Goal: Download file/media: Download file/media

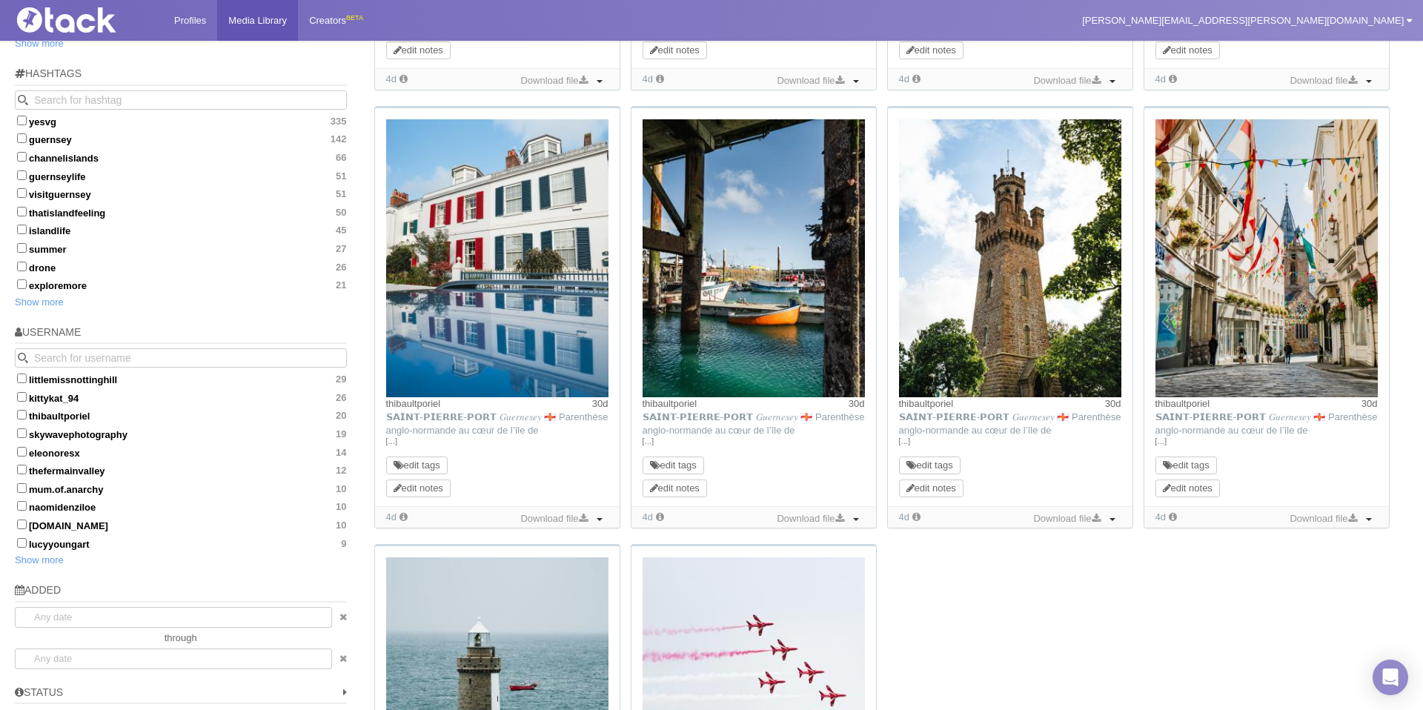
scroll to position [491, 0]
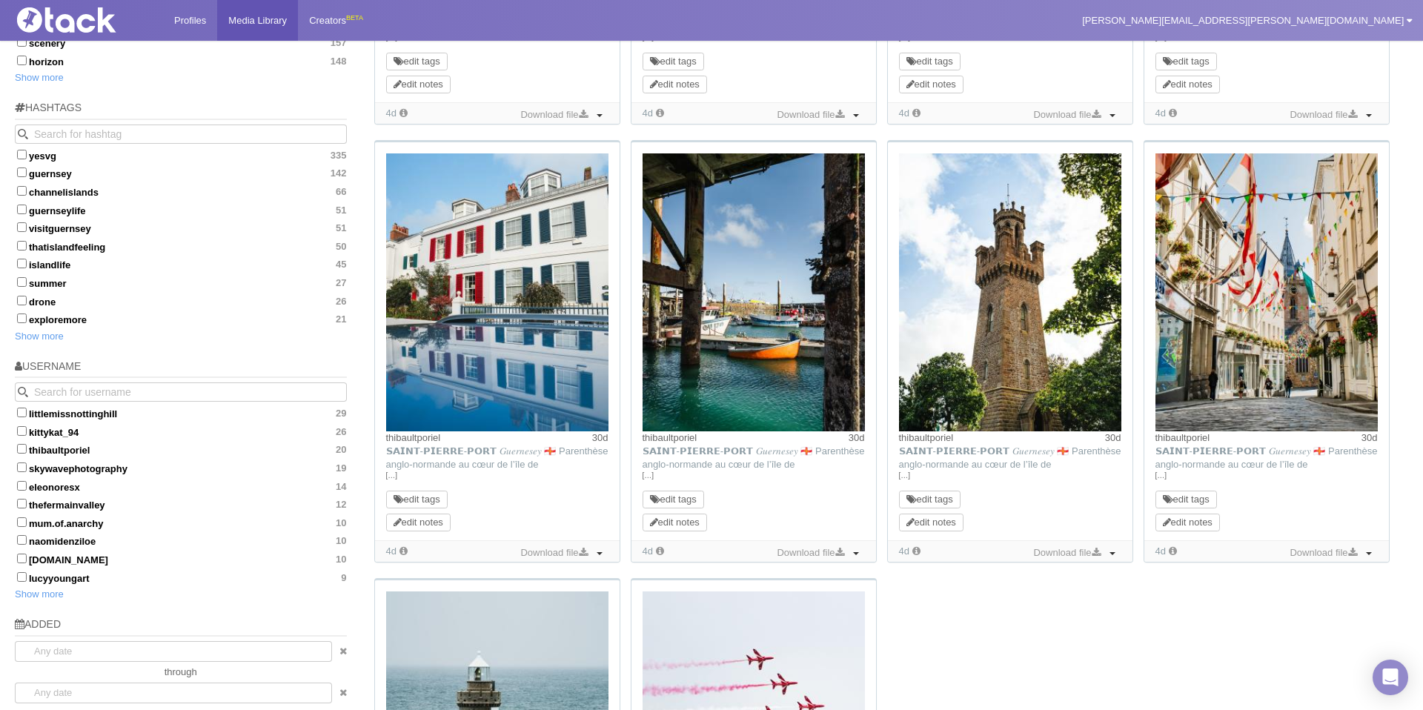
click at [968, 672] on div "thibaultporiel 30d TikTok: 𝗦𝗔𝗜𝗡𝗧-𝗣𝗜𝗘𝗥𝗥𝗘-𝗣𝗢𝗥𝗧 𝐺𝑢𝑒𝑟𝑛𝑒𝑠𝑒𝑦 🇬🇬 Parenthèse anglo-norm…" at bounding box center [889, 359] width 1040 height 1314
click at [1063, 553] on link "Download file" at bounding box center [1066, 553] width 74 height 16
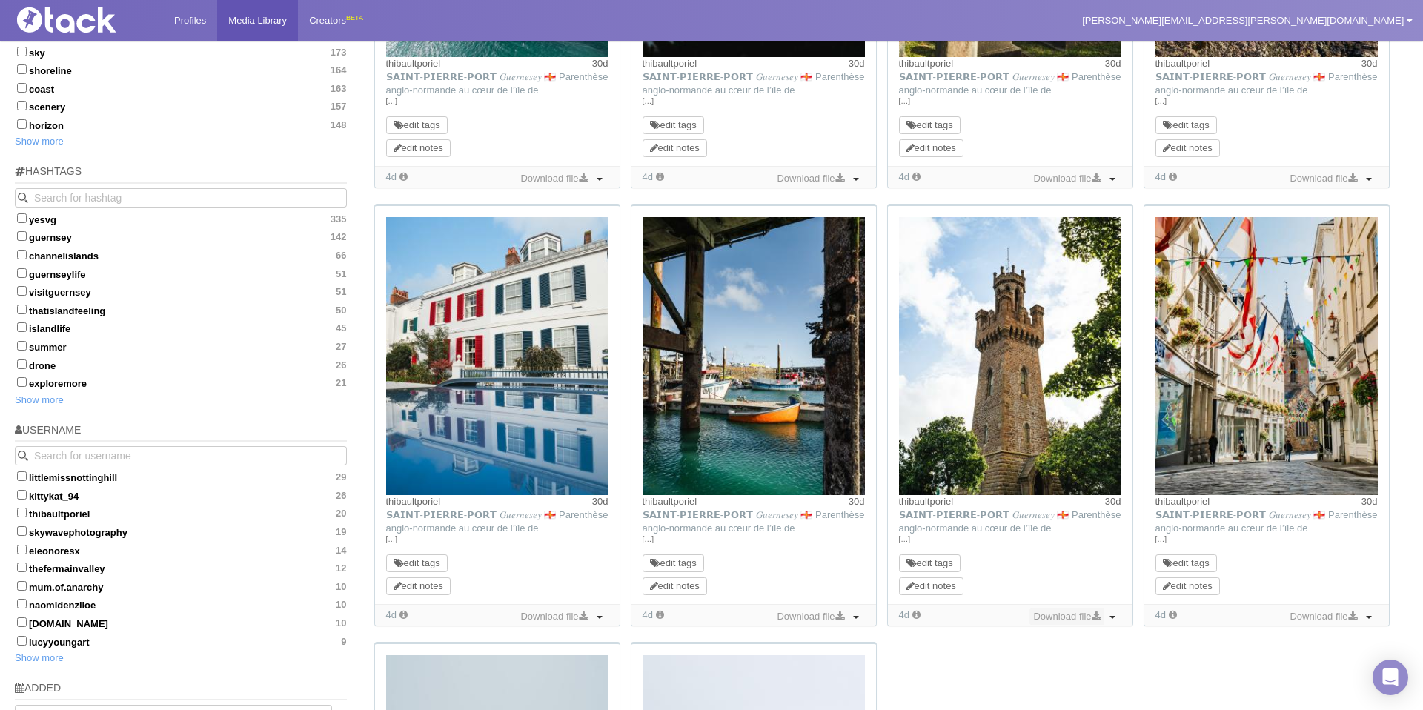
scroll to position [423, 0]
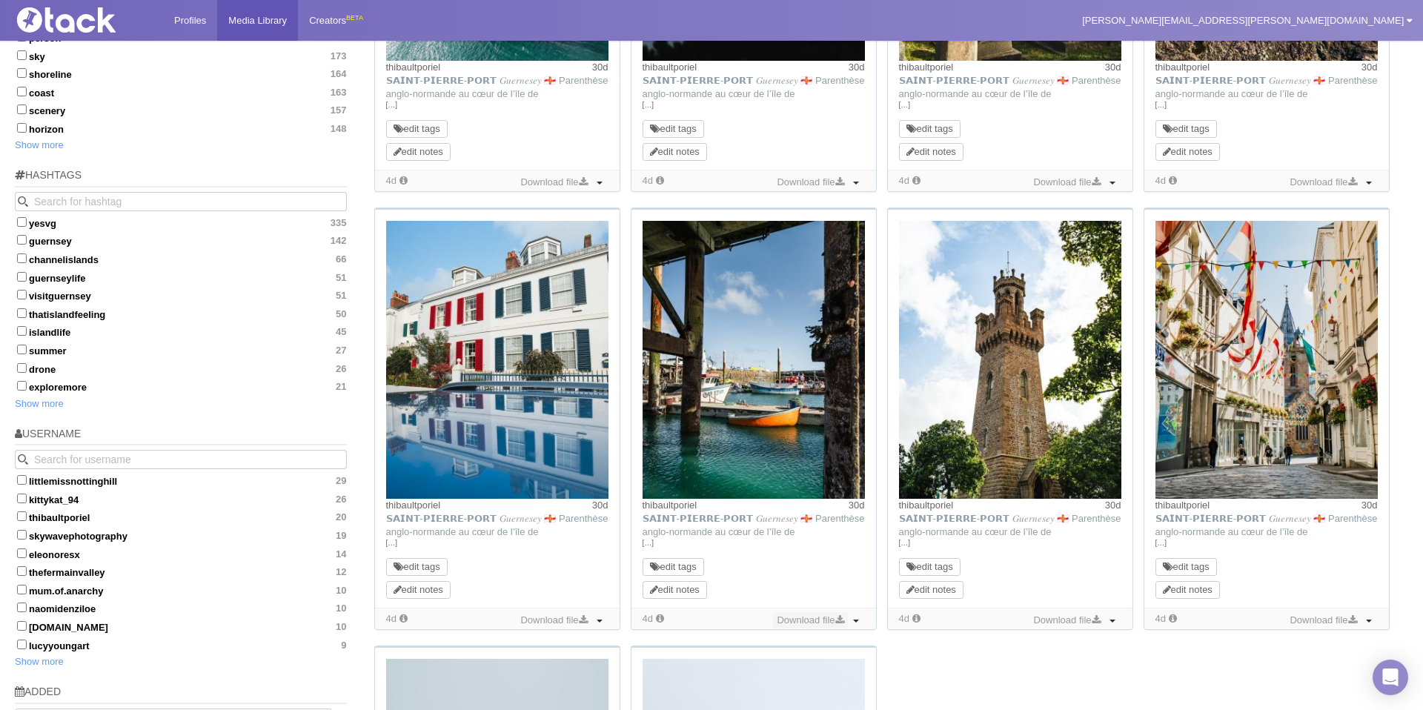
click at [803, 620] on link "Download file" at bounding box center [810, 620] width 74 height 16
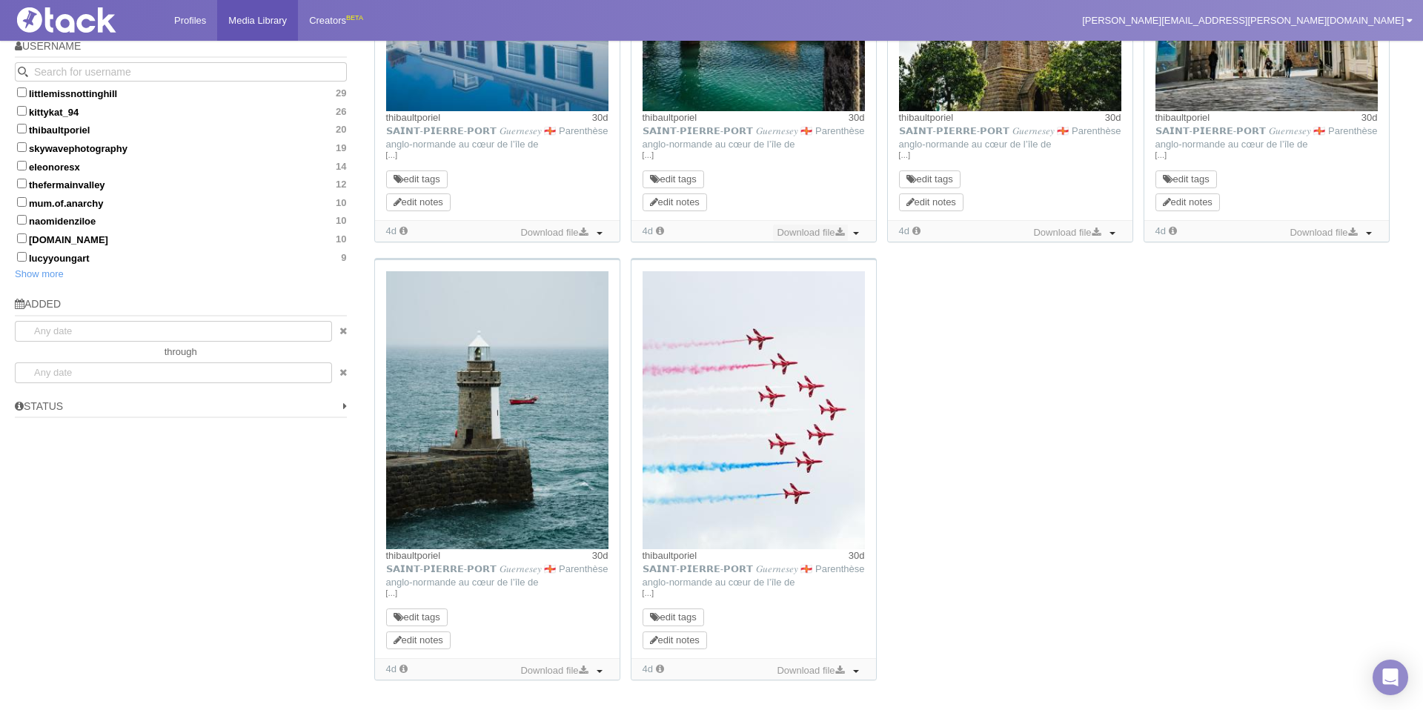
scroll to position [948, 0]
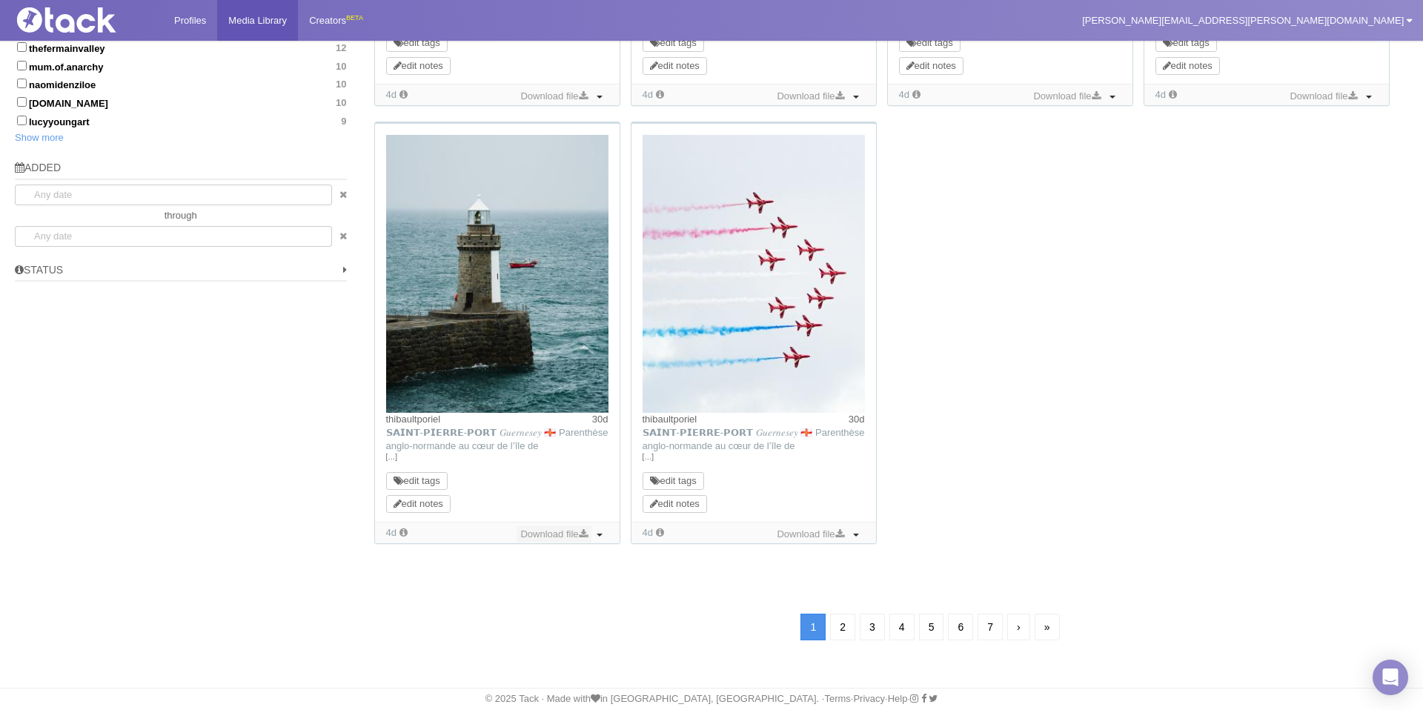
click at [552, 533] on link "Download file" at bounding box center [554, 534] width 74 height 16
click at [842, 631] on link "2" at bounding box center [842, 627] width 25 height 27
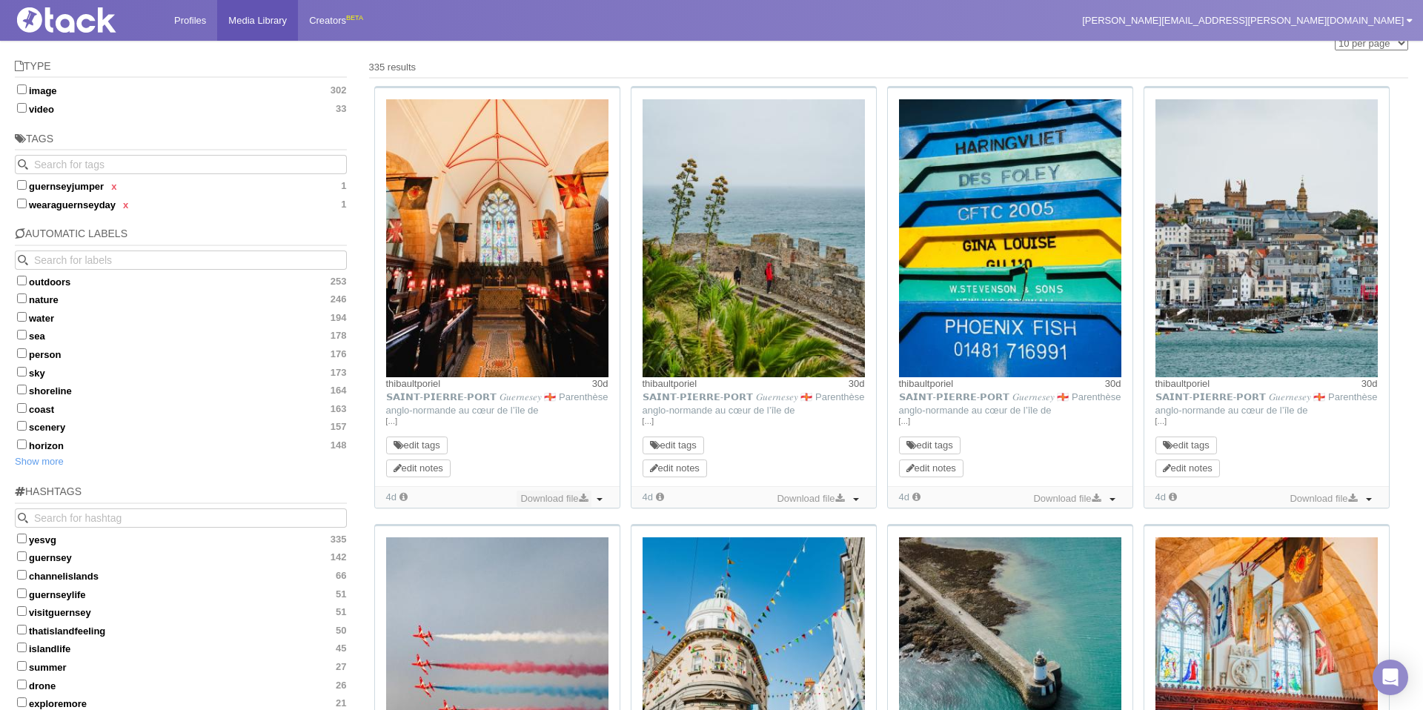
click at [568, 502] on link "Download file" at bounding box center [554, 499] width 74 height 16
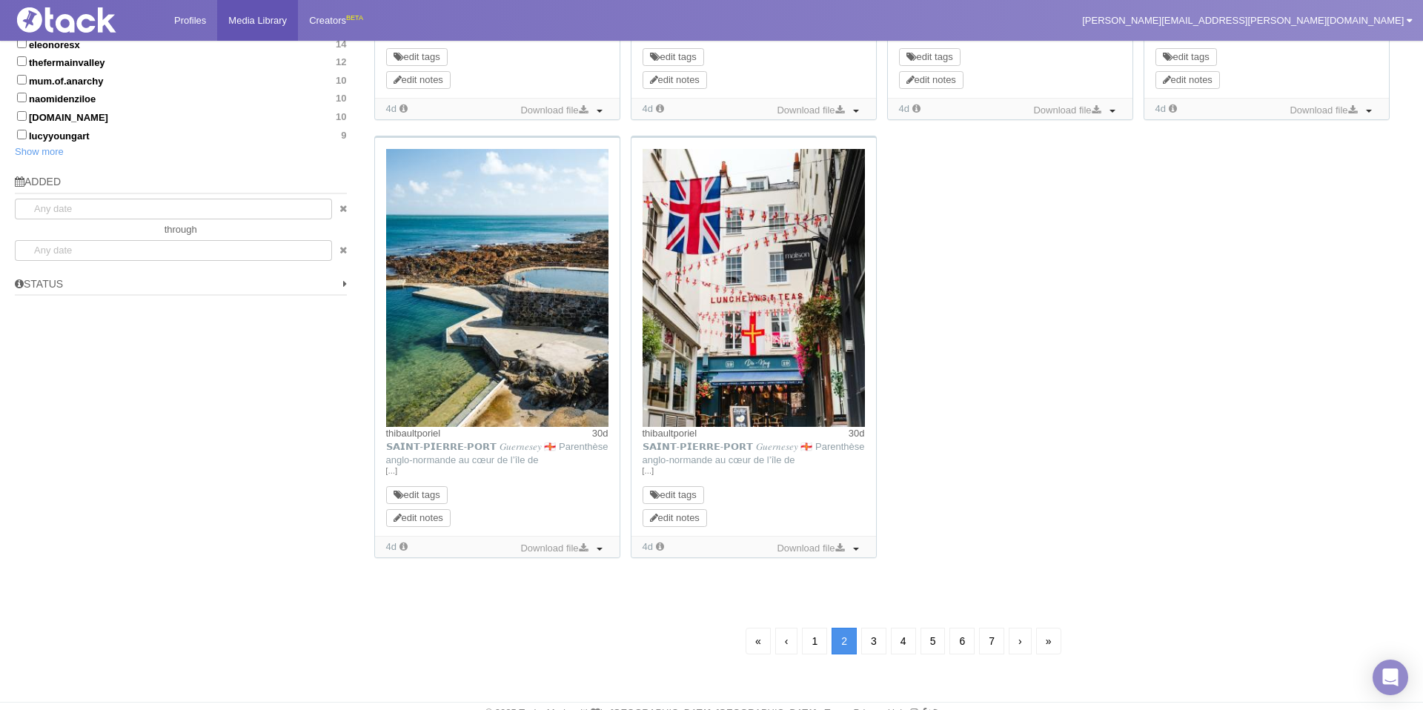
scroll to position [948, 0]
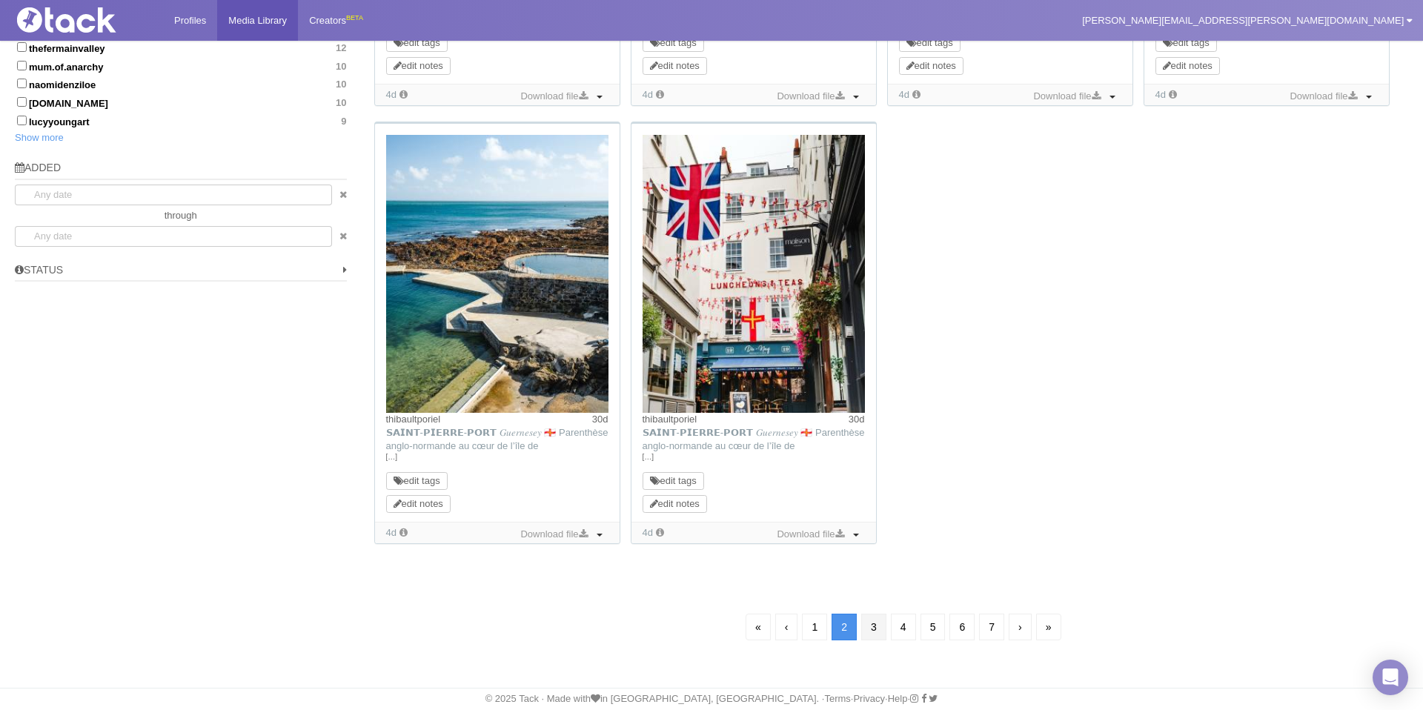
click at [877, 625] on link "3" at bounding box center [873, 627] width 25 height 27
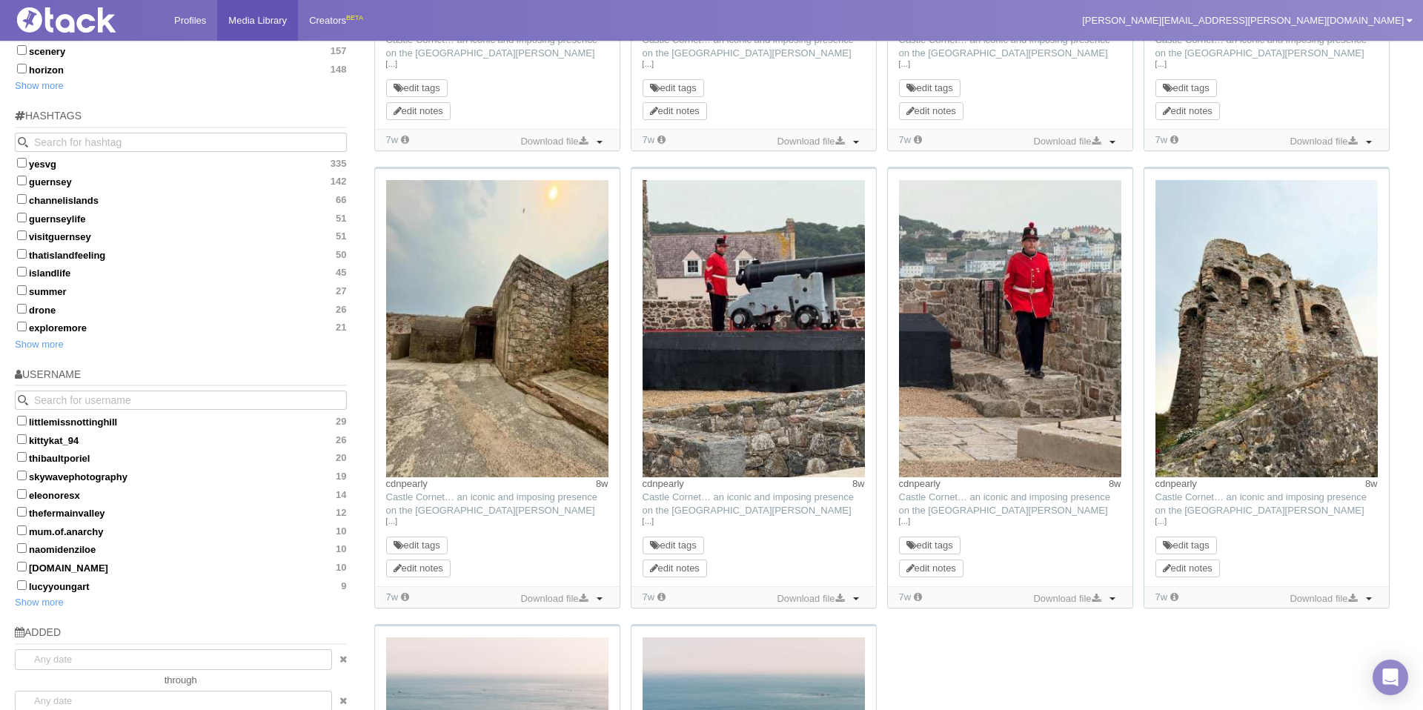
scroll to position [486, 0]
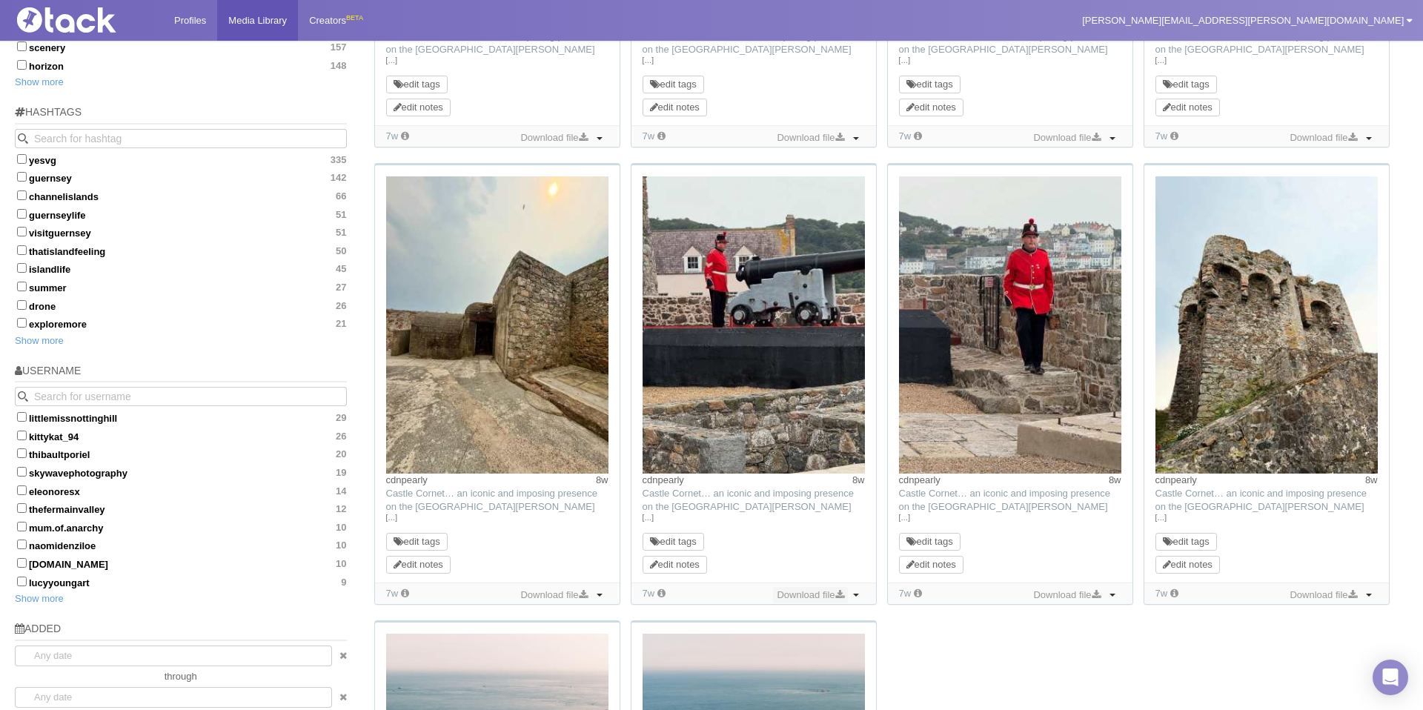
click at [823, 597] on link "Download file" at bounding box center [810, 595] width 74 height 16
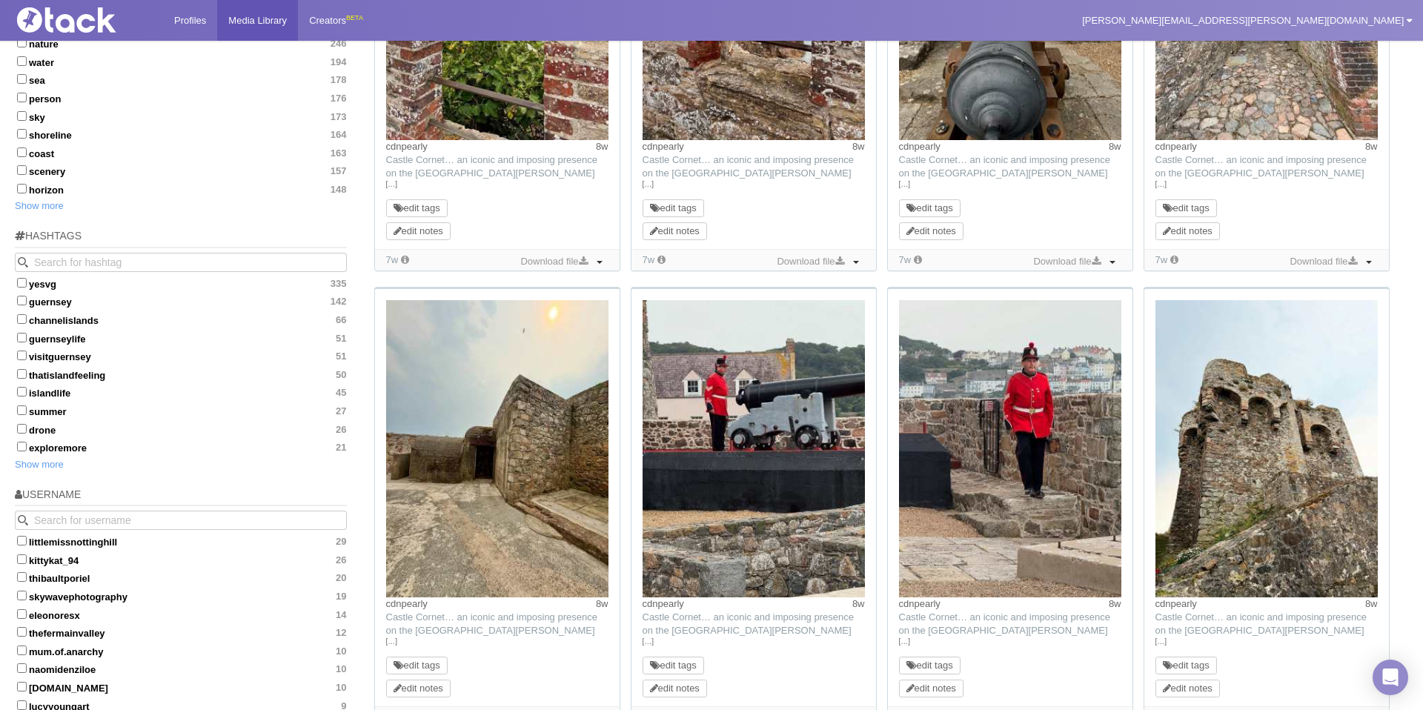
scroll to position [364, 0]
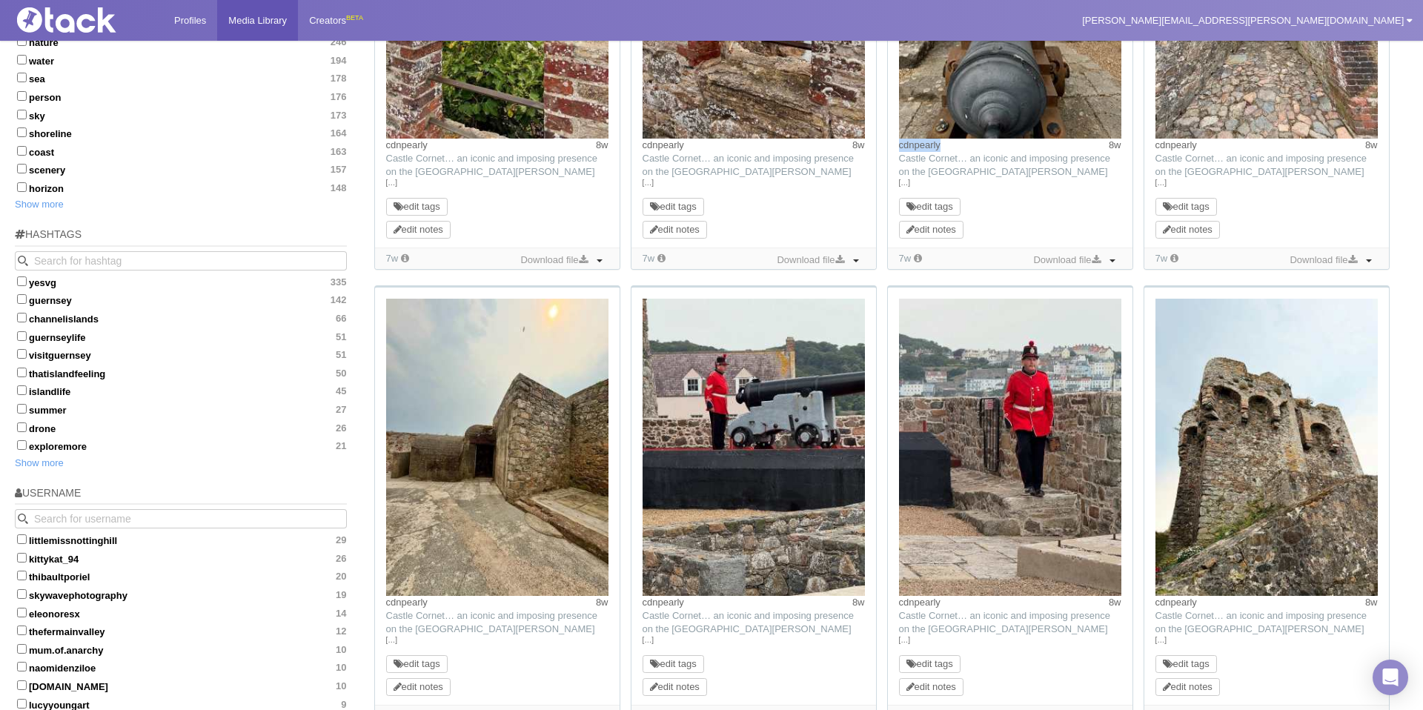
drag, startPoint x: 964, startPoint y: 147, endPoint x: 894, endPoint y: 148, distance: 70.4
click at [894, 148] on div "cdnpearly 8w TikTok: [GEOGRAPHIC_DATA]… an iconic and imposing presence on the …" at bounding box center [1010, 39] width 245 height 416
copy link "cdnpearly"
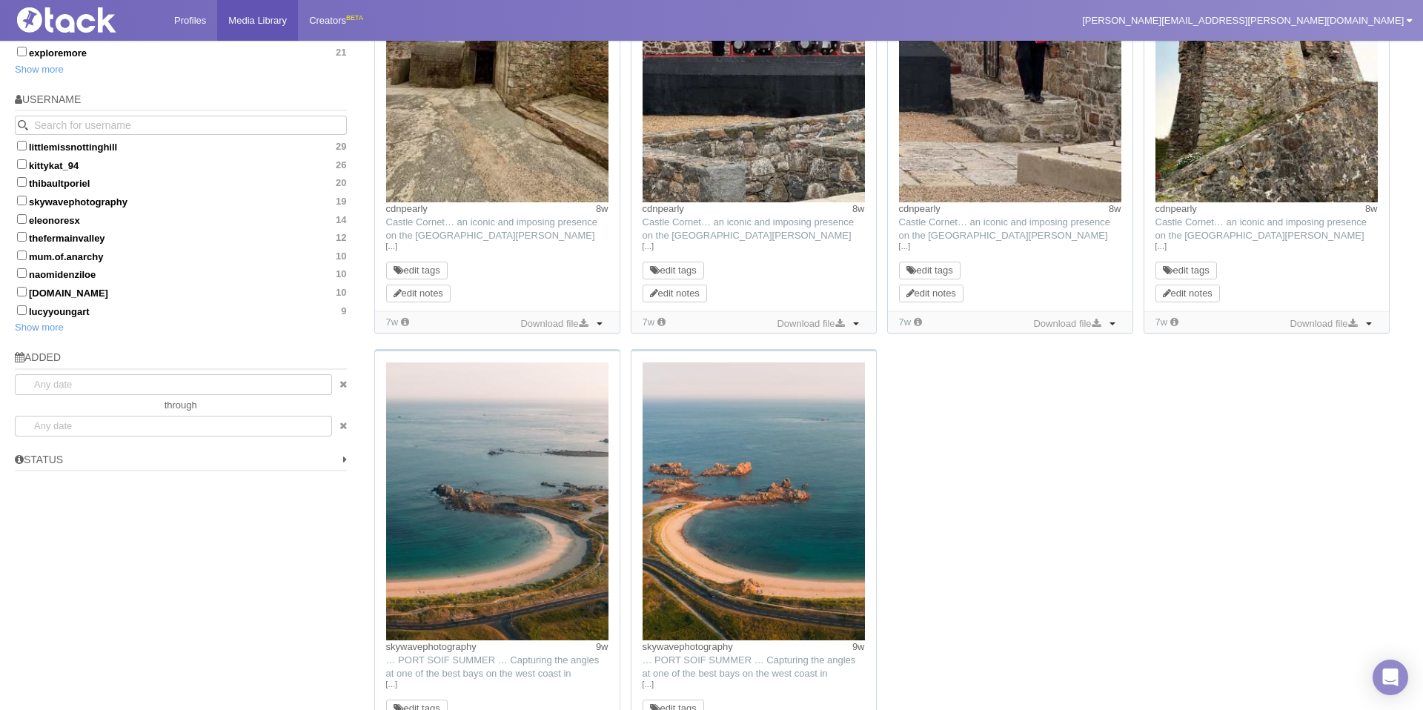
scroll to position [985, 0]
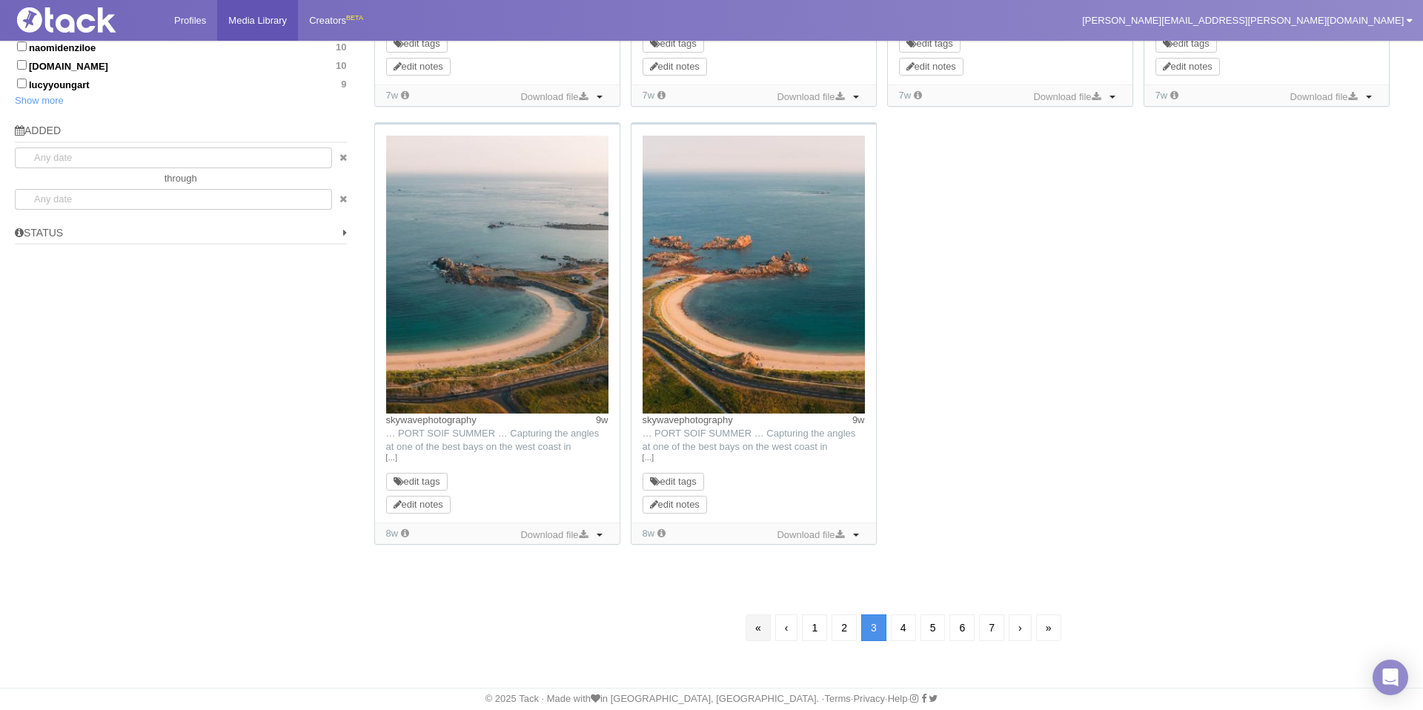
click at [749, 629] on link "«" at bounding box center [757, 627] width 25 height 27
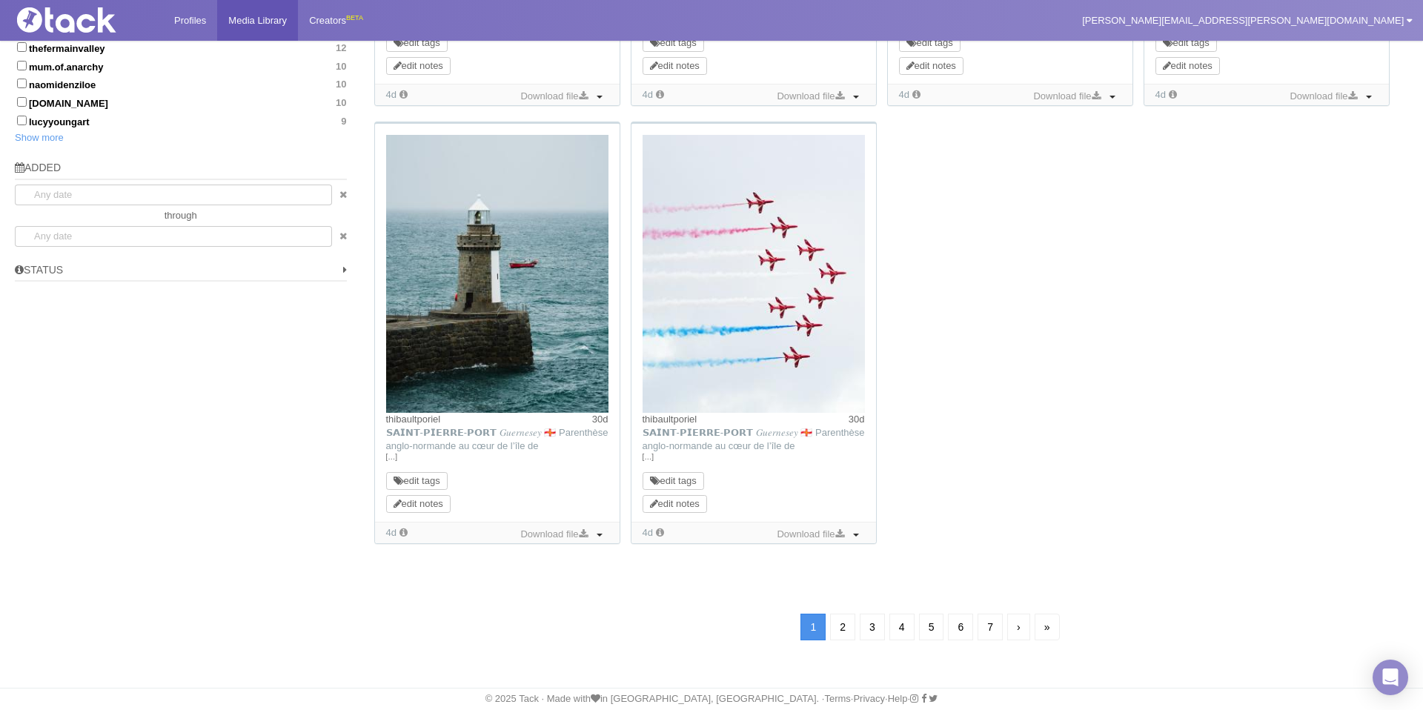
scroll to position [107, 0]
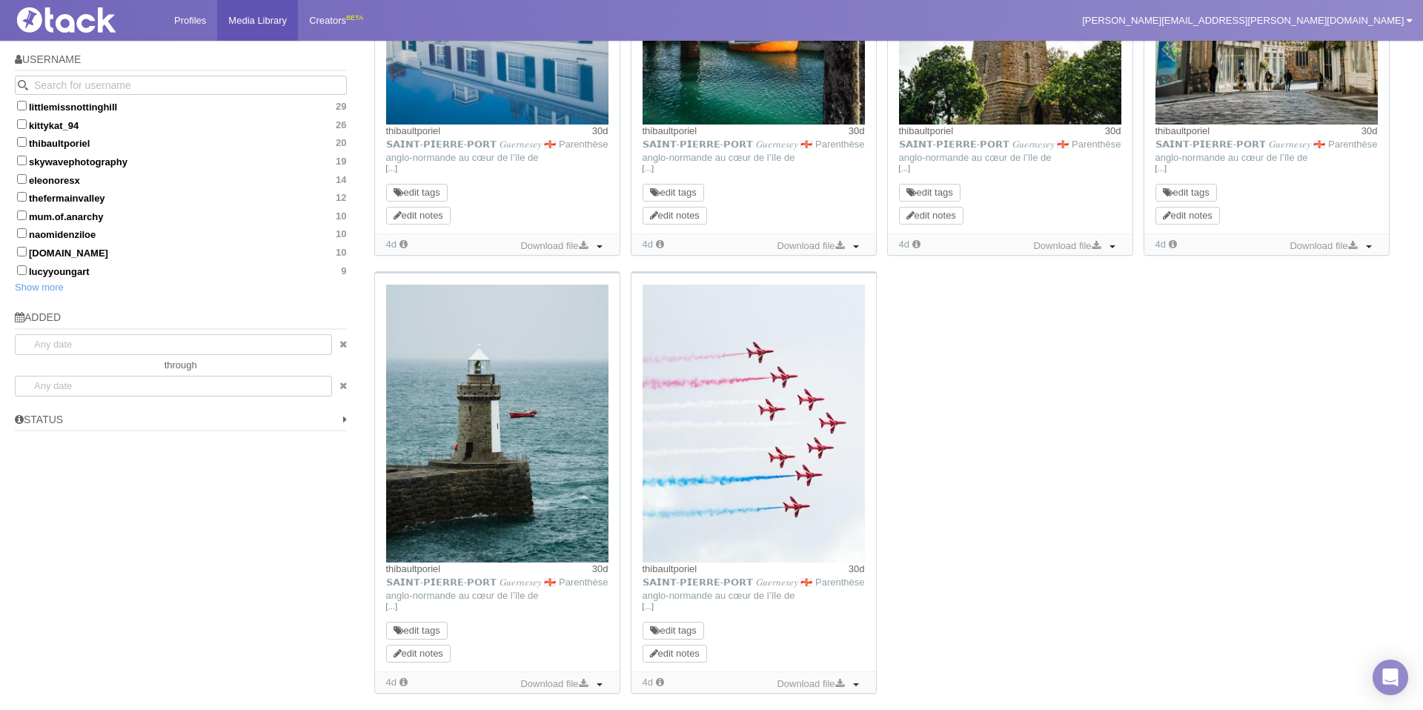
scroll to position [948, 0]
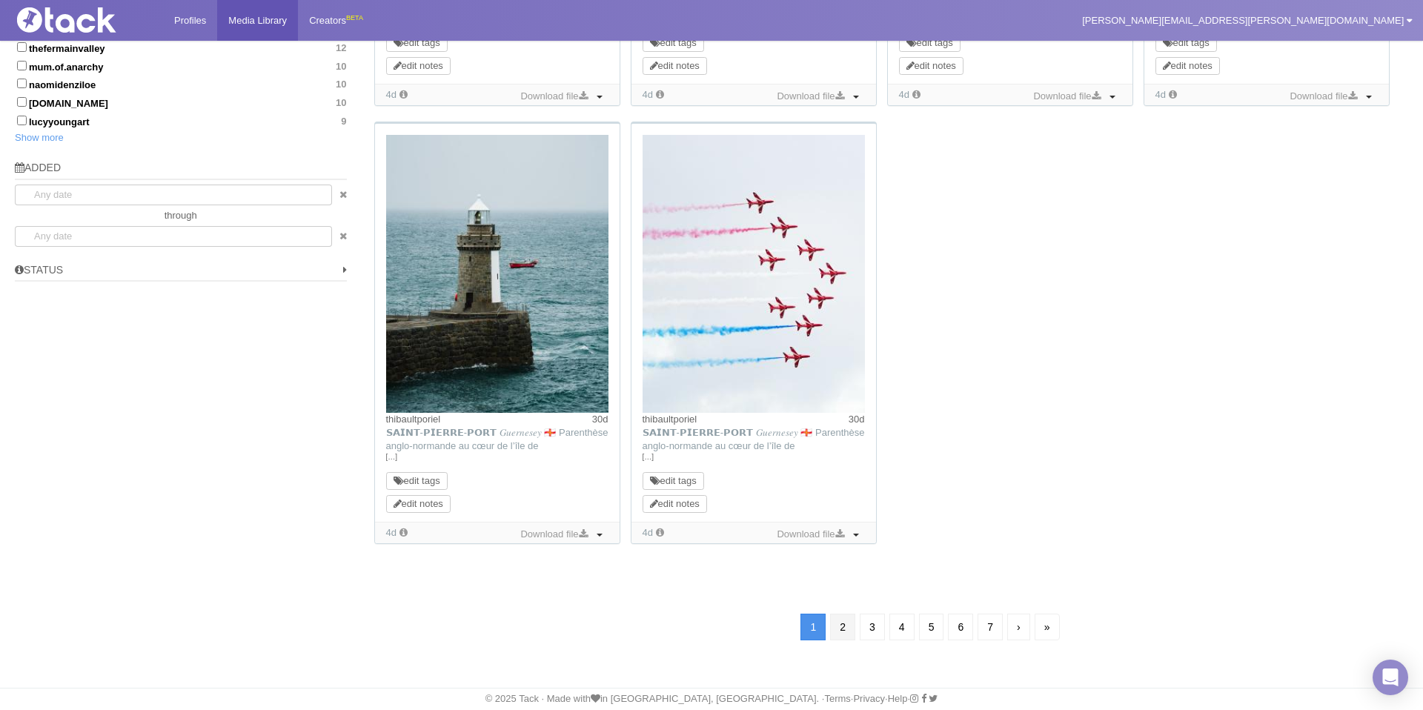
click at [838, 631] on link "2" at bounding box center [842, 627] width 25 height 27
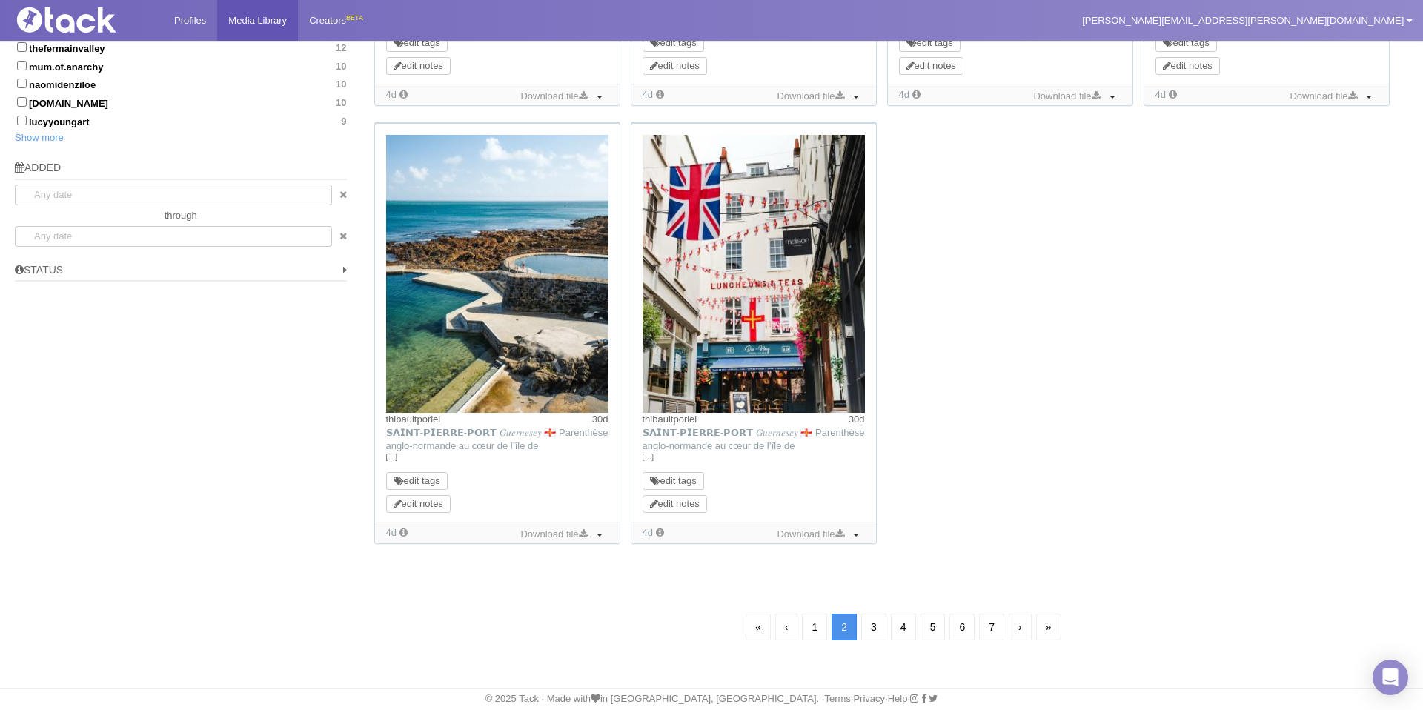
scroll to position [107, 0]
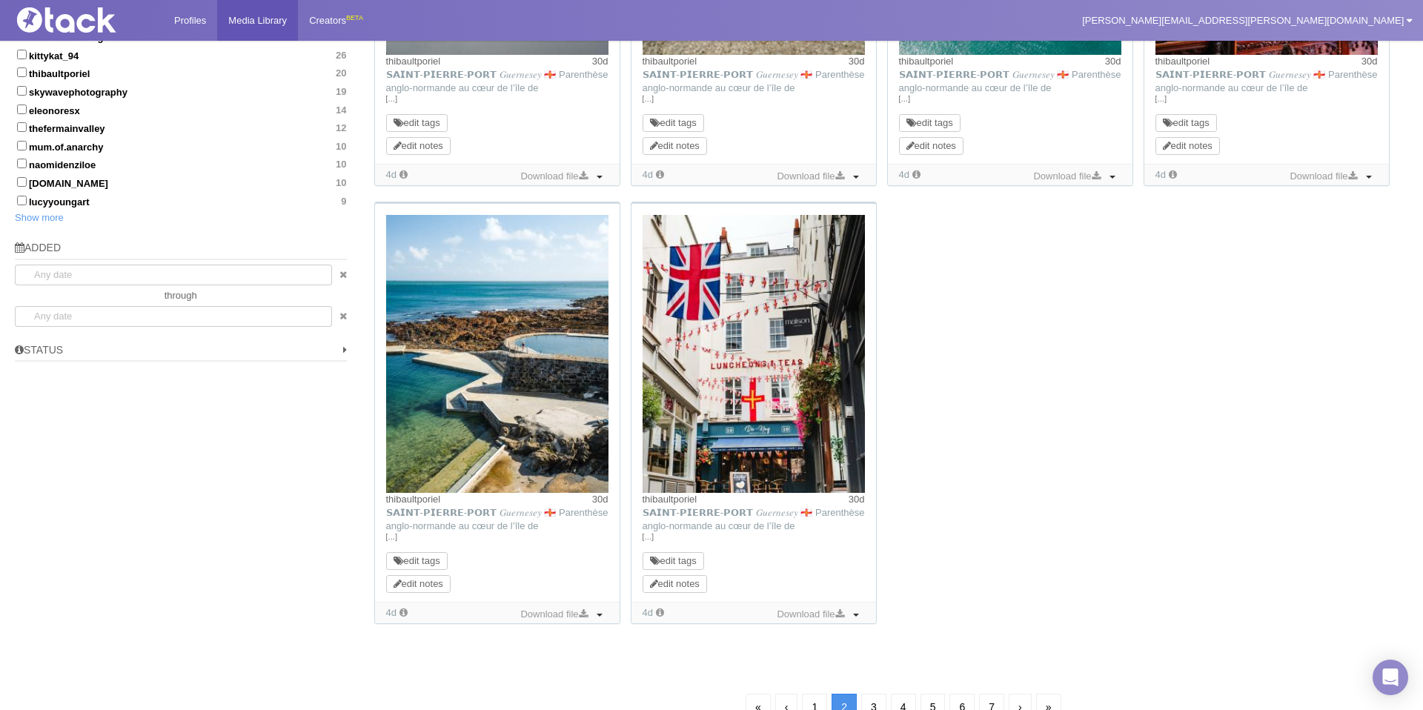
scroll to position [883, 0]
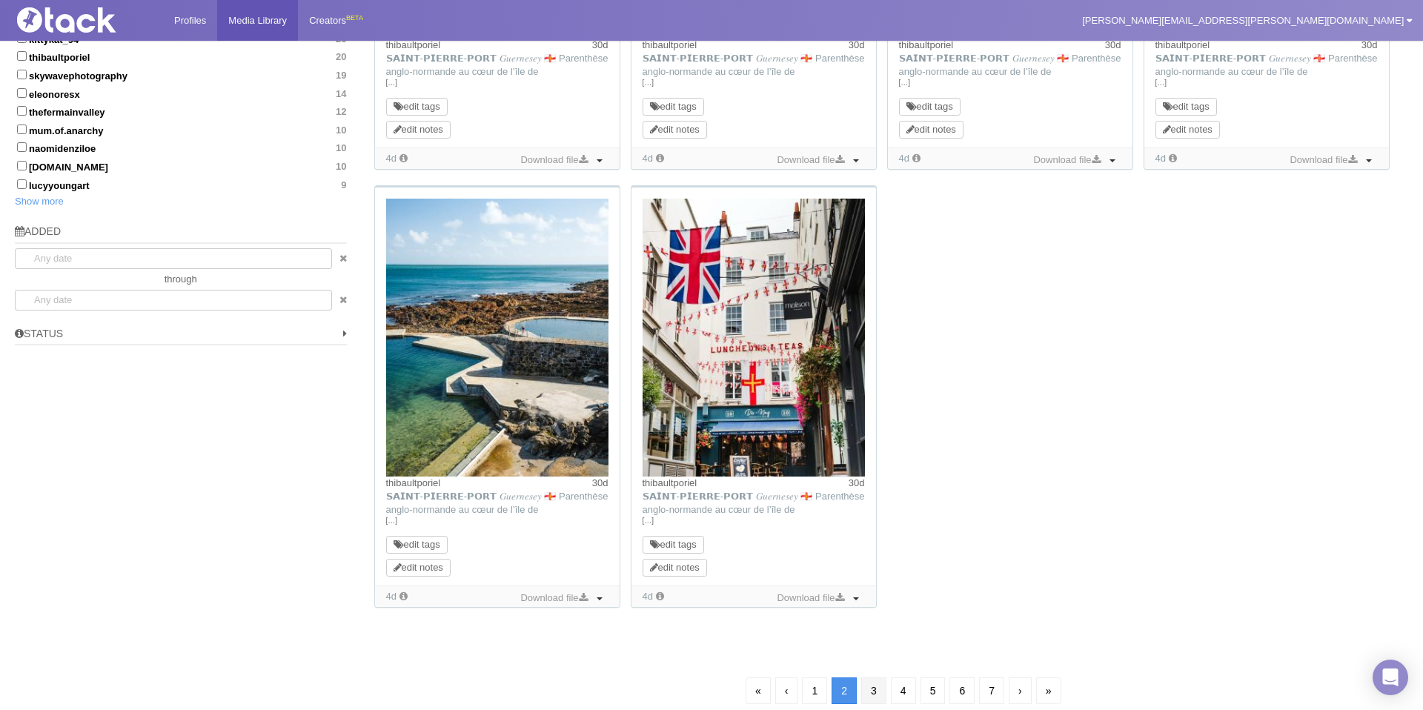
click at [871, 687] on link "3" at bounding box center [873, 690] width 25 height 27
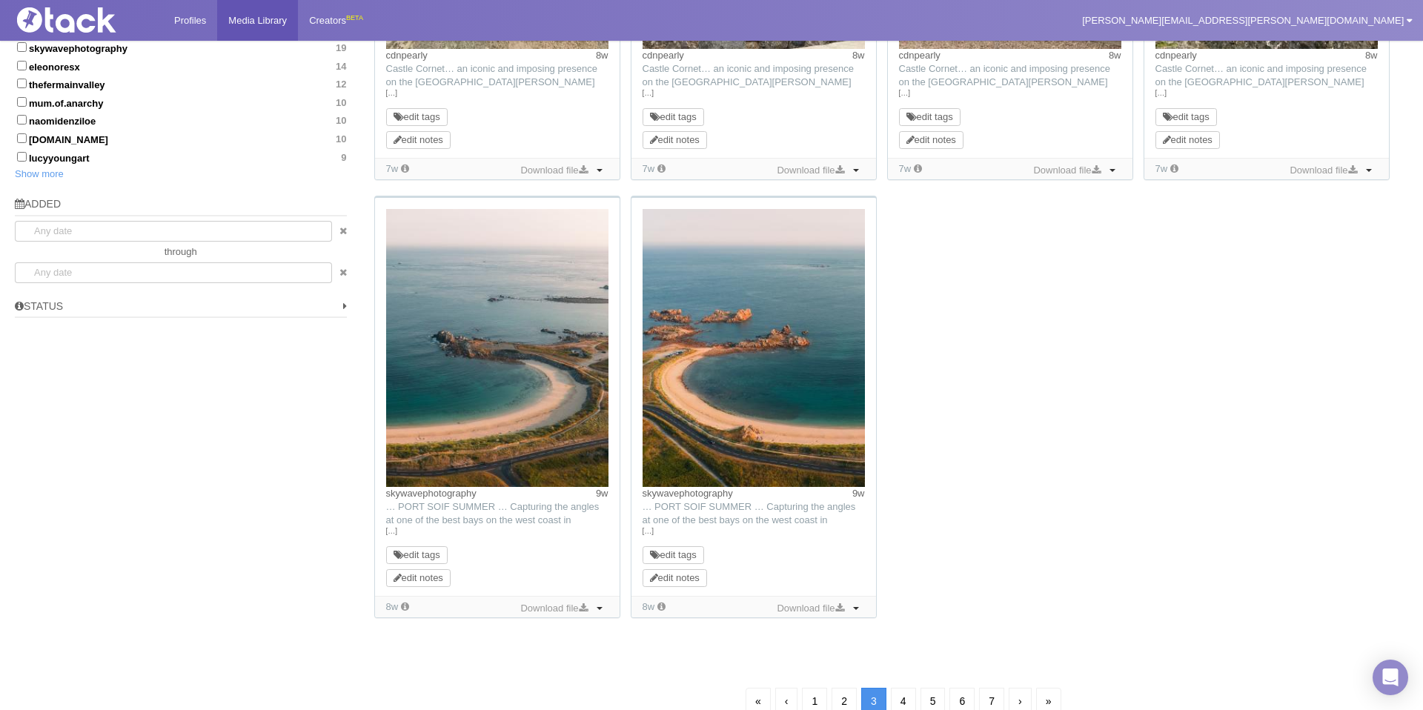
scroll to position [977, 0]
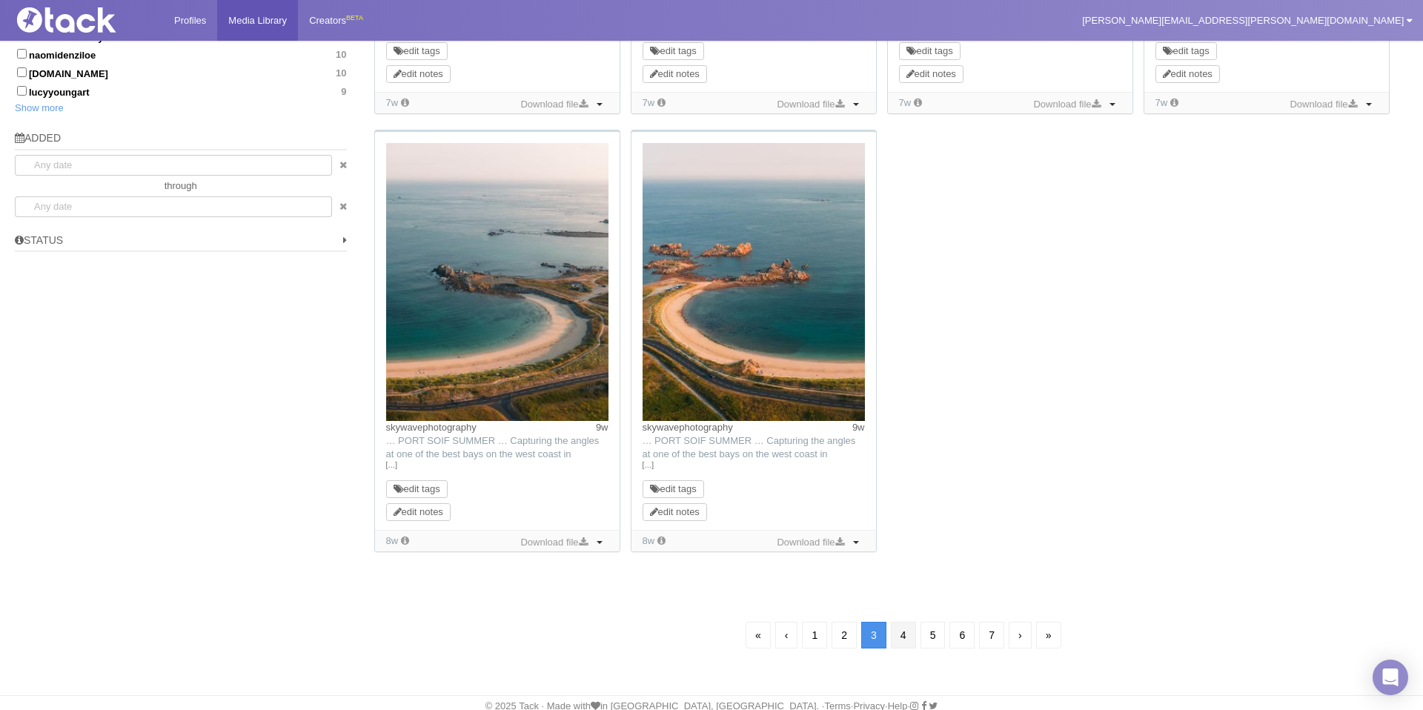
click at [903, 634] on link "4" at bounding box center [903, 635] width 25 height 27
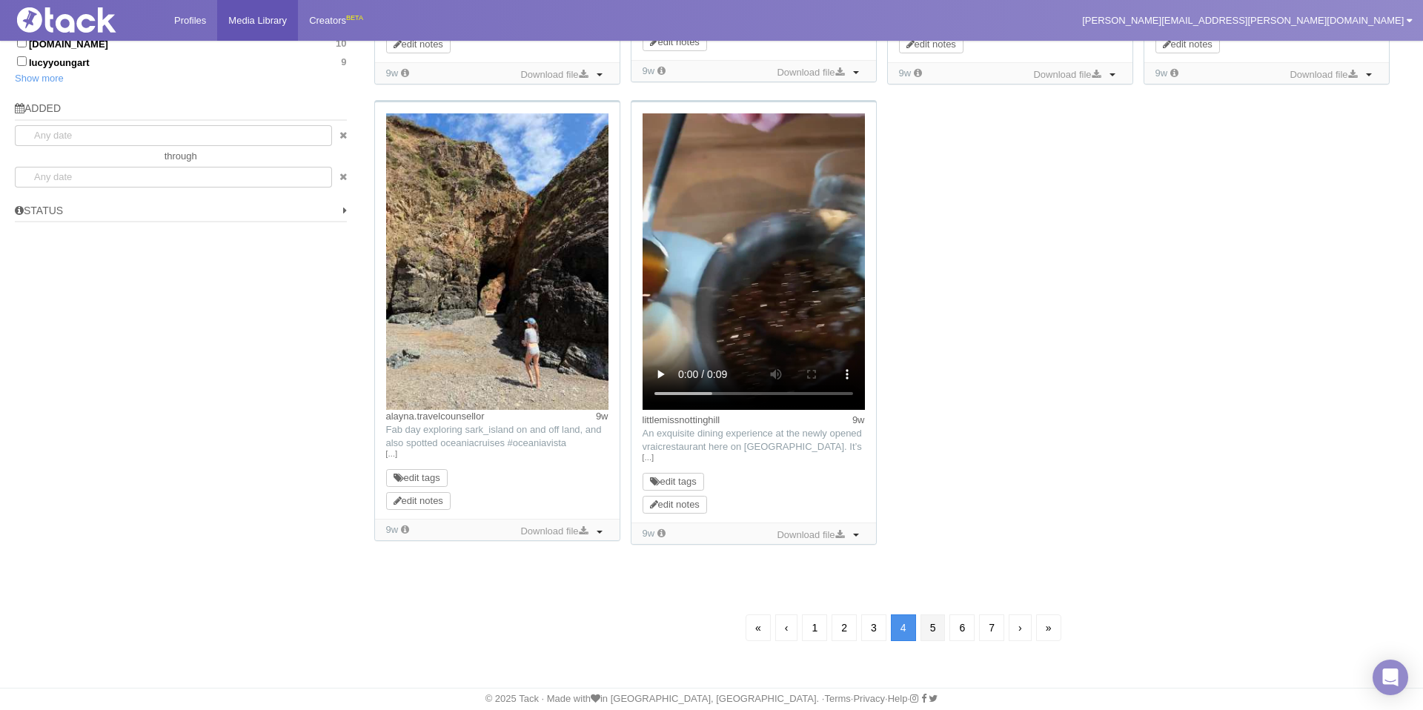
click at [927, 629] on link "5" at bounding box center [932, 627] width 25 height 27
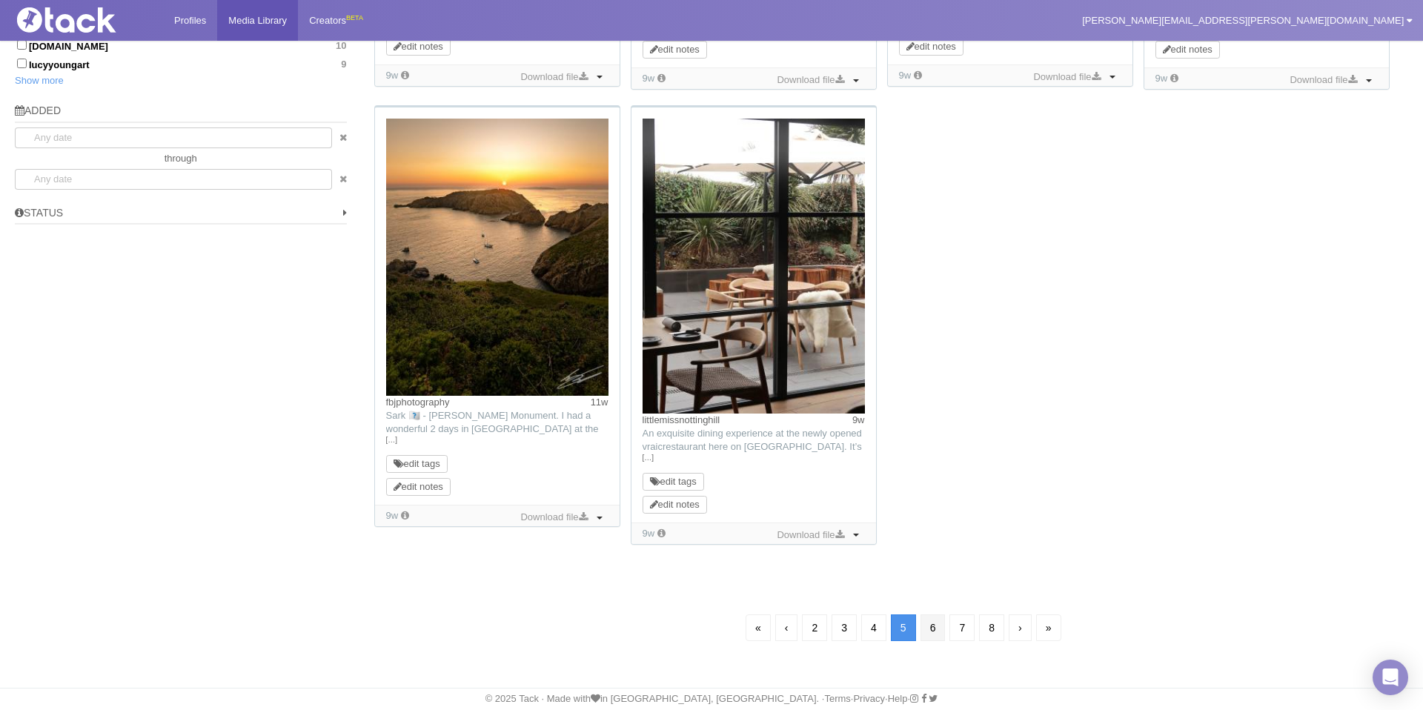
click at [932, 629] on link "6" at bounding box center [932, 627] width 25 height 27
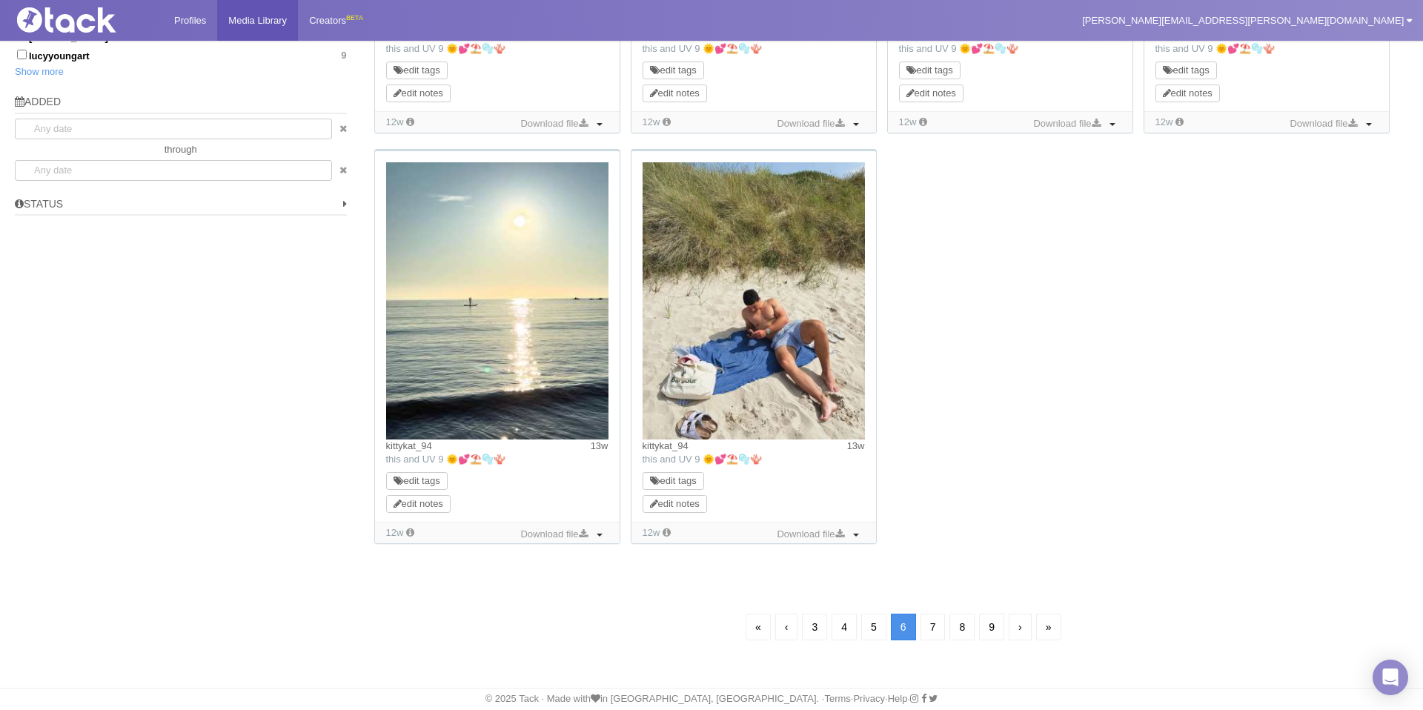
click at [932, 629] on link "7" at bounding box center [932, 627] width 25 height 27
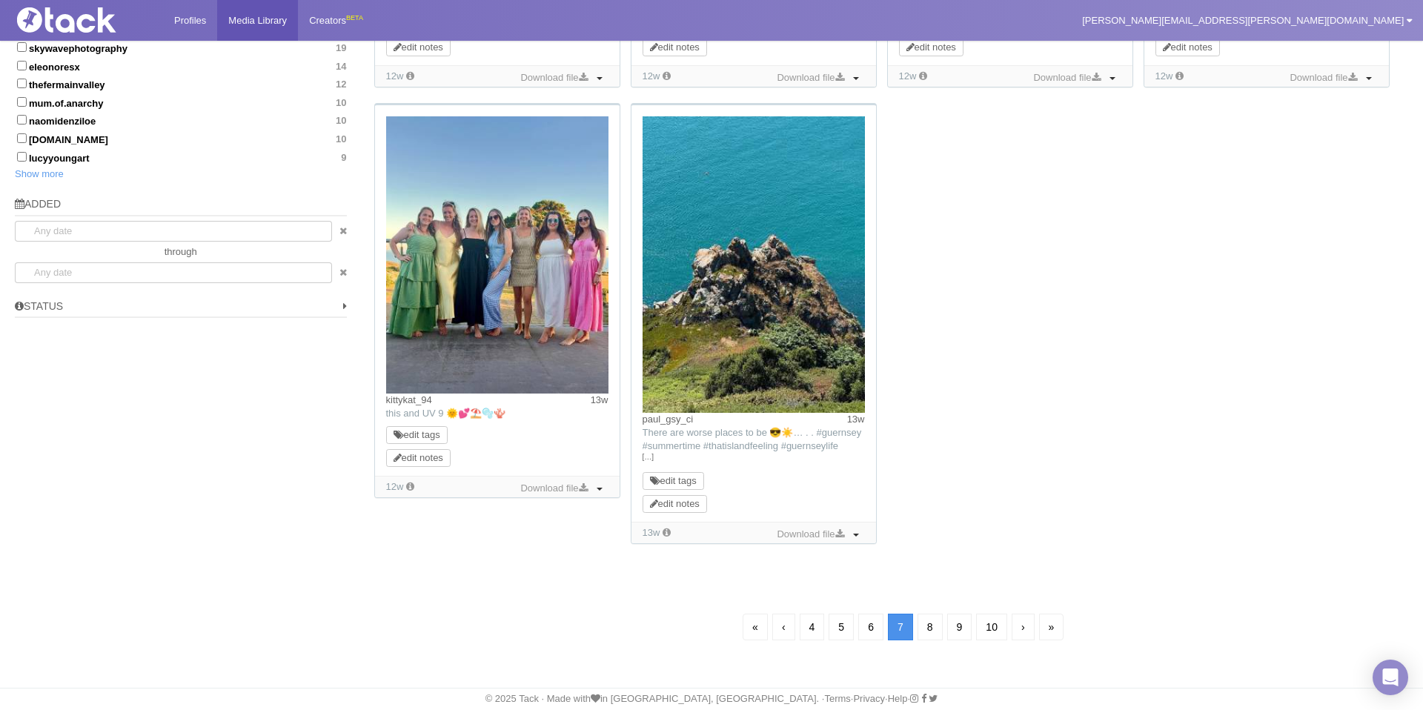
click at [932, 629] on link "8" at bounding box center [929, 627] width 25 height 27
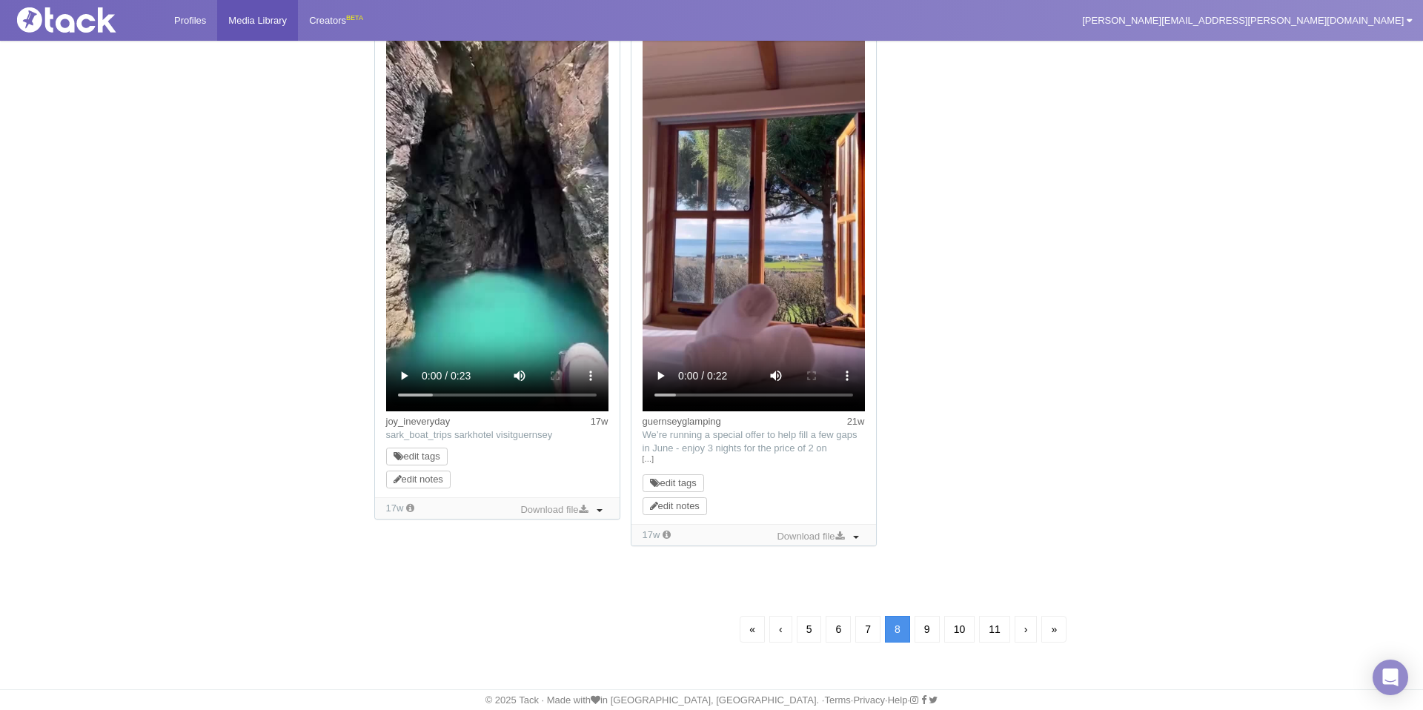
click at [932, 629] on link "9" at bounding box center [926, 629] width 25 height 27
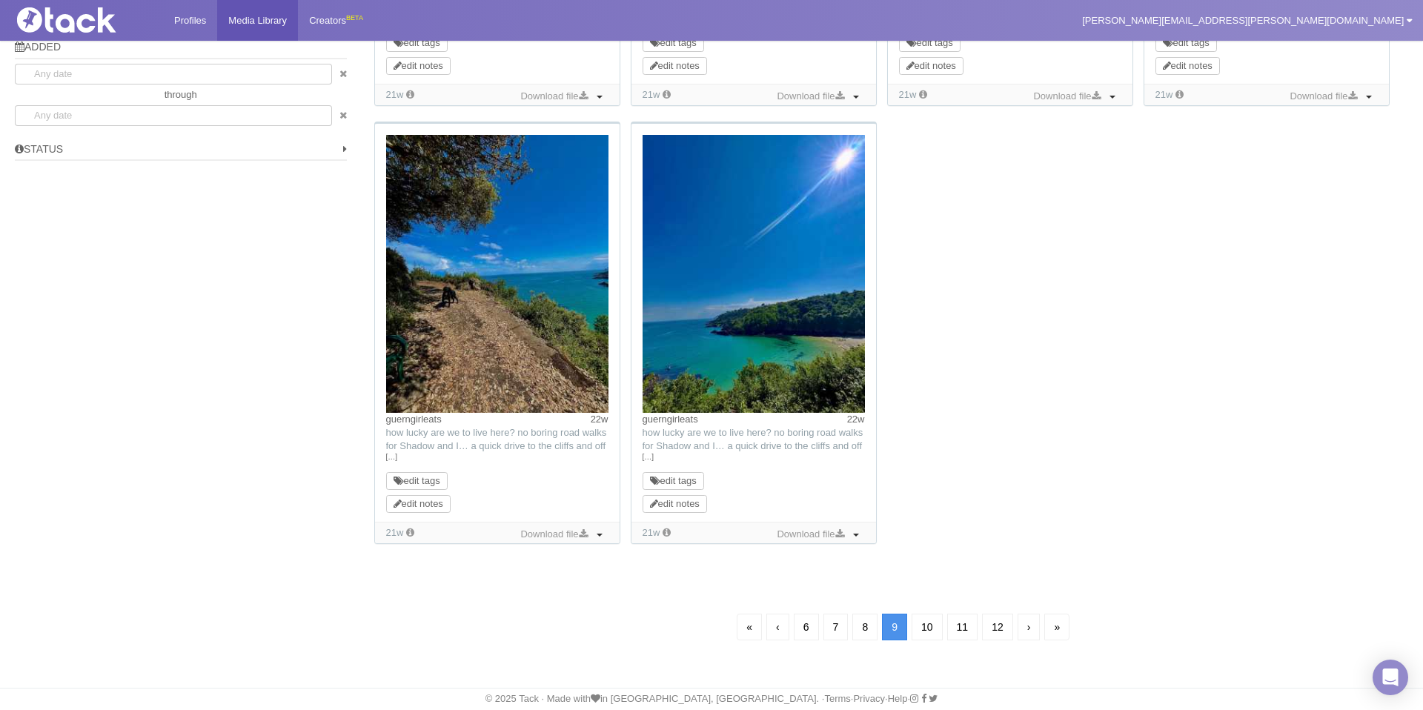
click at [932, 629] on link "10" at bounding box center [926, 627] width 31 height 27
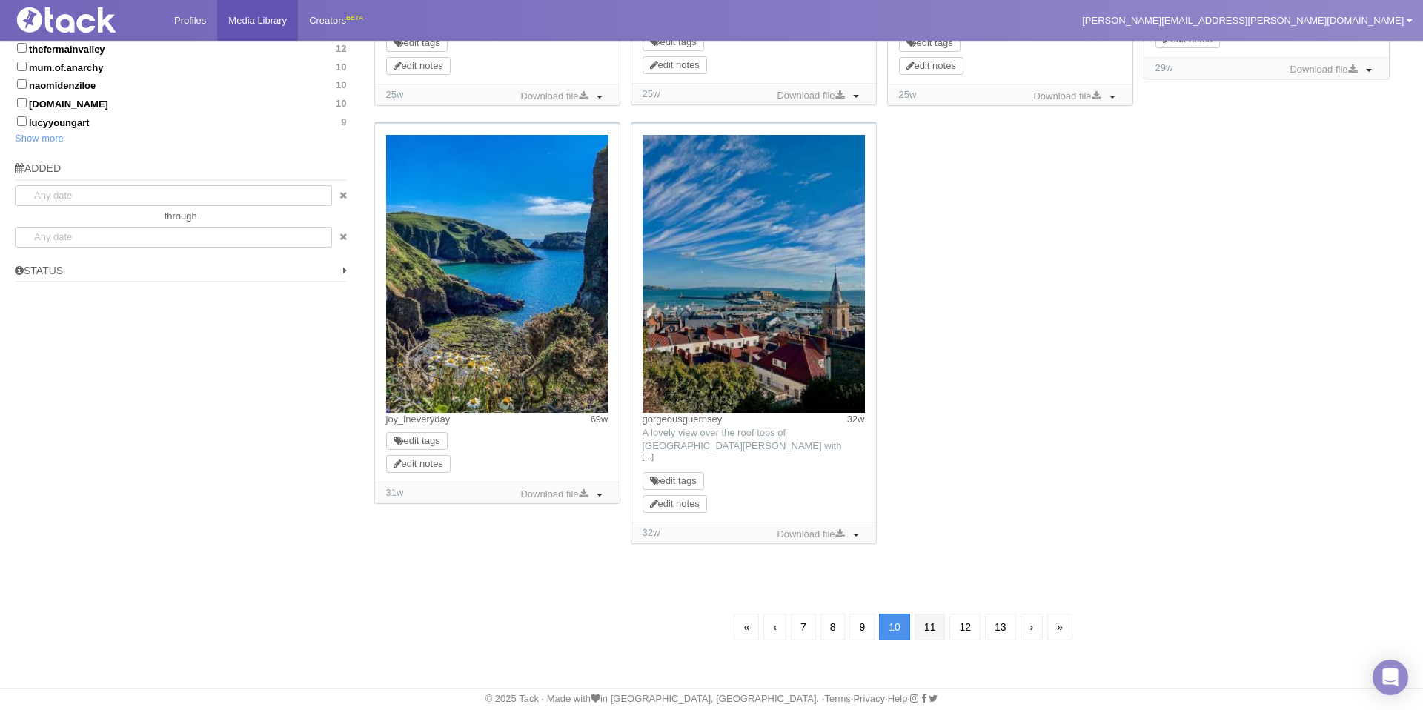
click at [932, 630] on link "11" at bounding box center [929, 627] width 31 height 27
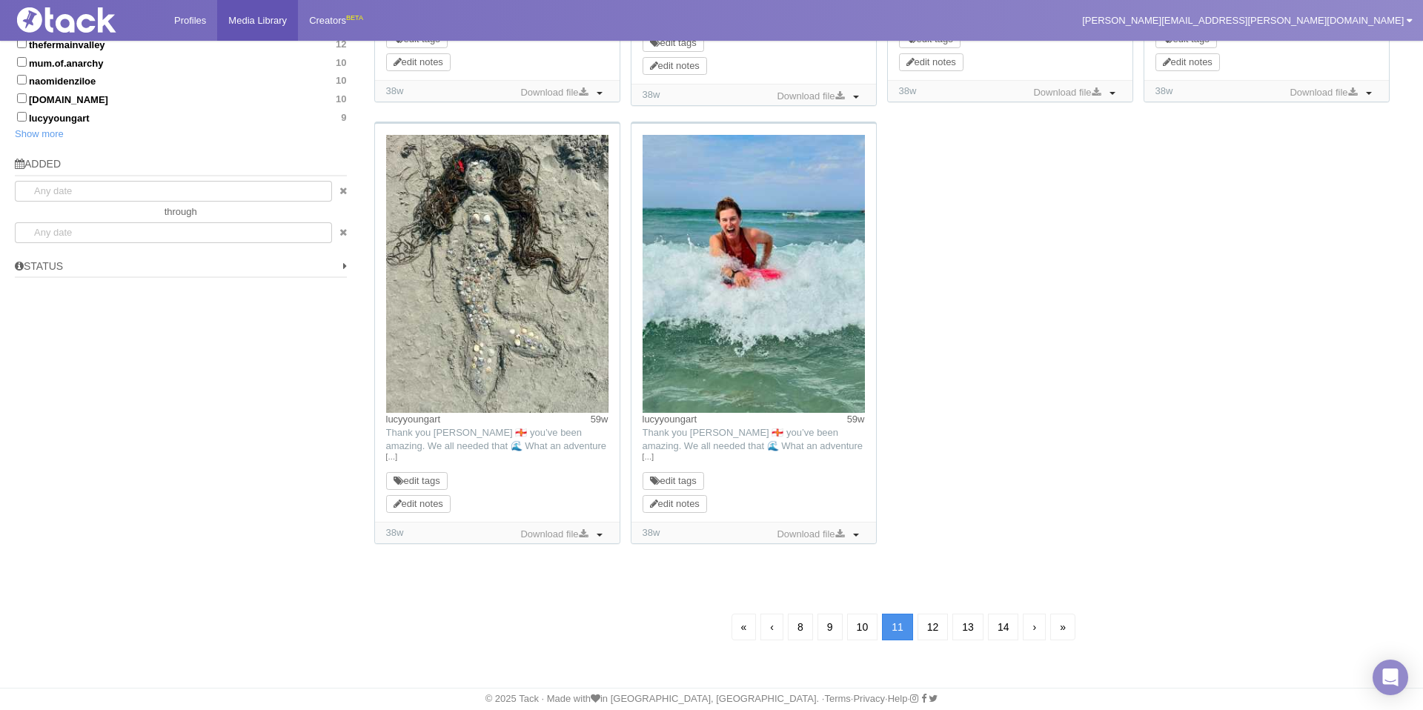
click at [932, 630] on link "12" at bounding box center [932, 627] width 31 height 27
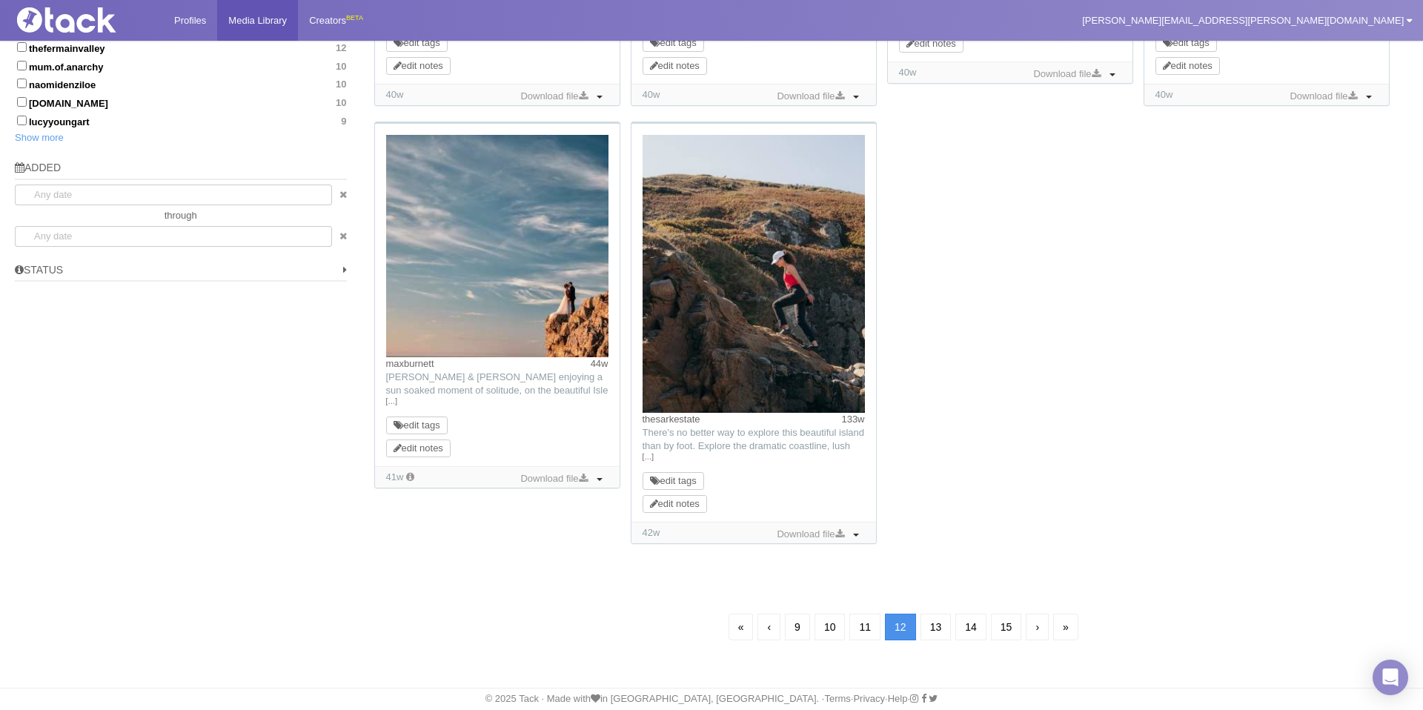
click at [932, 630] on link "13" at bounding box center [935, 627] width 31 height 27
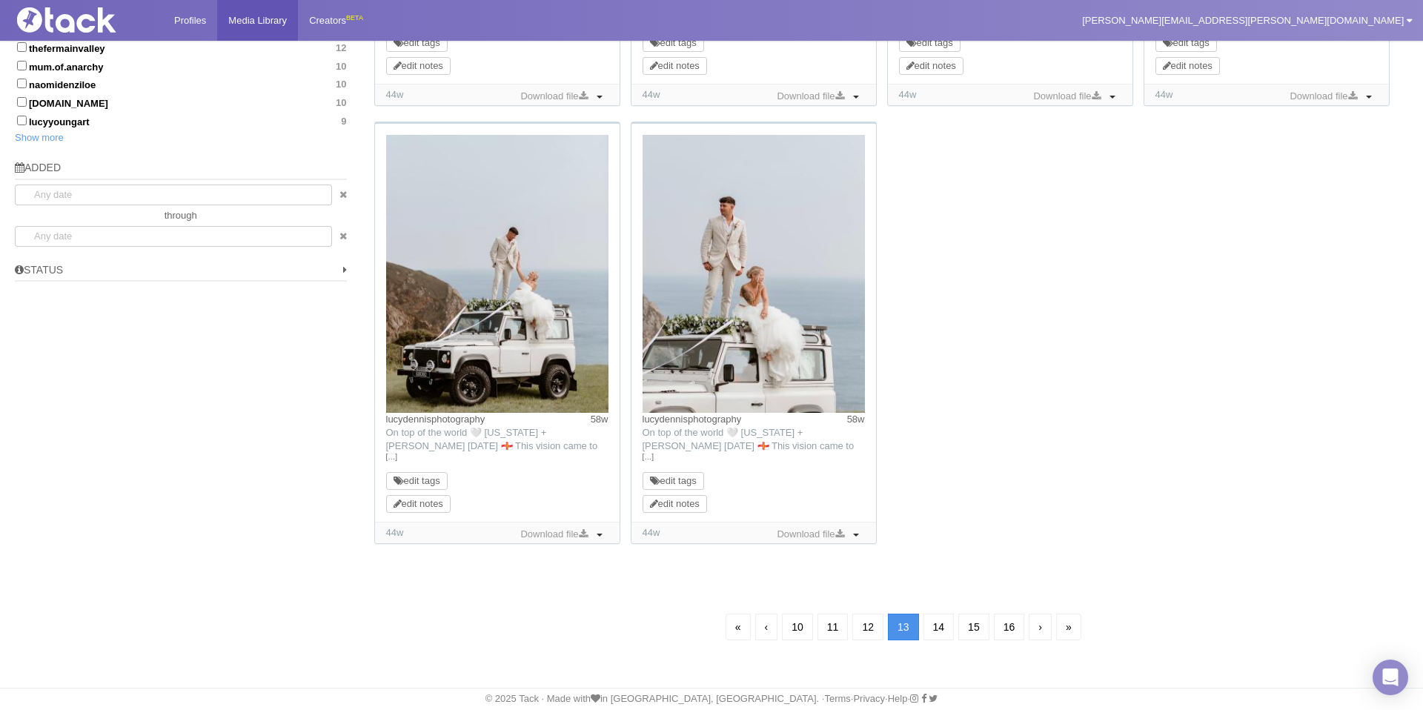
click at [932, 630] on link "14" at bounding box center [938, 627] width 31 height 27
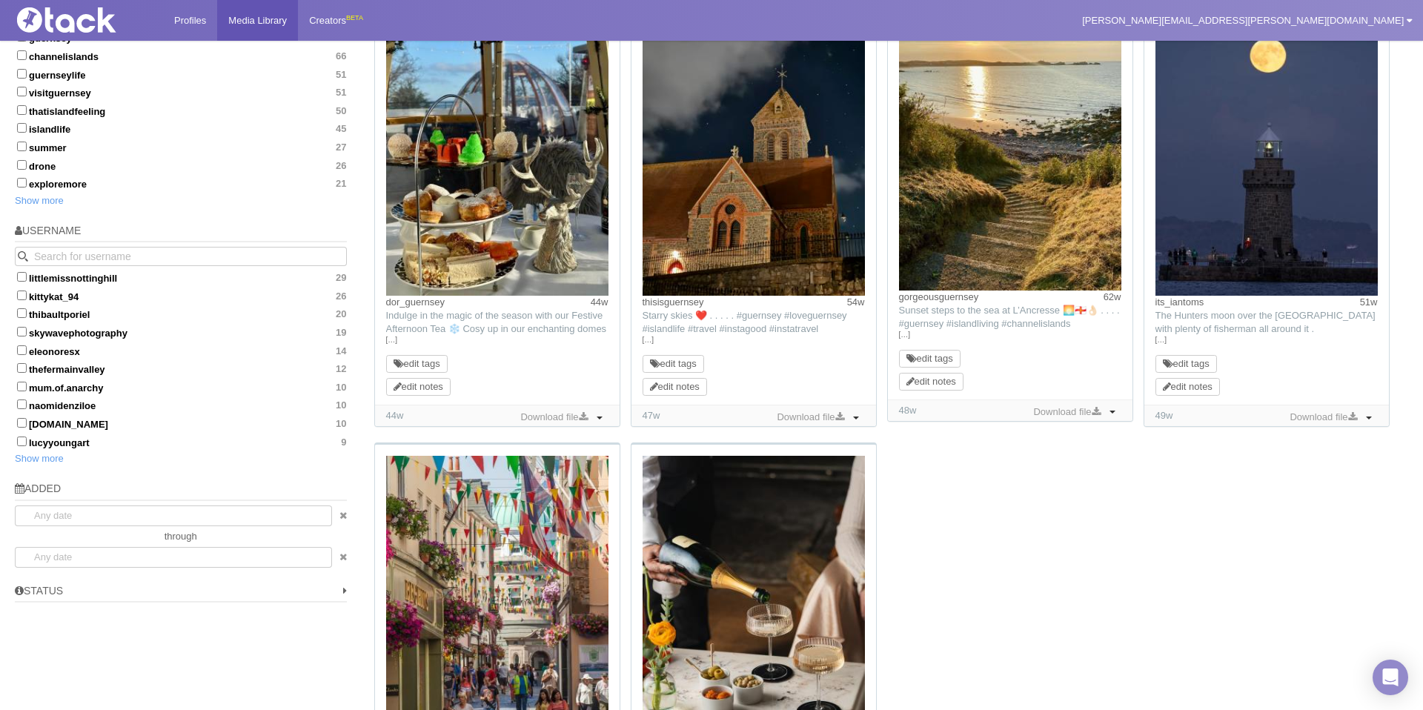
scroll to position [914, 0]
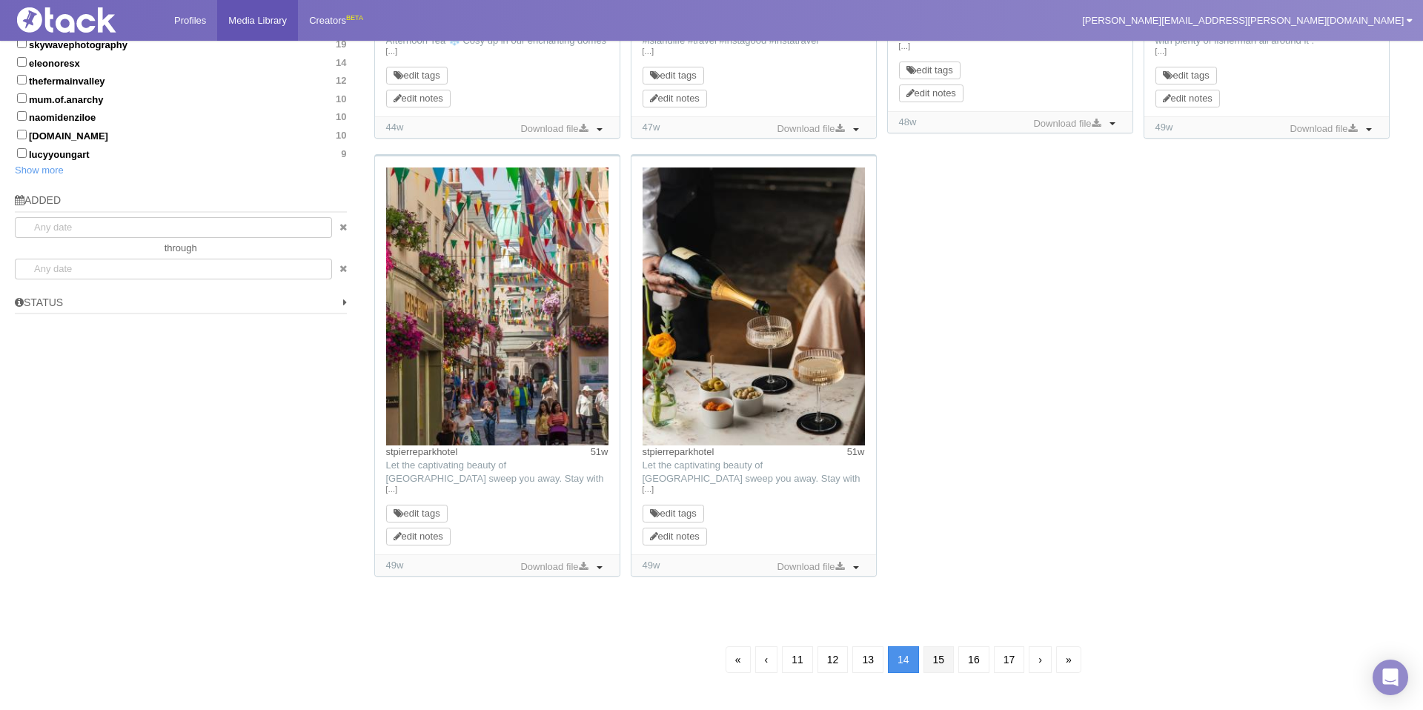
click at [942, 668] on link "15" at bounding box center [938, 659] width 31 height 27
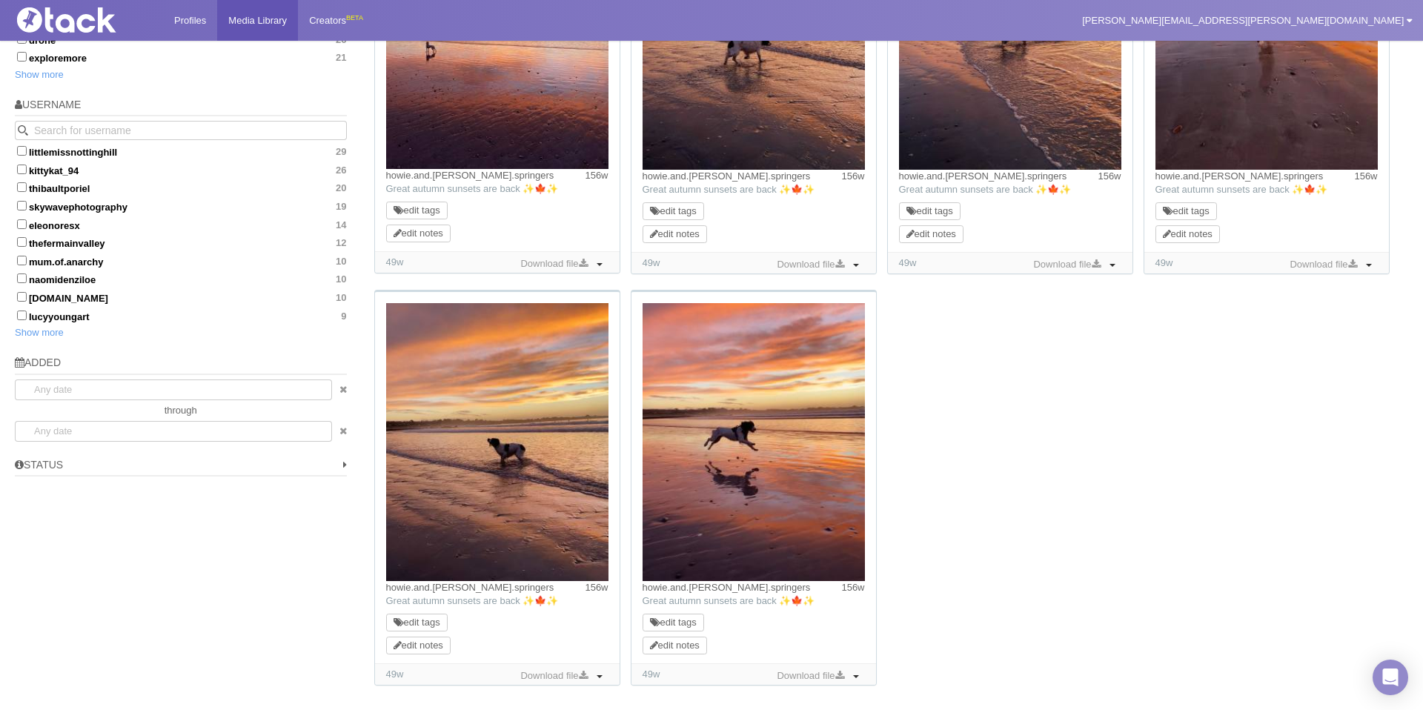
scroll to position [767, 0]
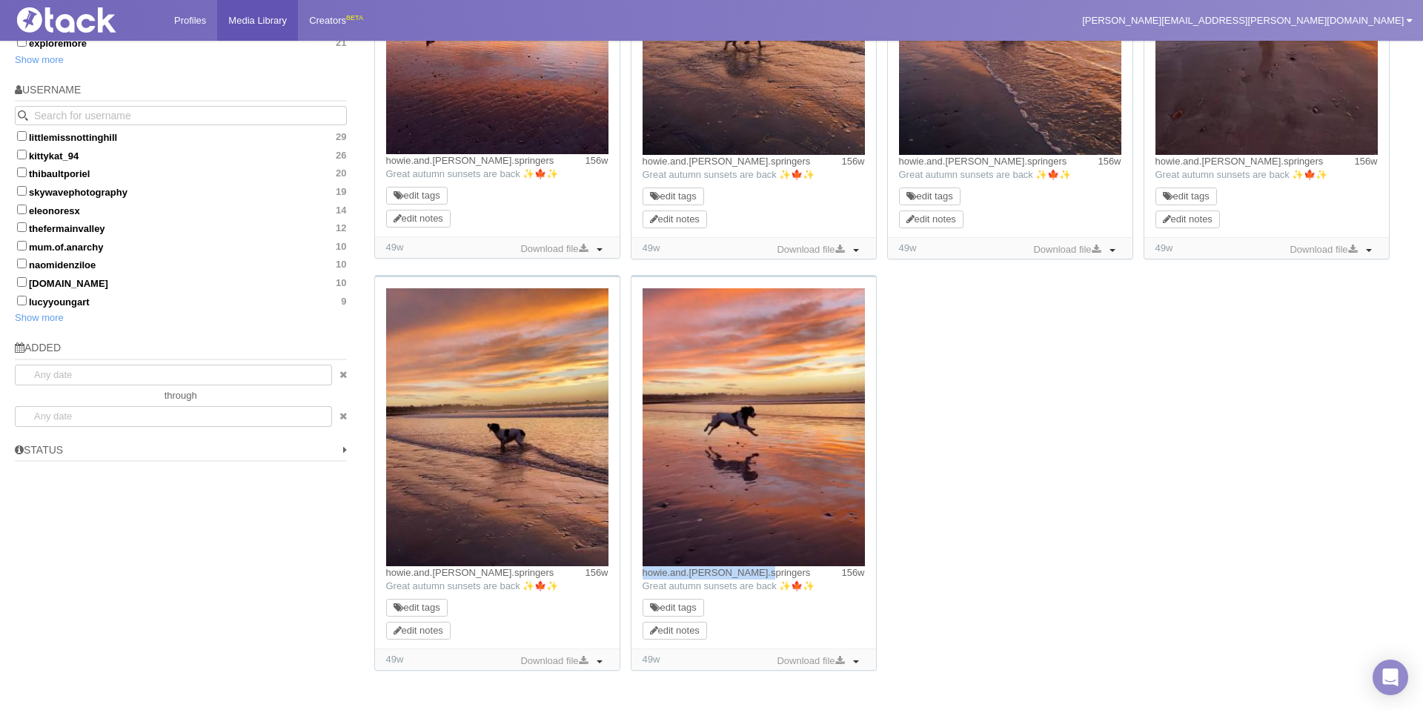
drag, startPoint x: 780, startPoint y: 575, endPoint x: 637, endPoint y: 579, distance: 143.8
click at [637, 579] on div "howie.and.[PERSON_NAME].springers 156w TikTok: Great autumn sunsets are back ✨🍁…" at bounding box center [753, 462] width 245 height 371
copy link "howie.and.[PERSON_NAME].springers"
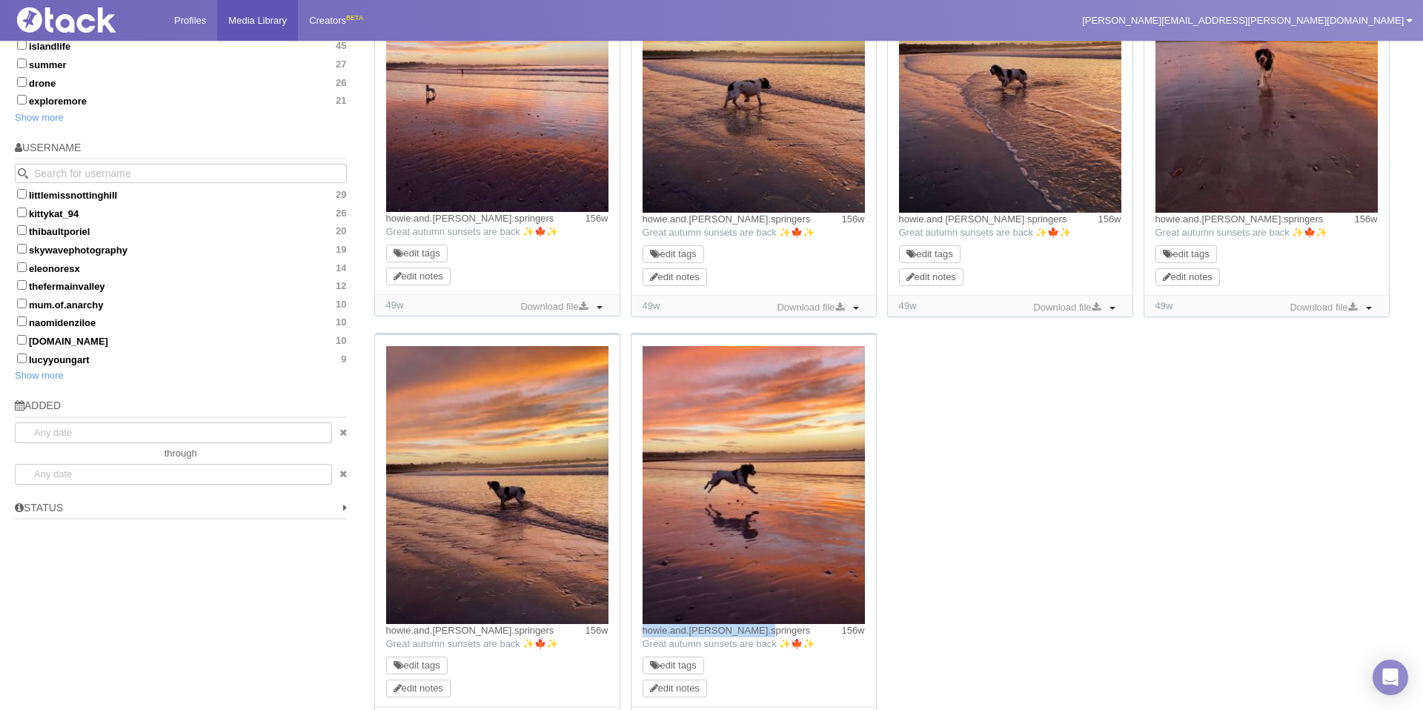
scroll to position [894, 0]
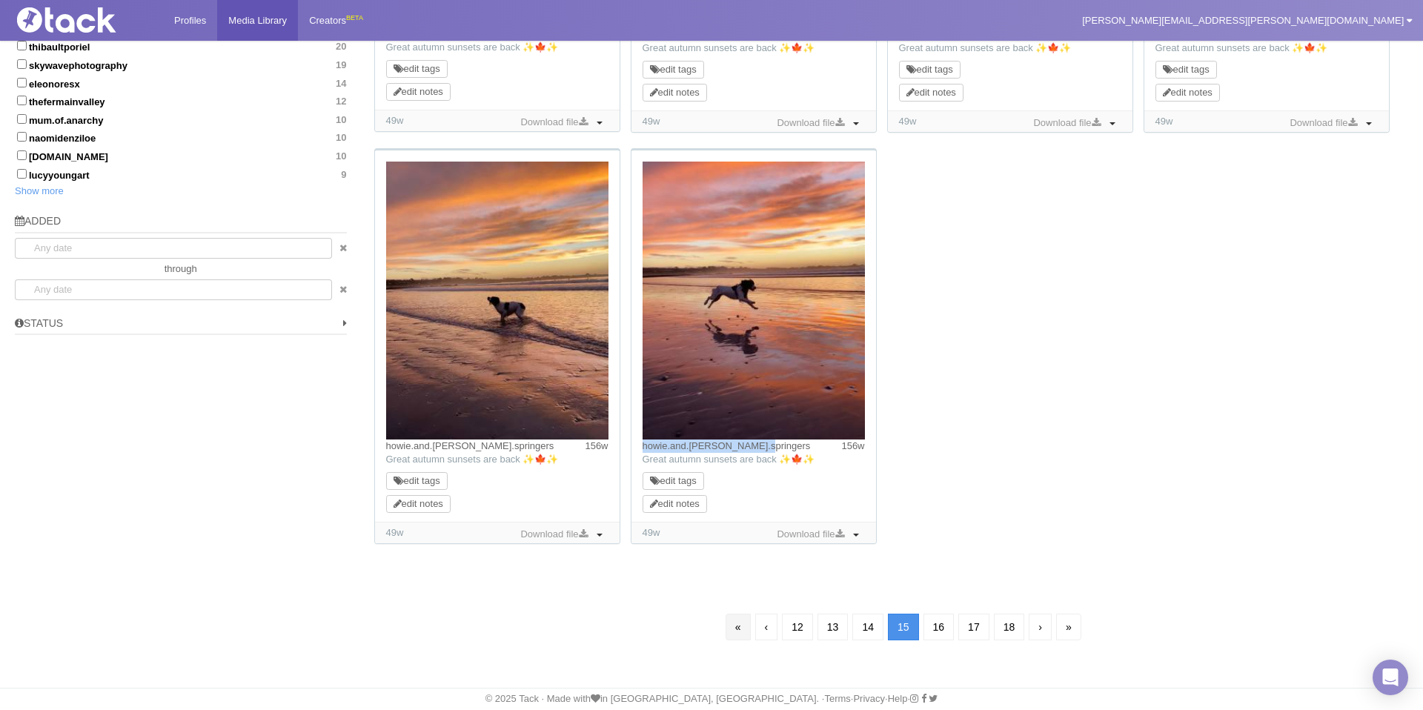
click at [726, 637] on link "«" at bounding box center [737, 627] width 25 height 27
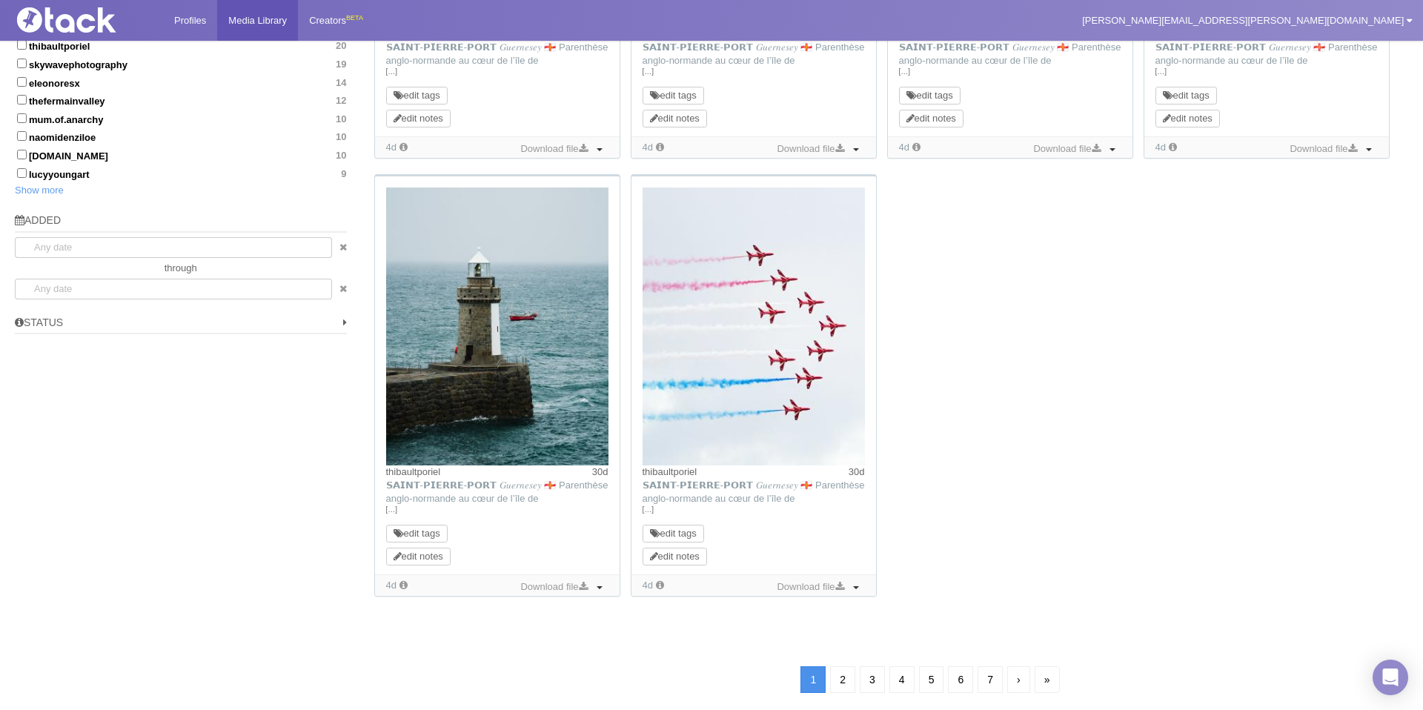
scroll to position [107, 0]
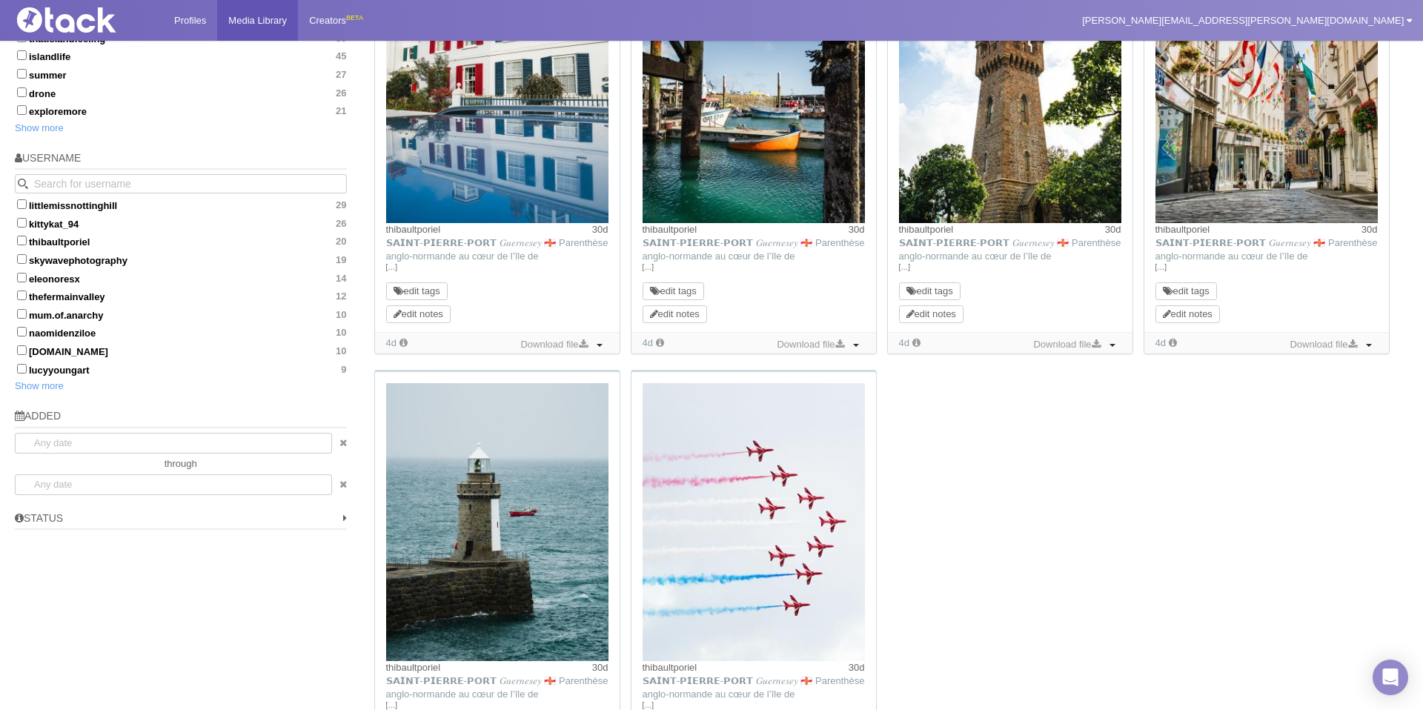
scroll to position [908, 0]
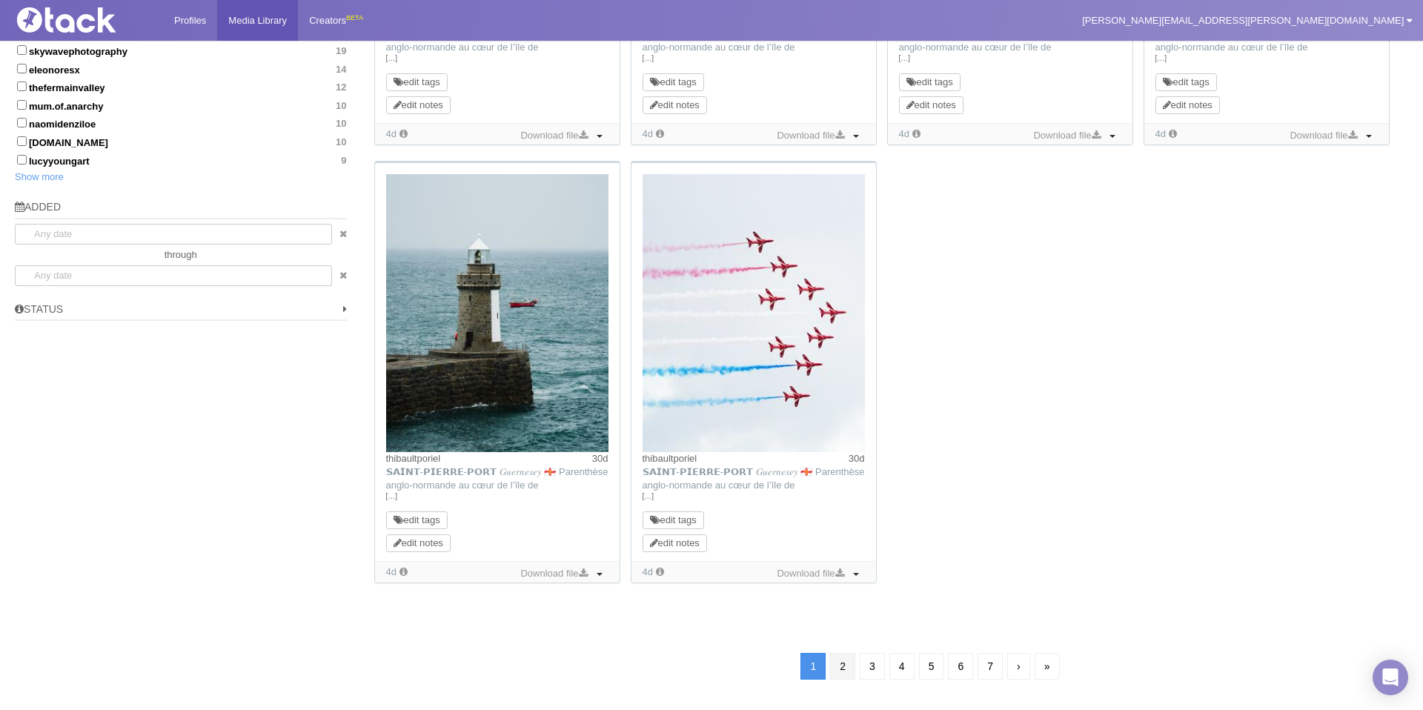
click at [844, 676] on link "2" at bounding box center [842, 666] width 25 height 27
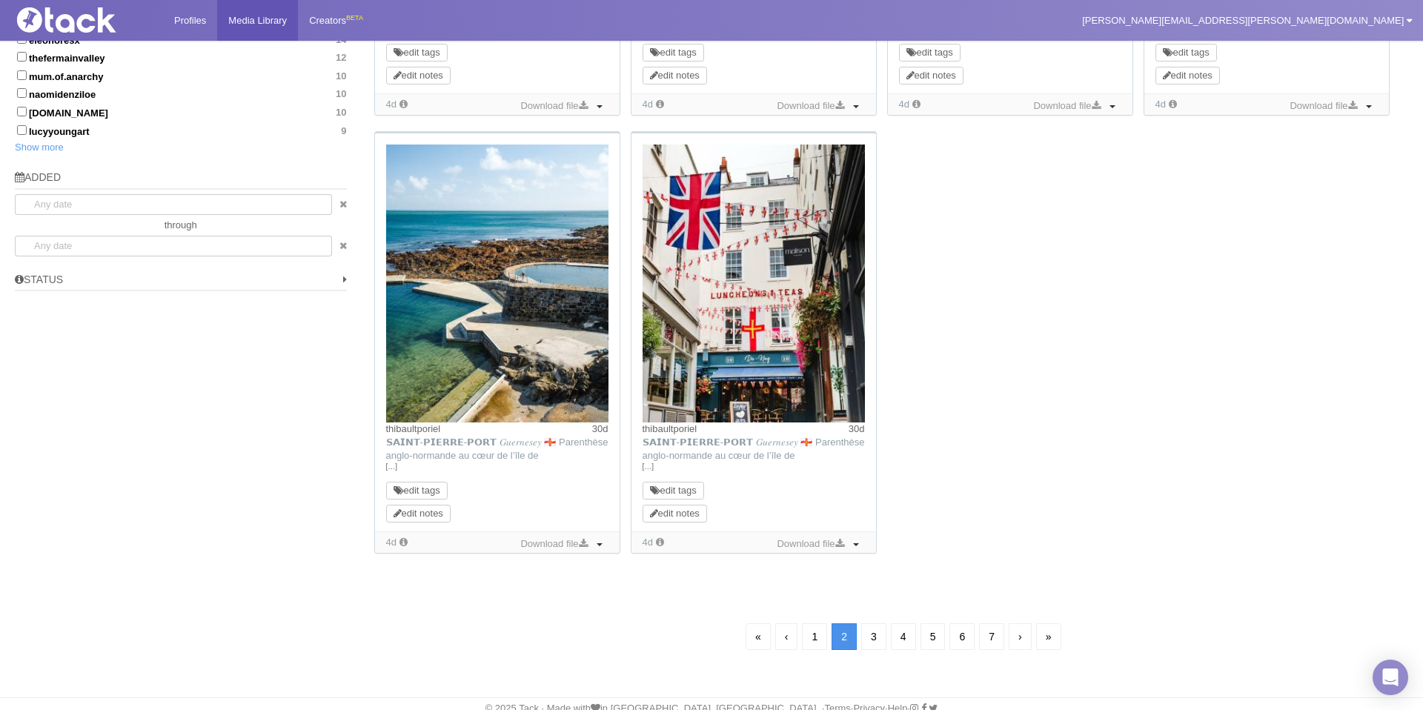
scroll to position [948, 0]
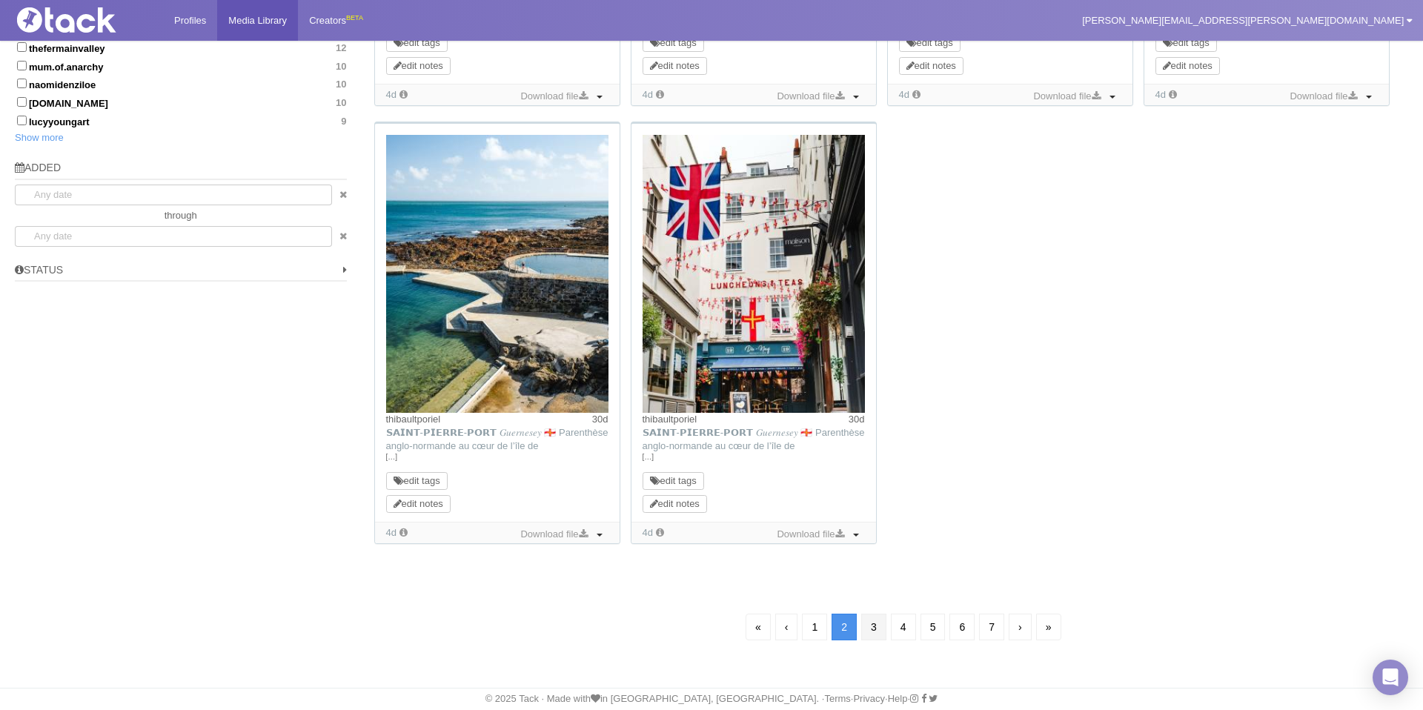
click at [877, 629] on link "3" at bounding box center [873, 627] width 25 height 27
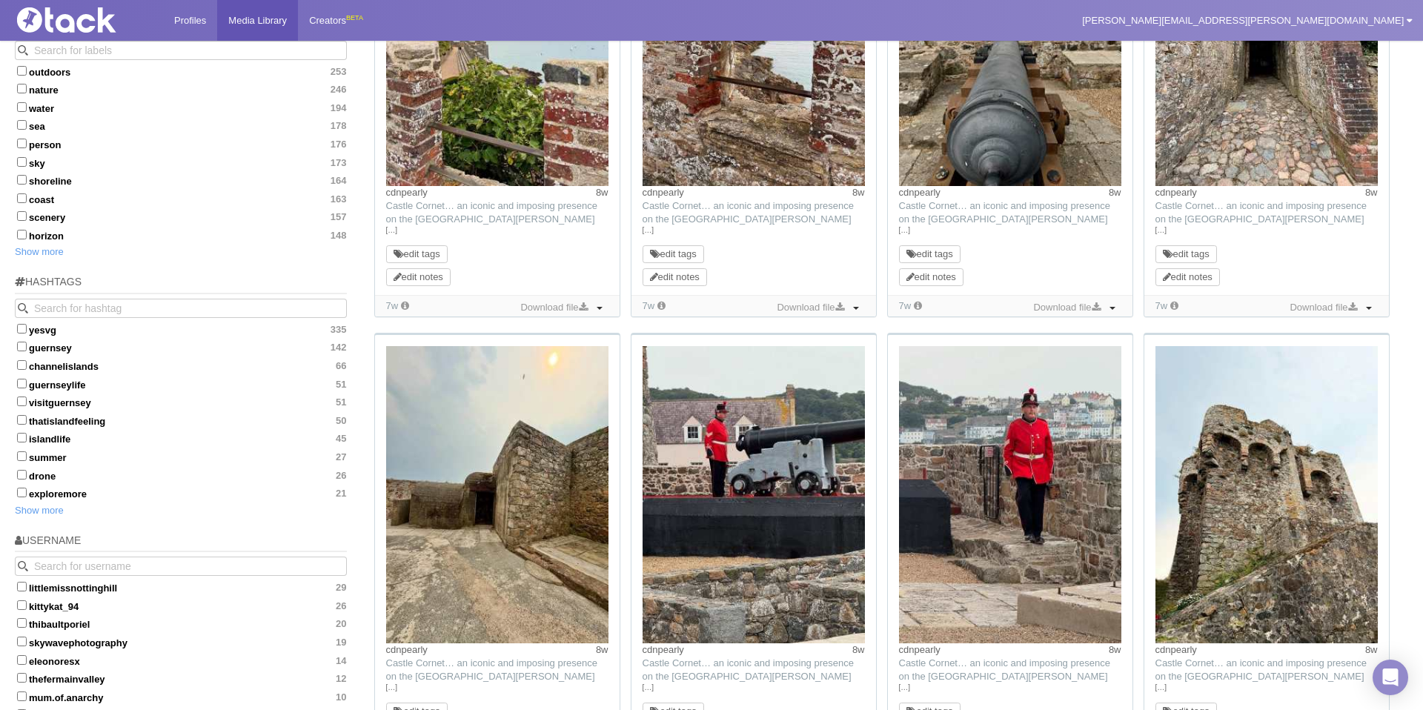
scroll to position [375, 0]
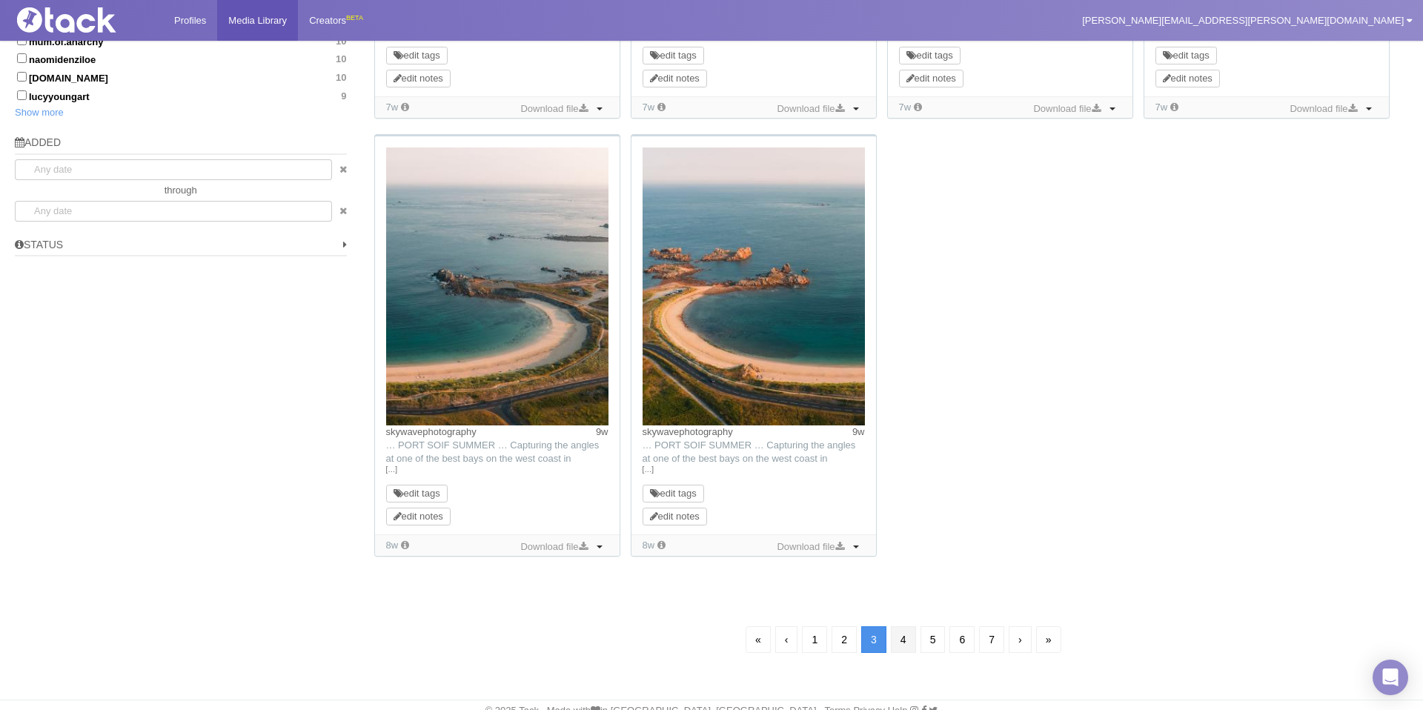
click at [897, 637] on link "4" at bounding box center [903, 639] width 25 height 27
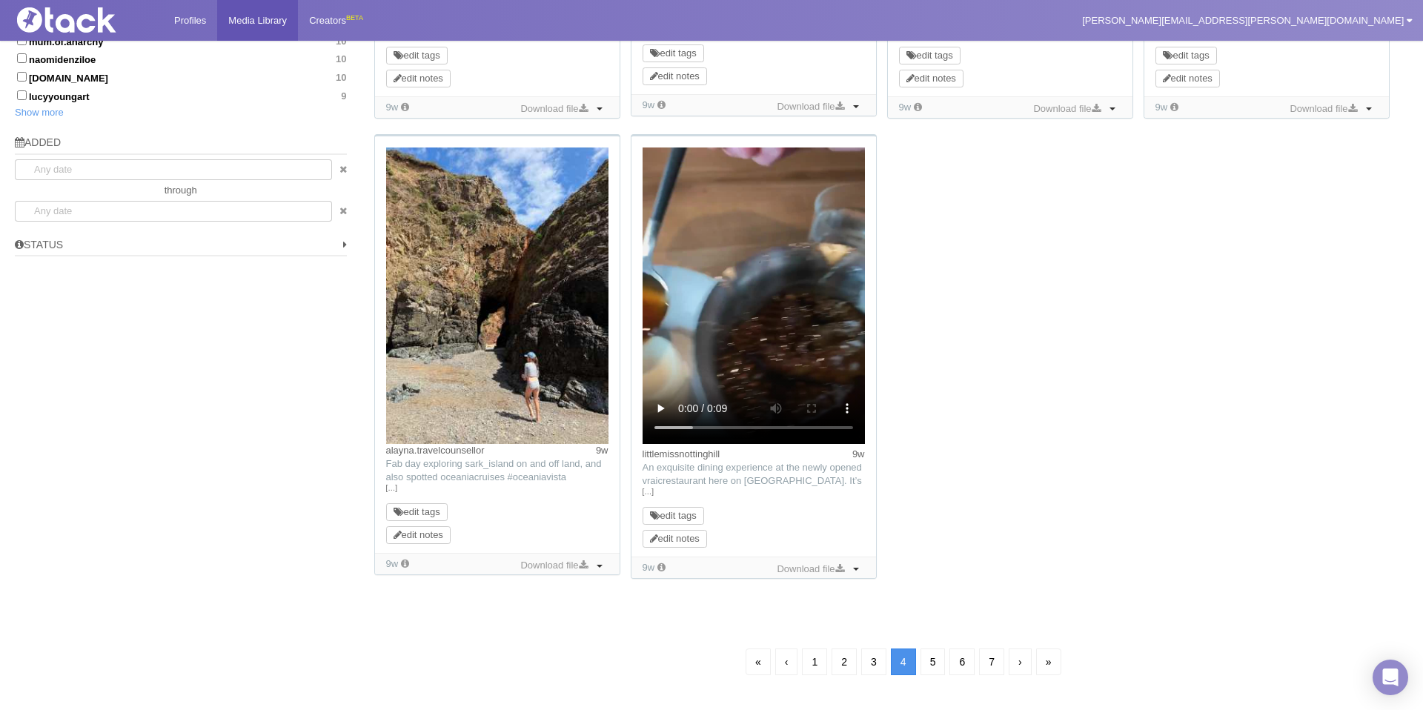
scroll to position [107, 0]
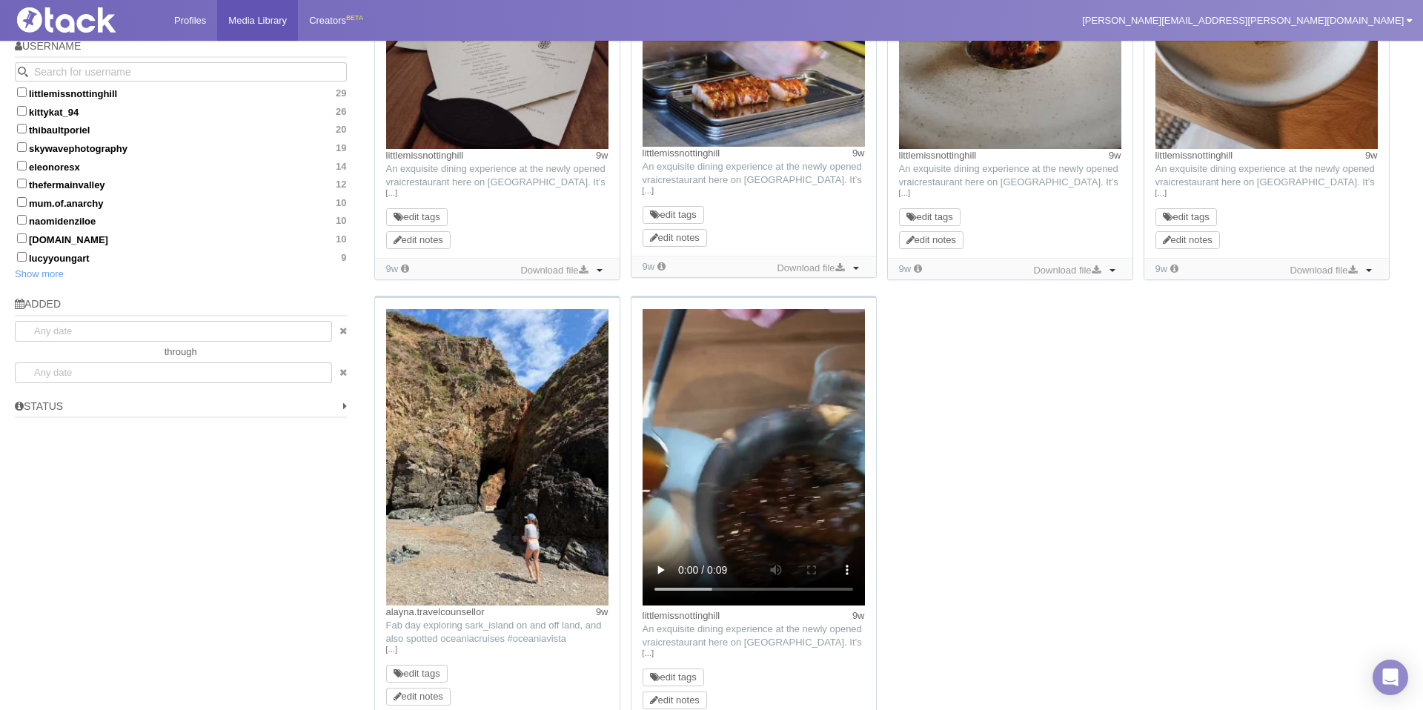
scroll to position [1006, 0]
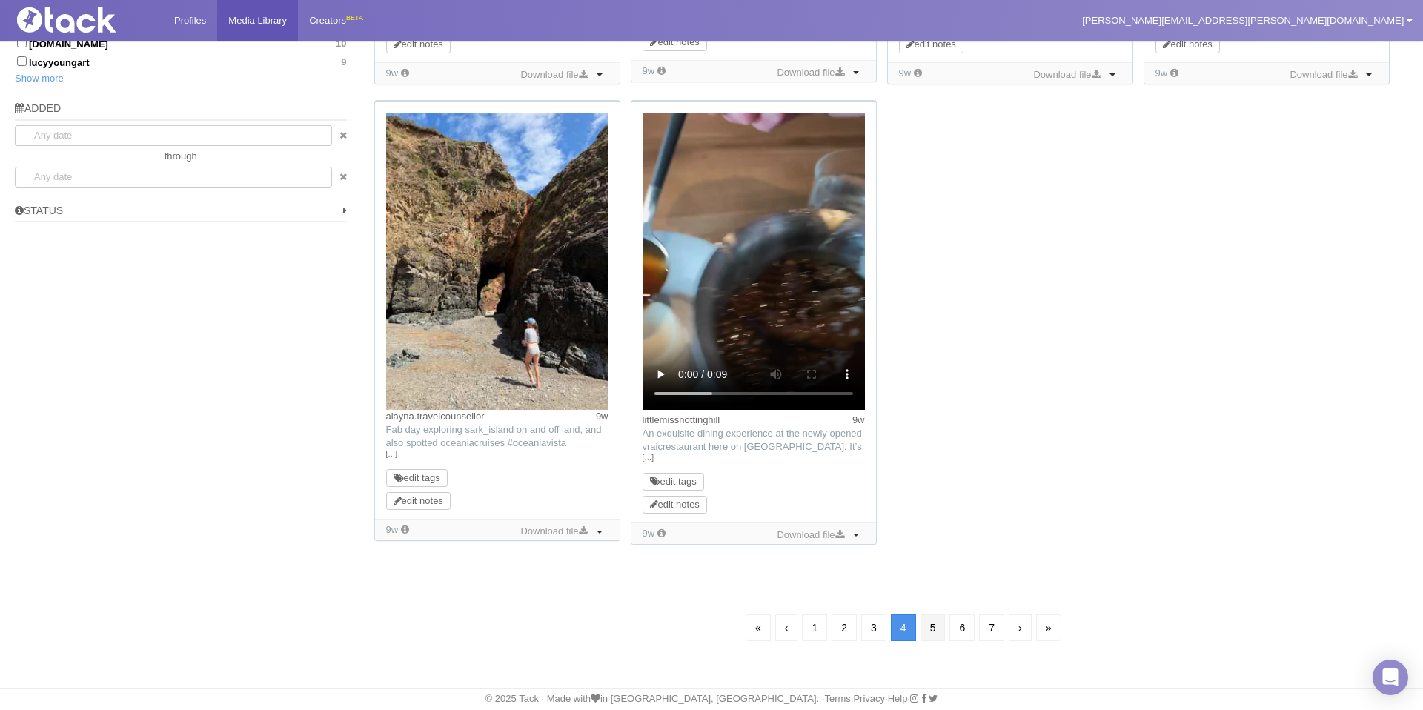
click at [928, 627] on link "5" at bounding box center [932, 627] width 25 height 27
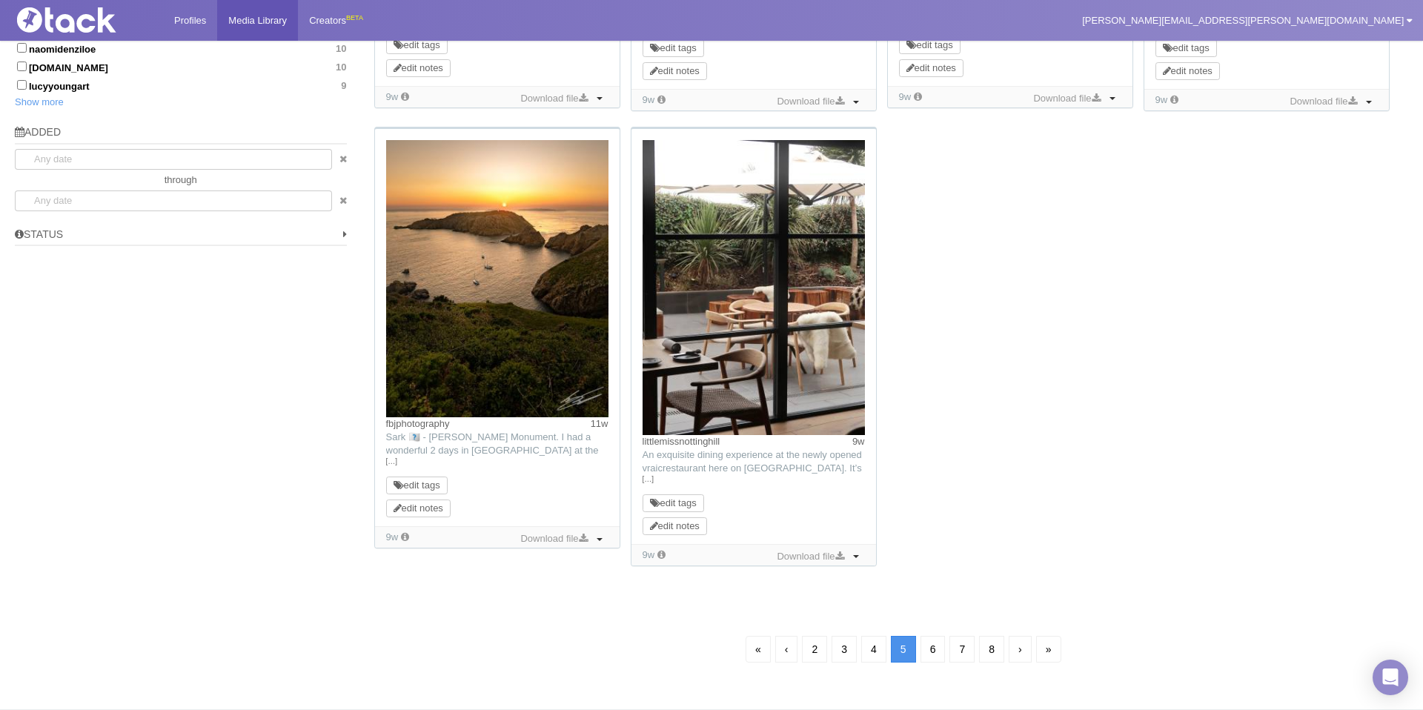
scroll to position [992, 0]
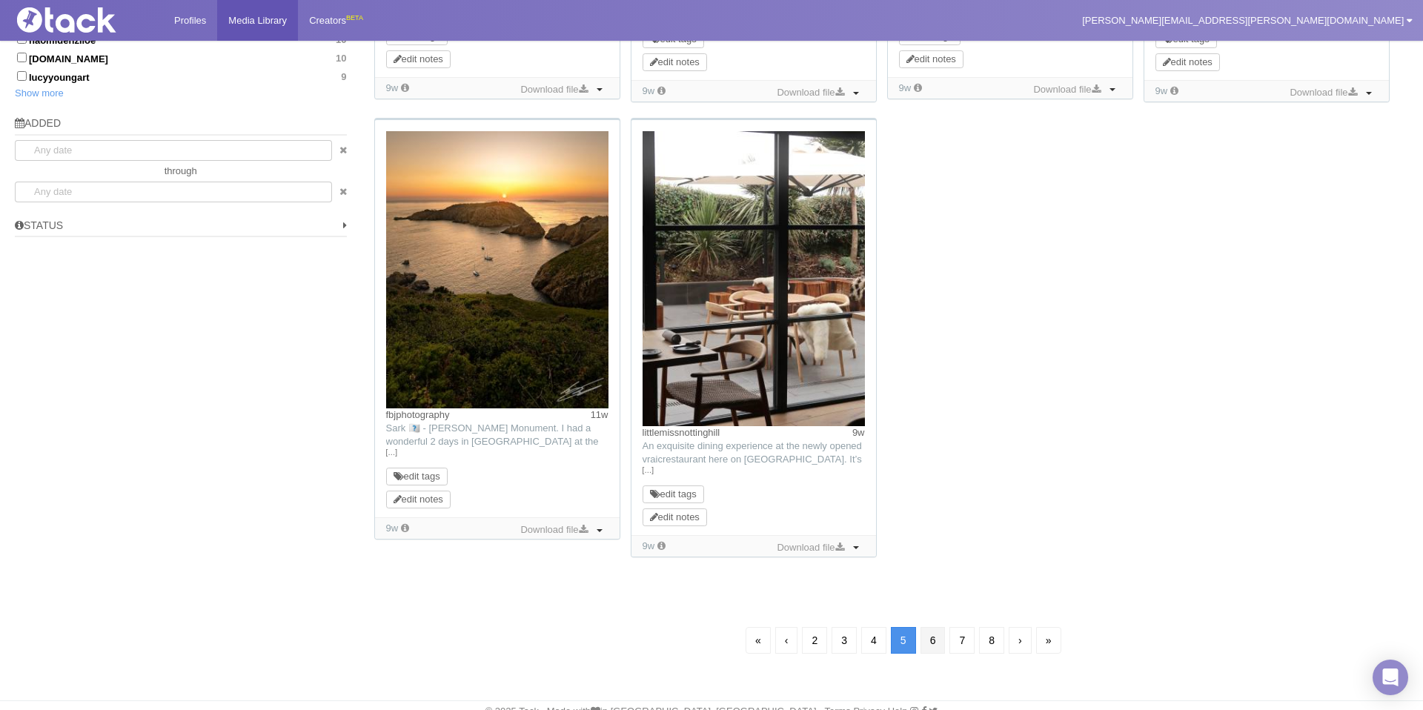
click at [934, 637] on link "6" at bounding box center [932, 640] width 25 height 27
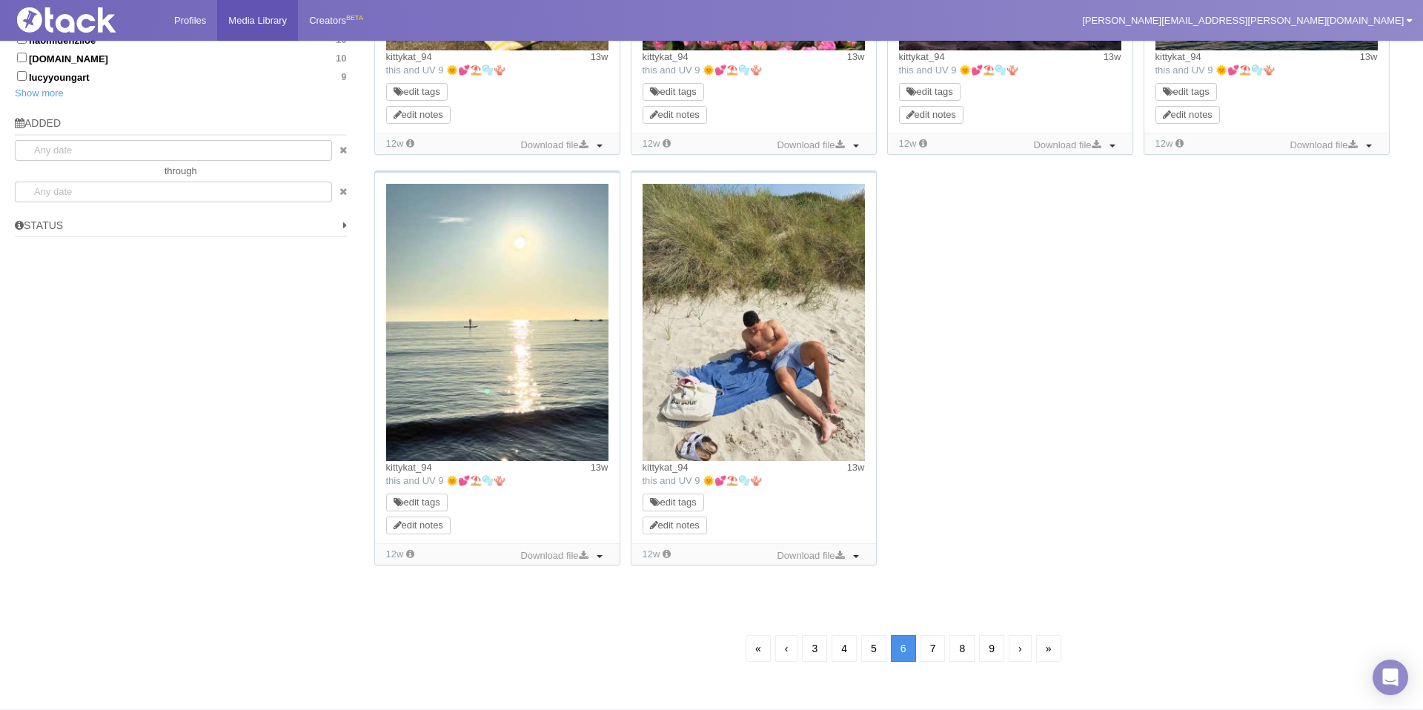
scroll to position [107, 0]
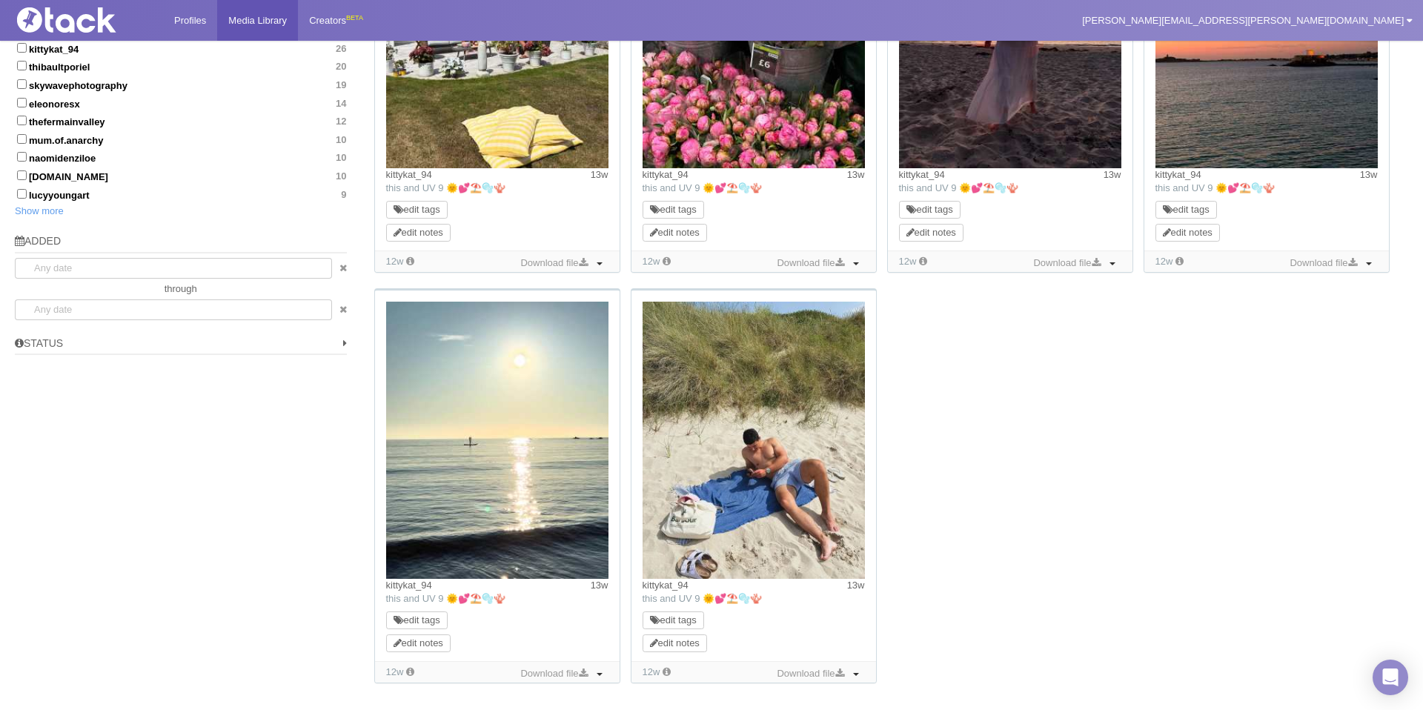
scroll to position [1013, 0]
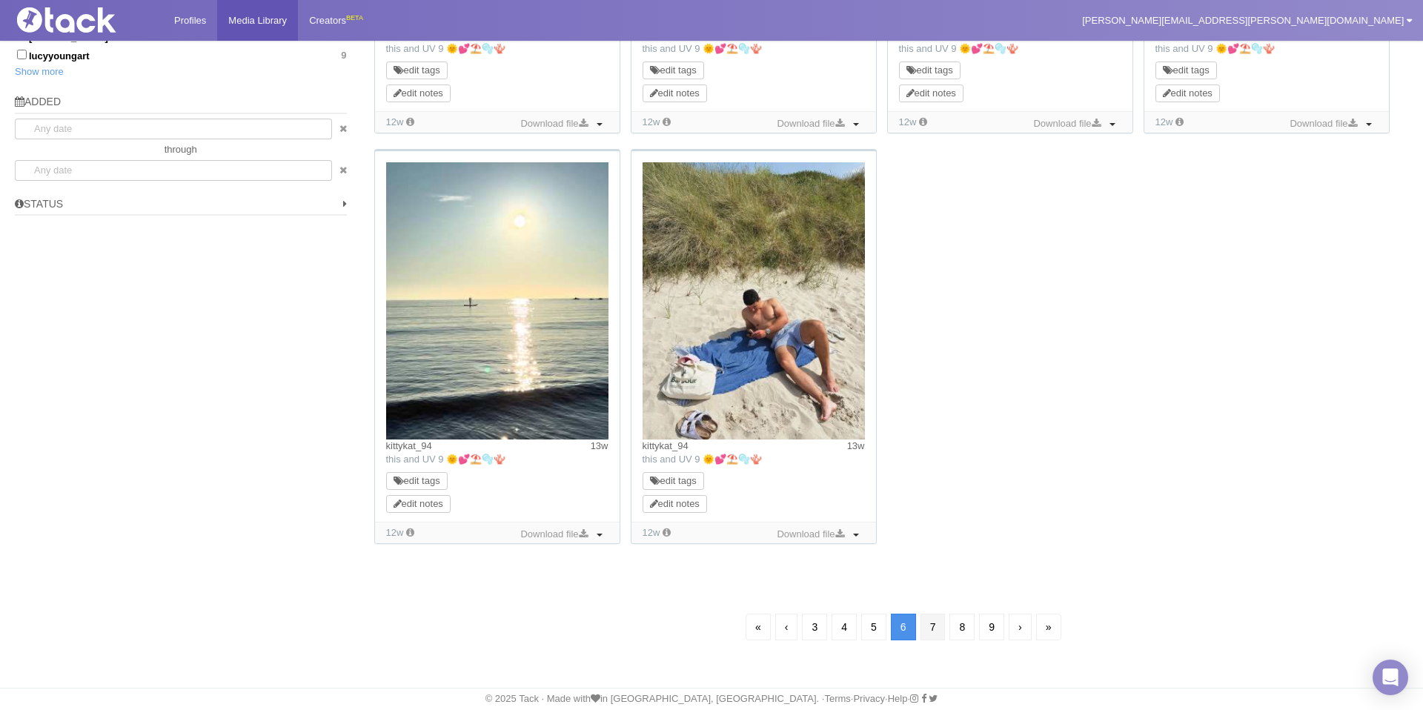
click at [940, 628] on link "7" at bounding box center [932, 627] width 25 height 27
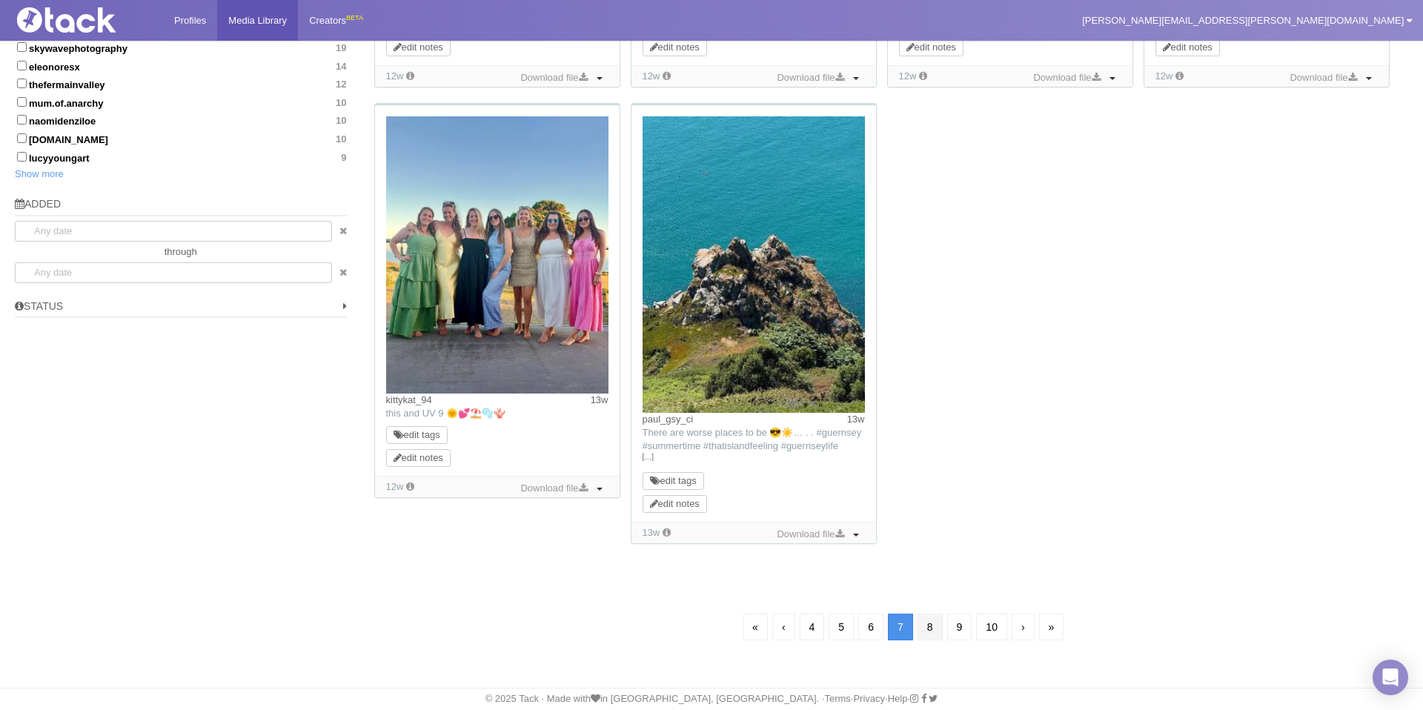
click at [934, 624] on link "8" at bounding box center [929, 627] width 25 height 27
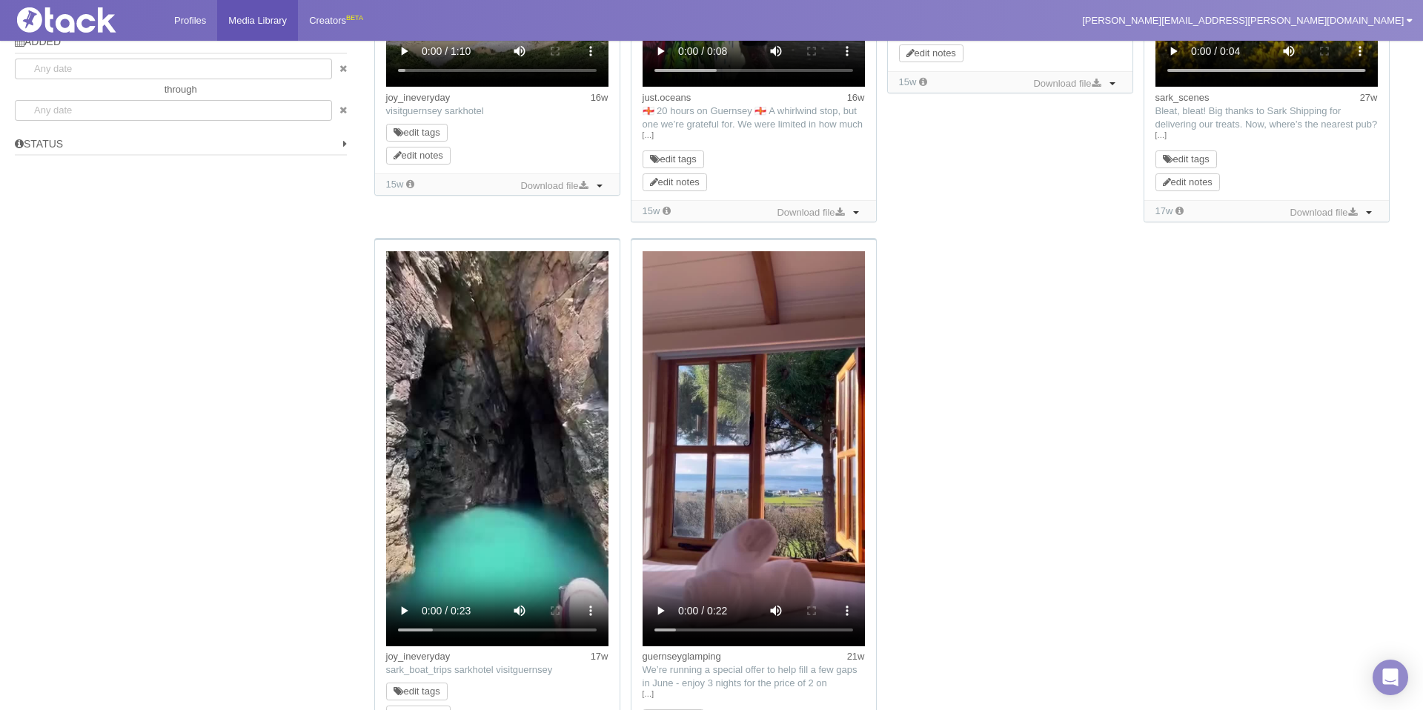
scroll to position [1308, 0]
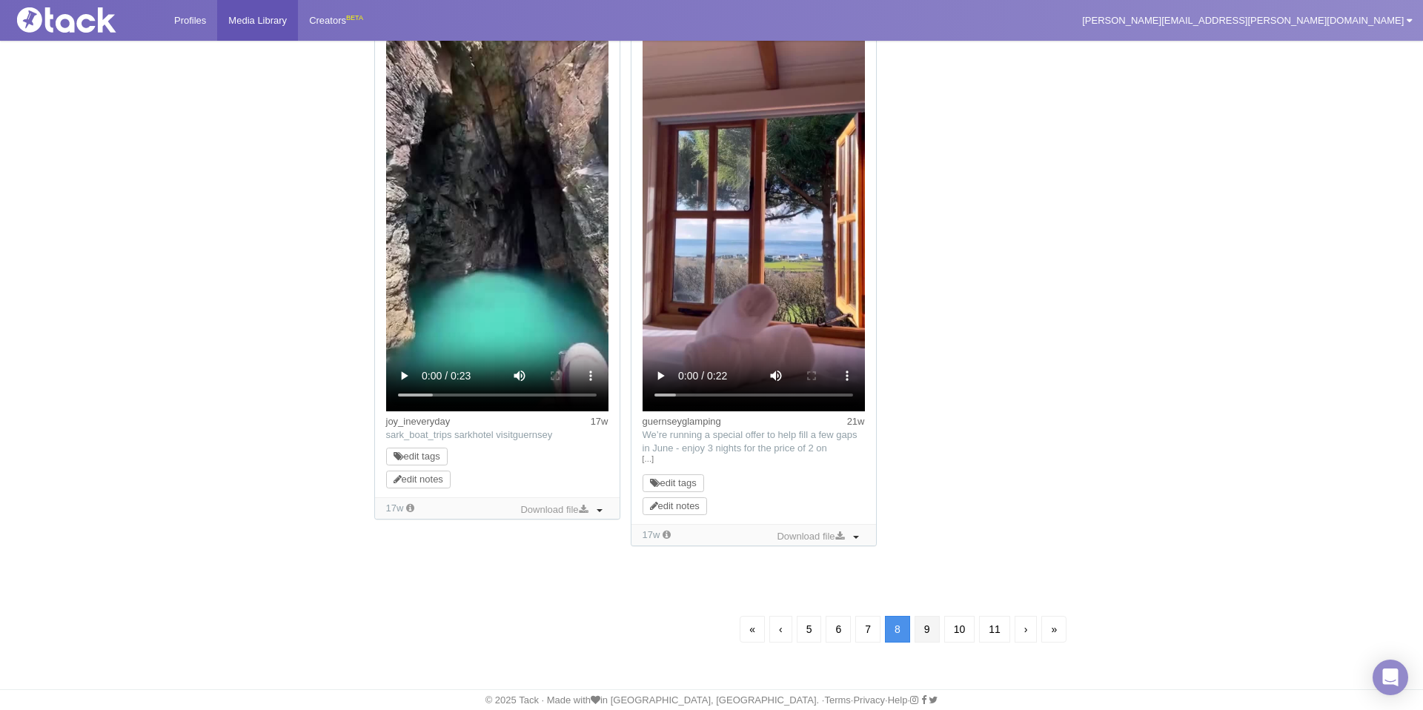
click at [934, 628] on link "9" at bounding box center [926, 629] width 25 height 27
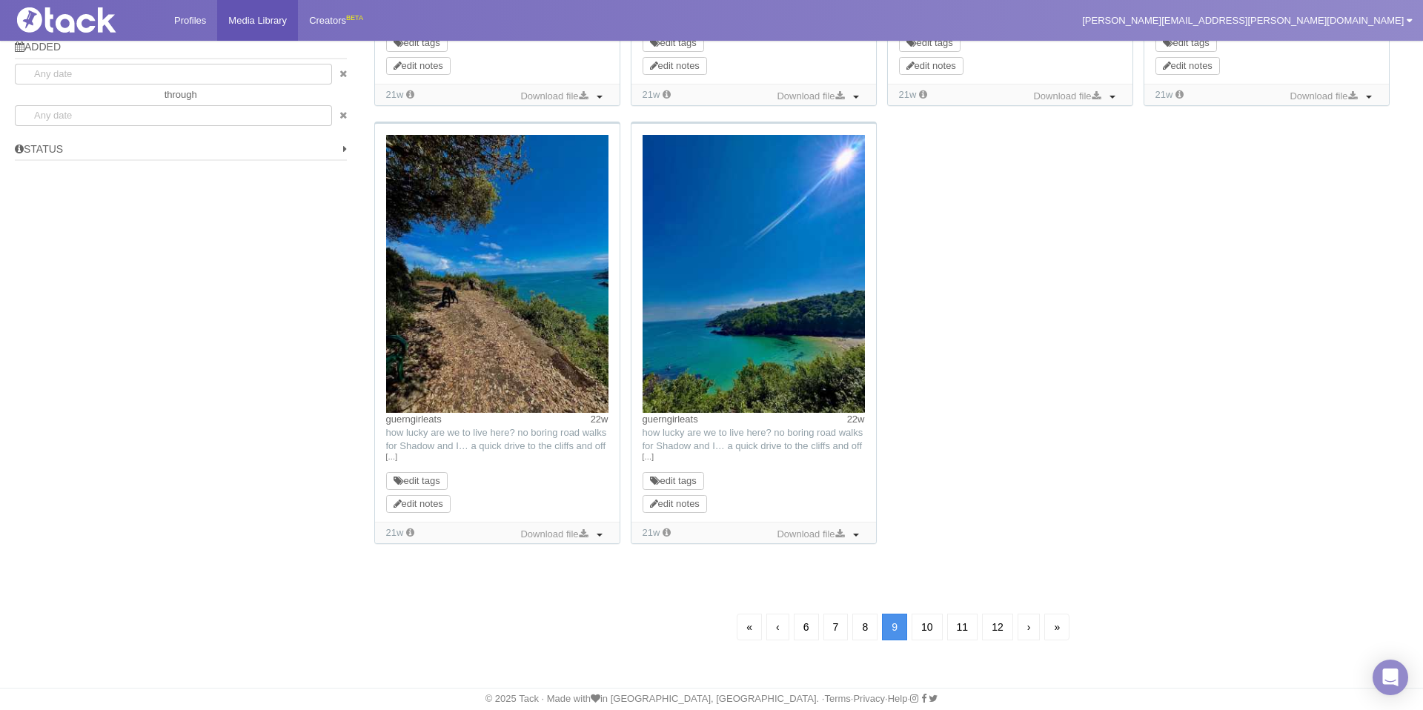
scroll to position [107, 0]
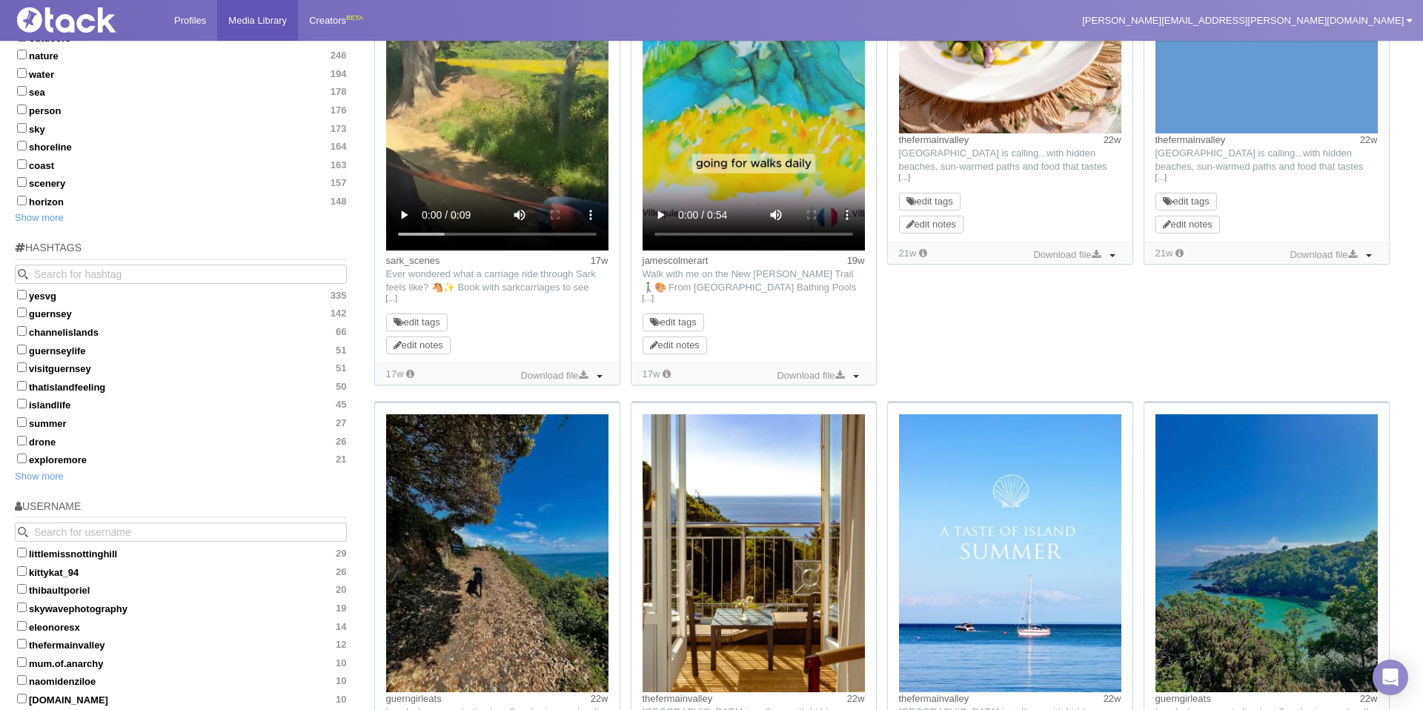
scroll to position [606, 0]
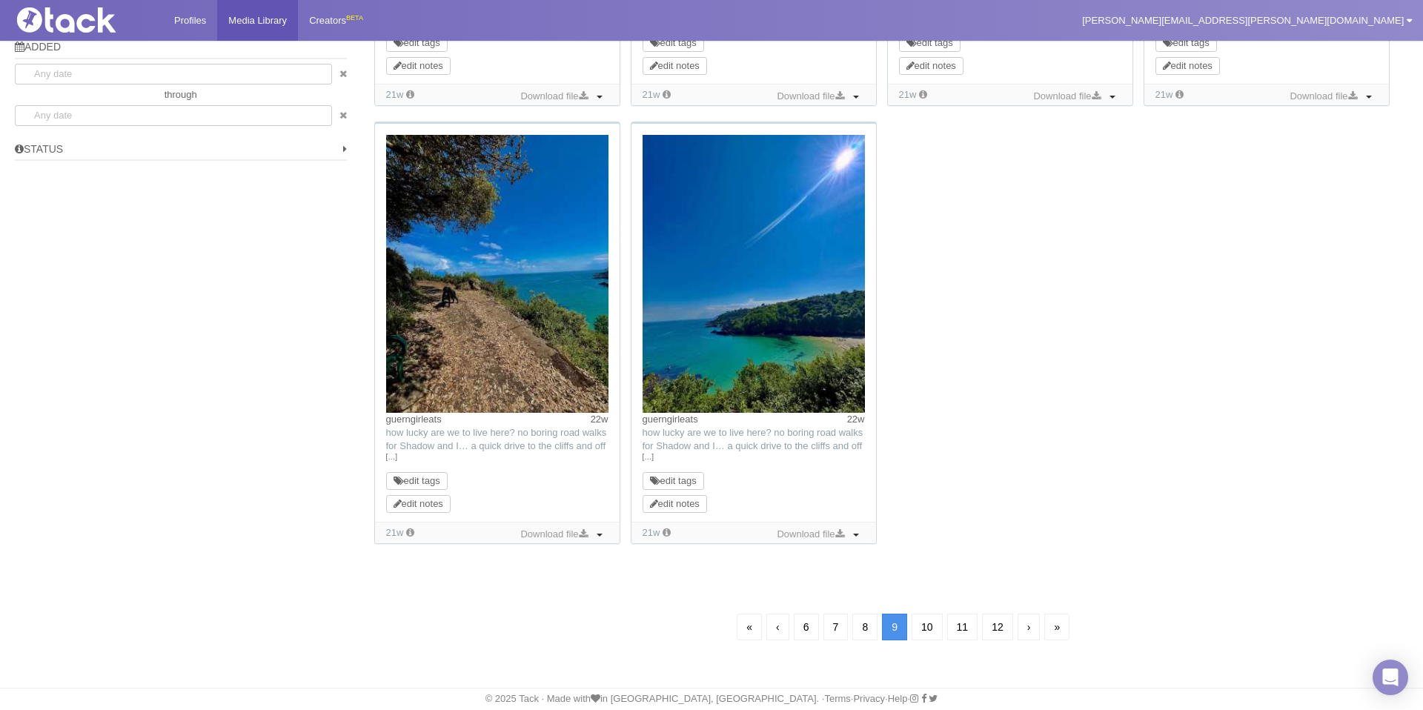
click at [934, 628] on link "10" at bounding box center [926, 627] width 31 height 27
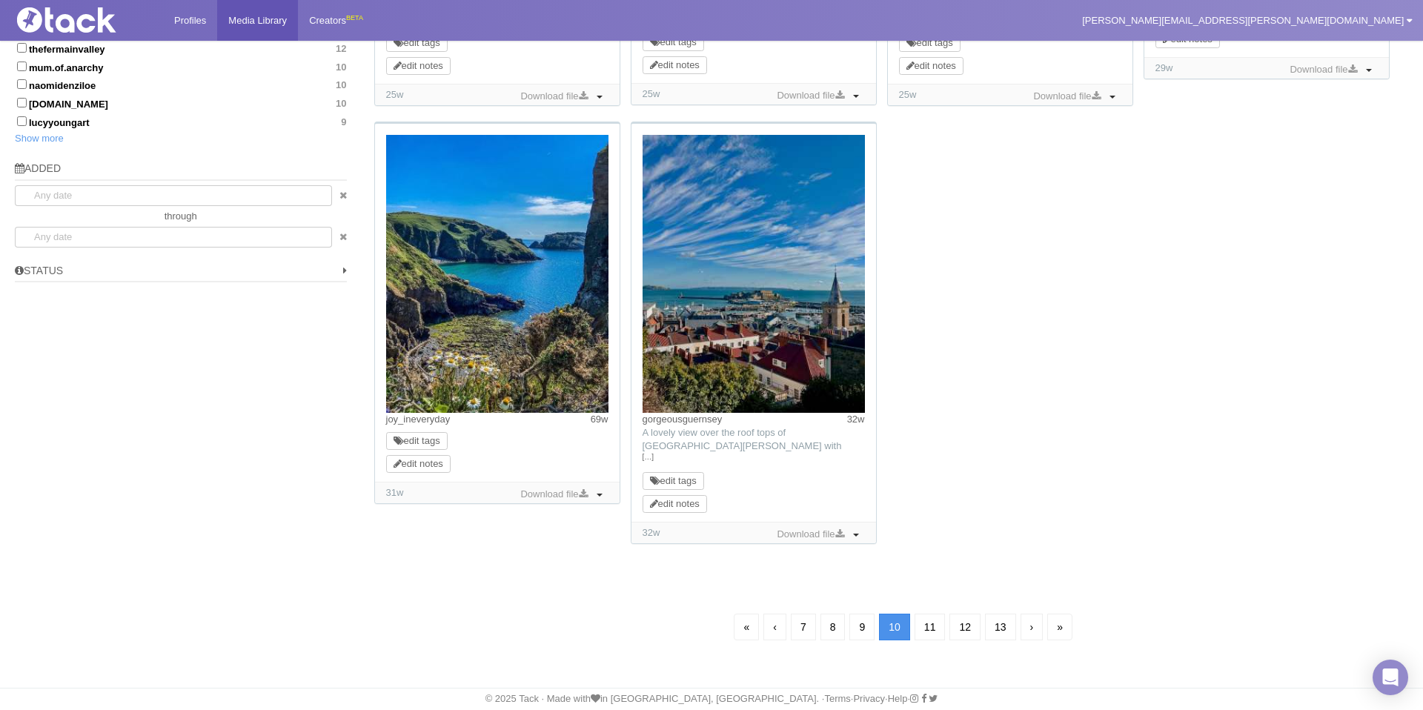
click at [934, 628] on link "11" at bounding box center [929, 627] width 31 height 27
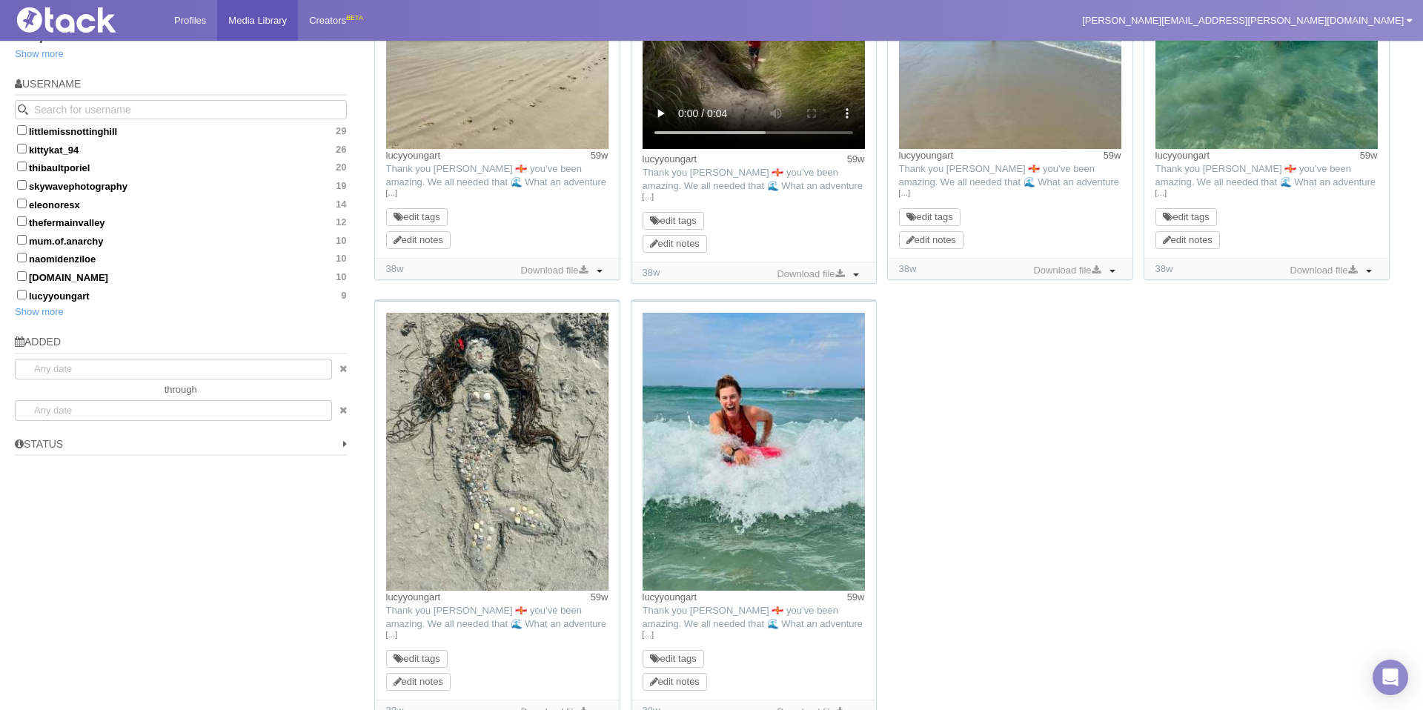
scroll to position [951, 0]
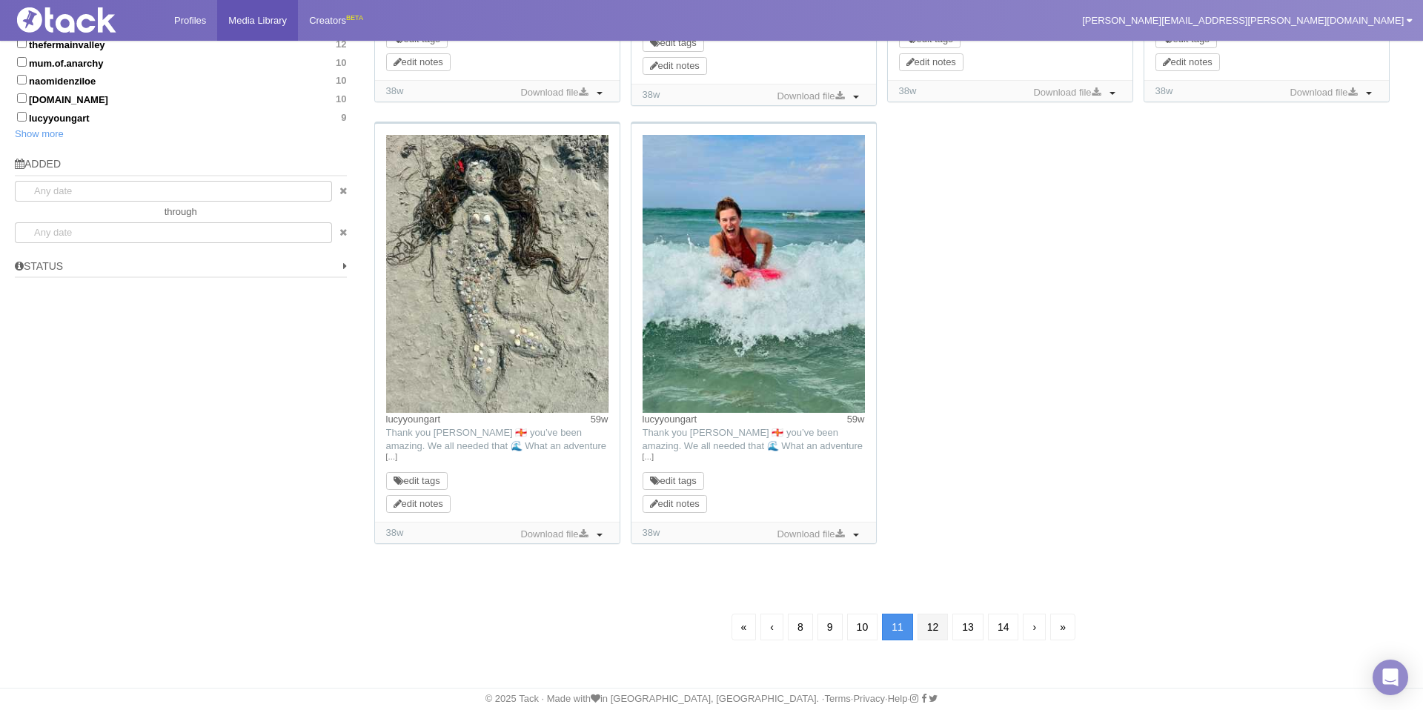
click at [936, 623] on link "12" at bounding box center [932, 627] width 31 height 27
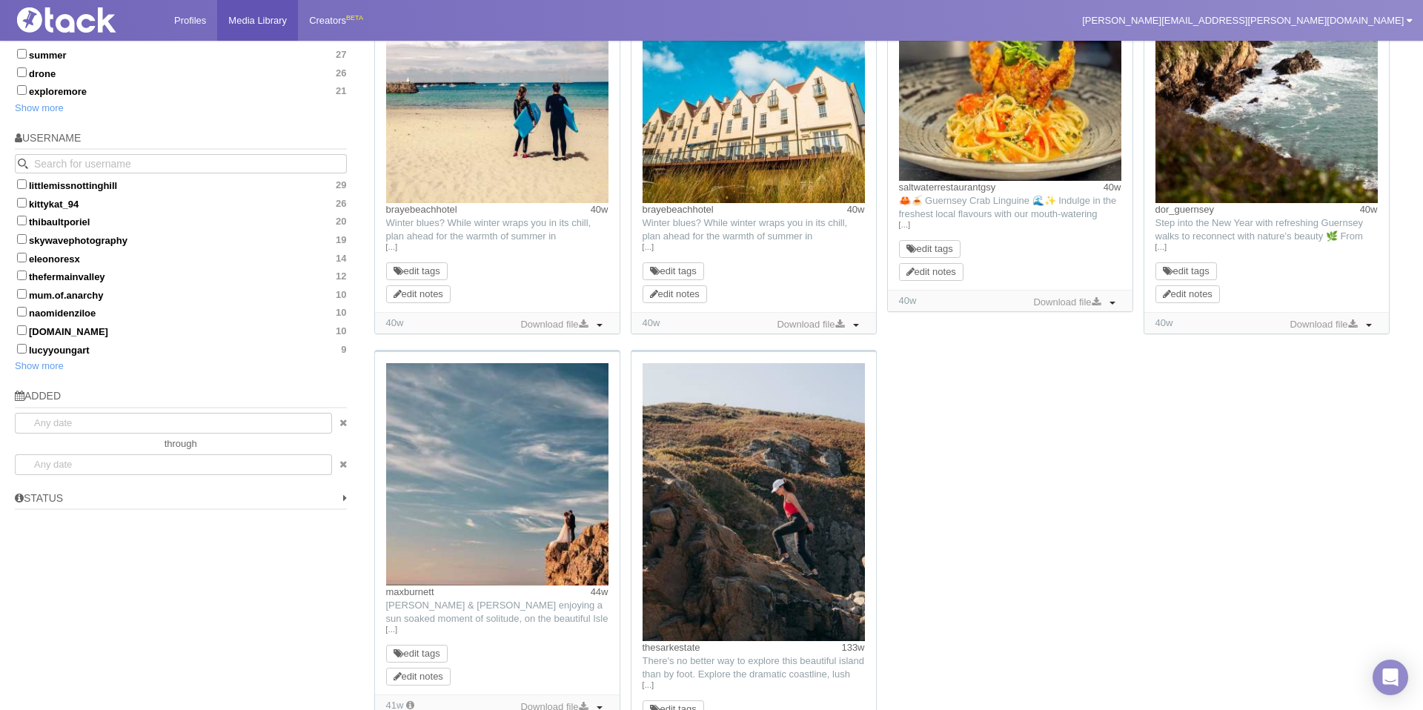
scroll to position [948, 0]
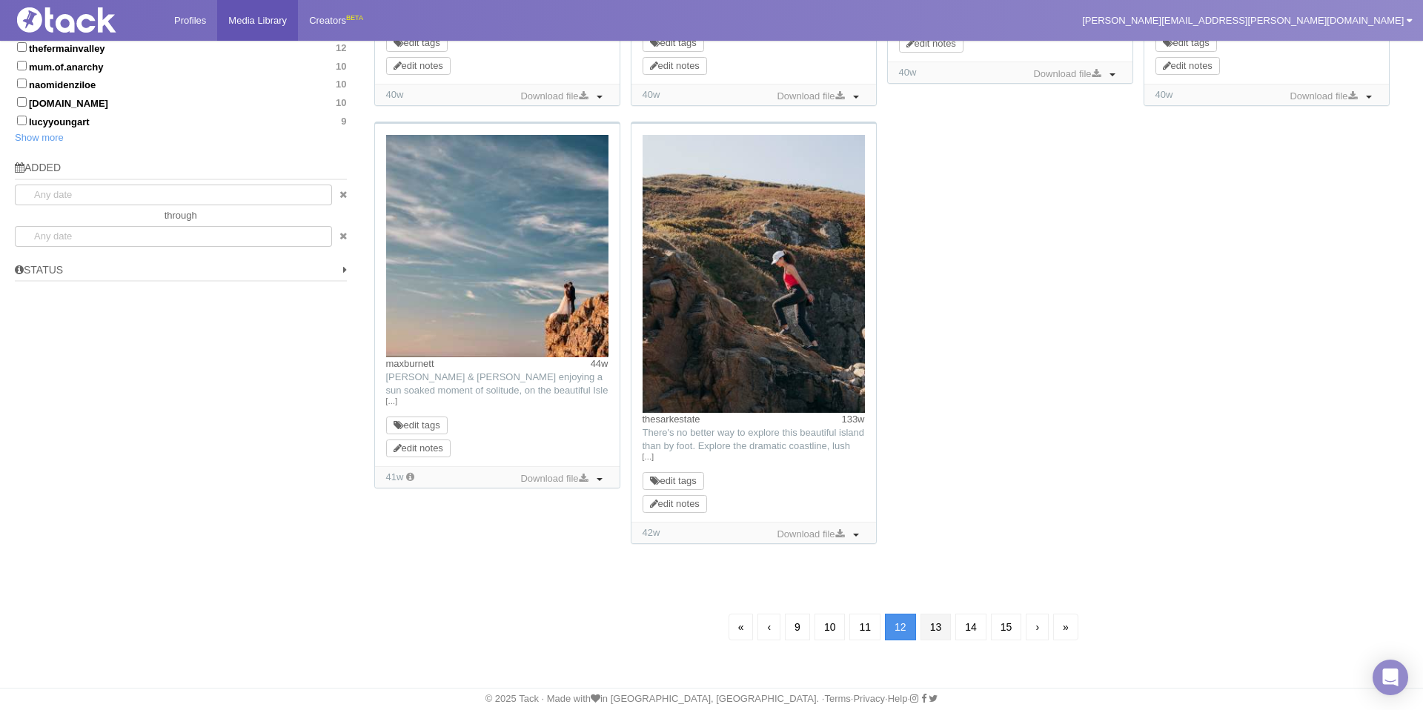
click at [929, 632] on link "13" at bounding box center [935, 627] width 31 height 27
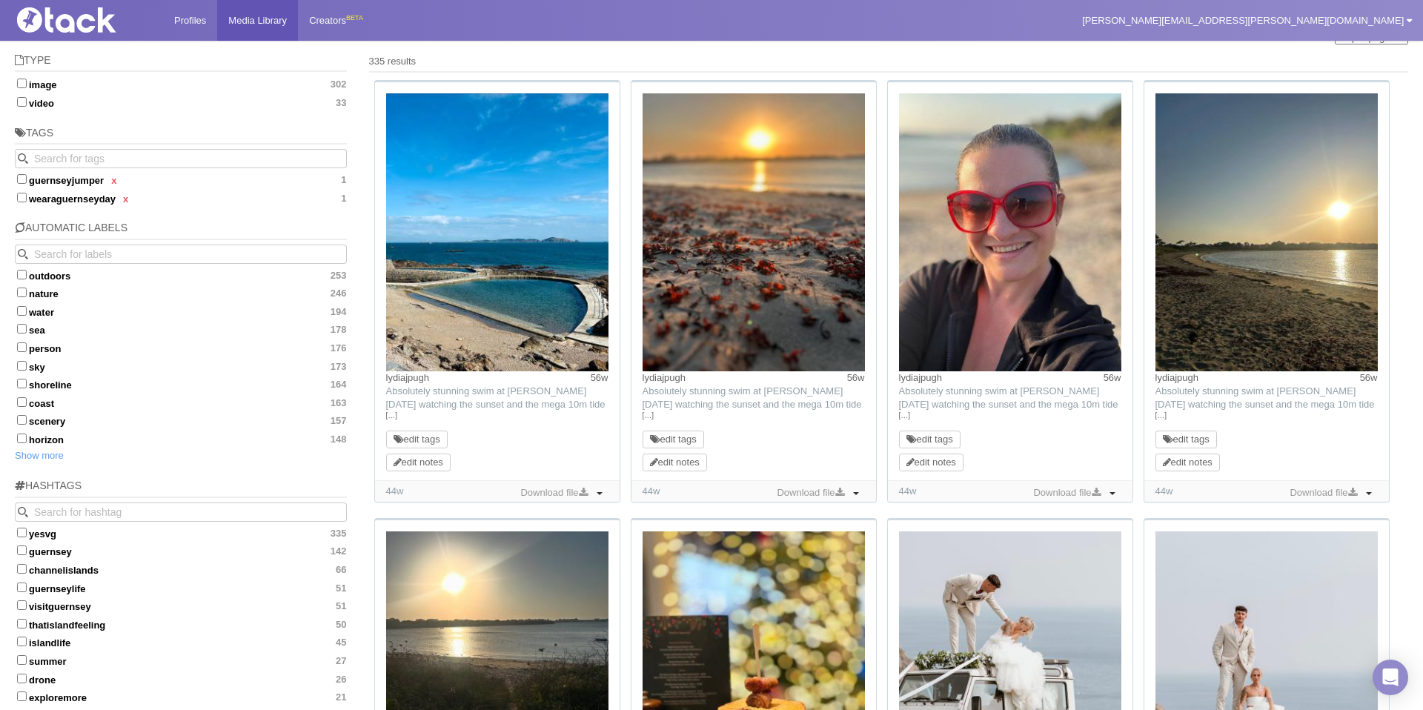
scroll to position [350, 0]
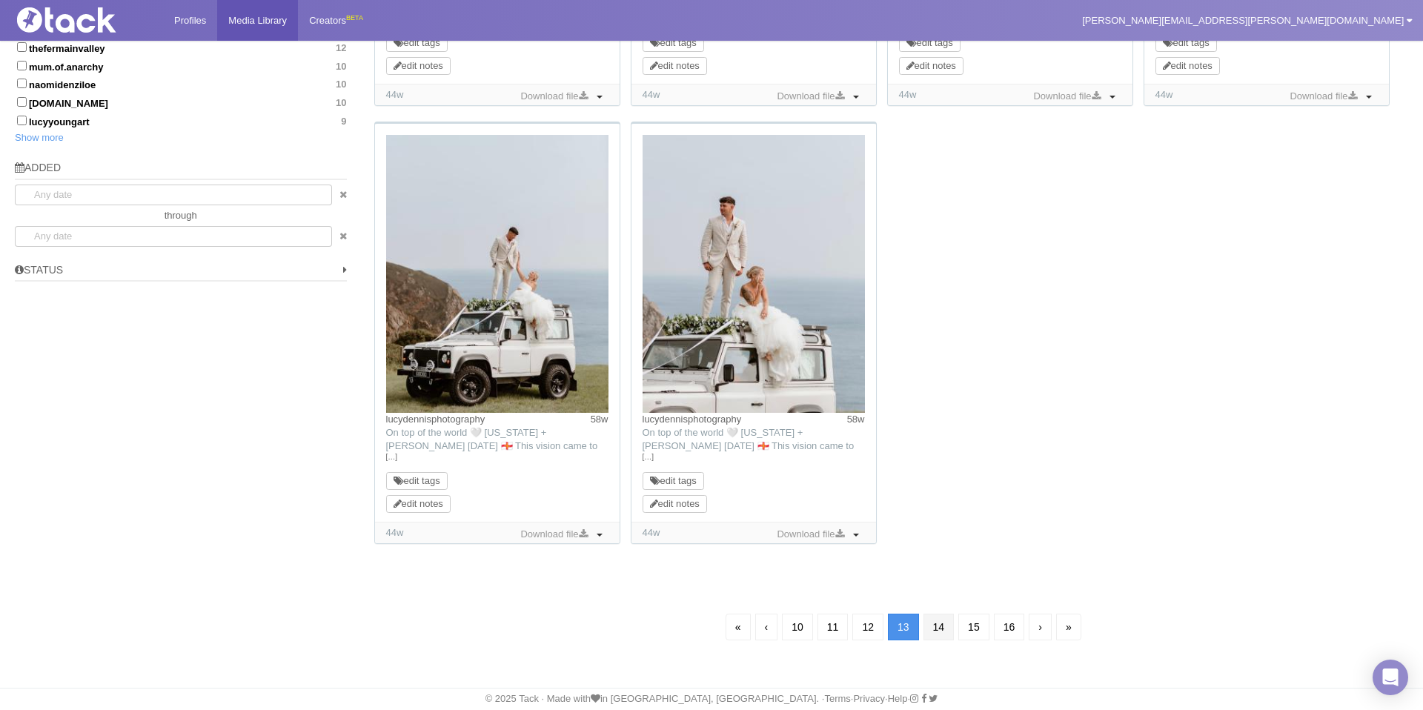
click at [938, 625] on link "14" at bounding box center [938, 627] width 31 height 27
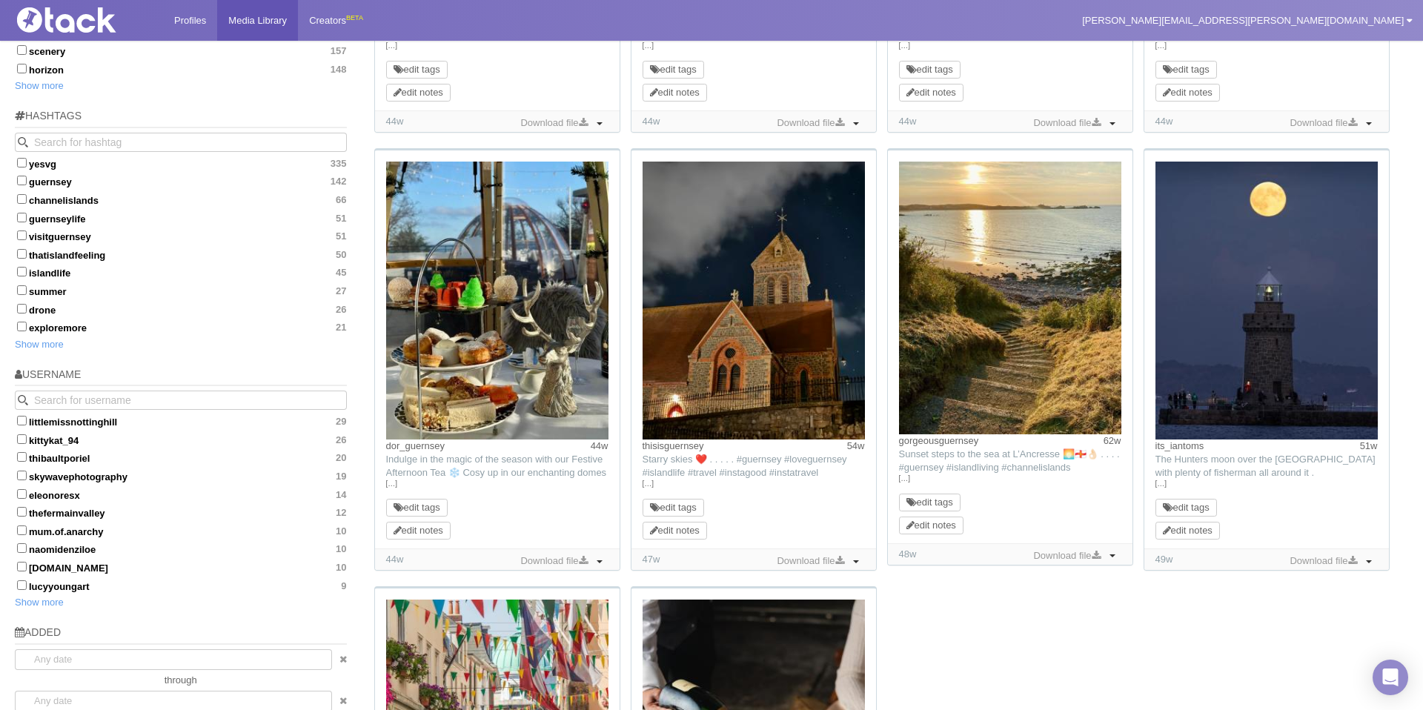
scroll to position [558, 0]
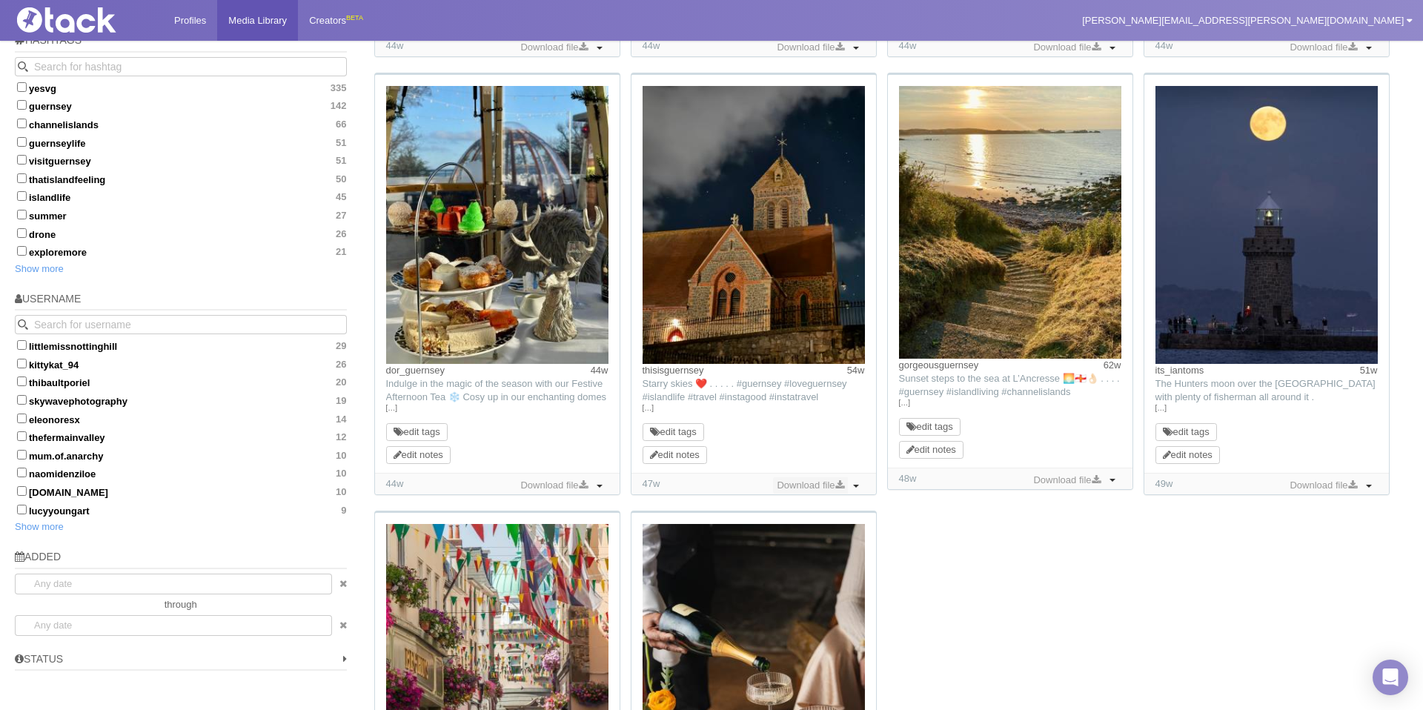
click at [829, 485] on link "Download file" at bounding box center [810, 485] width 74 height 16
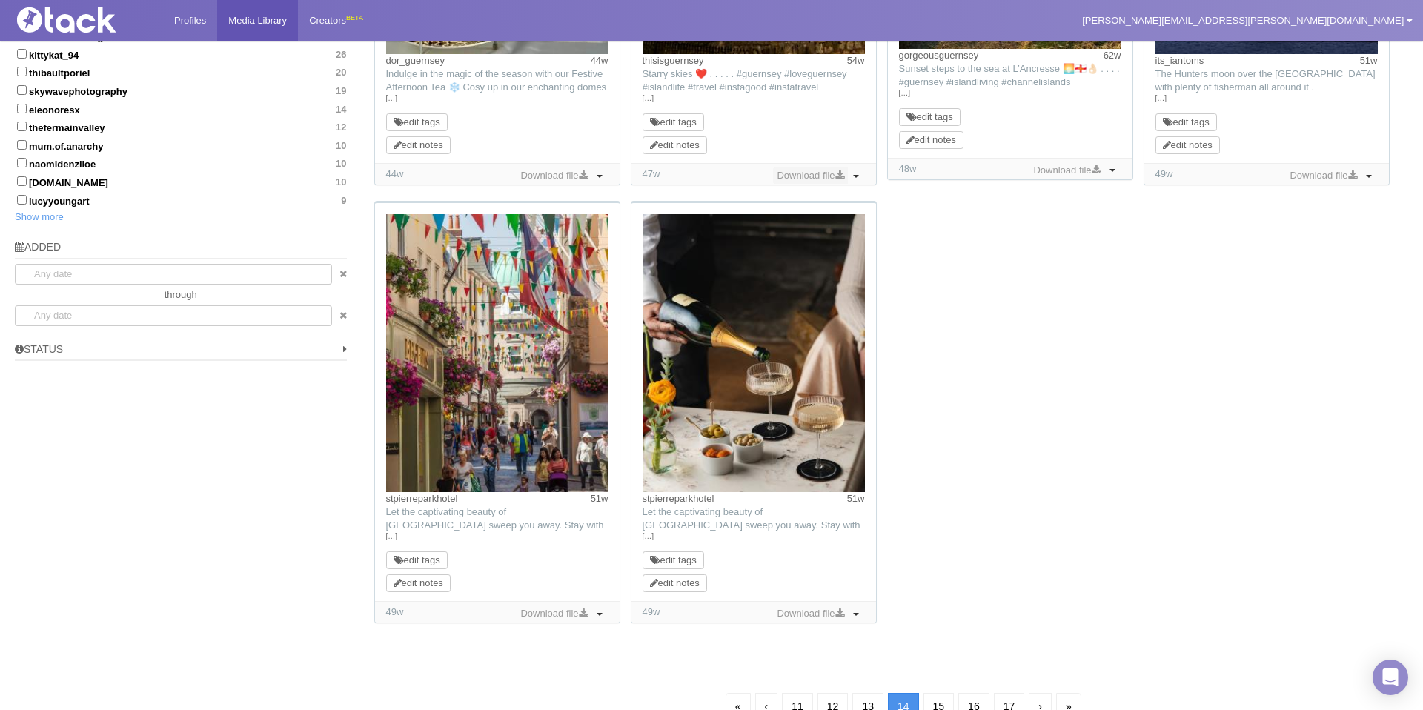
scroll to position [948, 0]
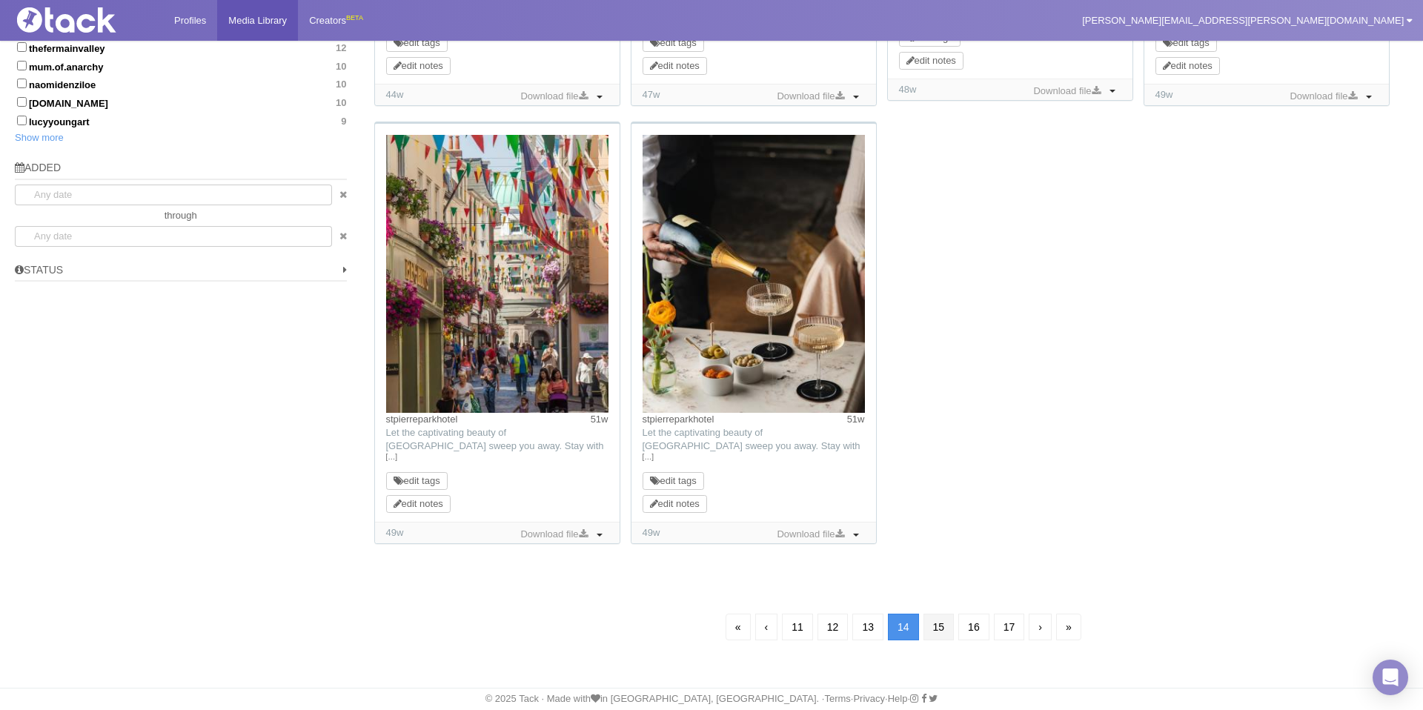
click at [937, 620] on link "15" at bounding box center [938, 627] width 31 height 27
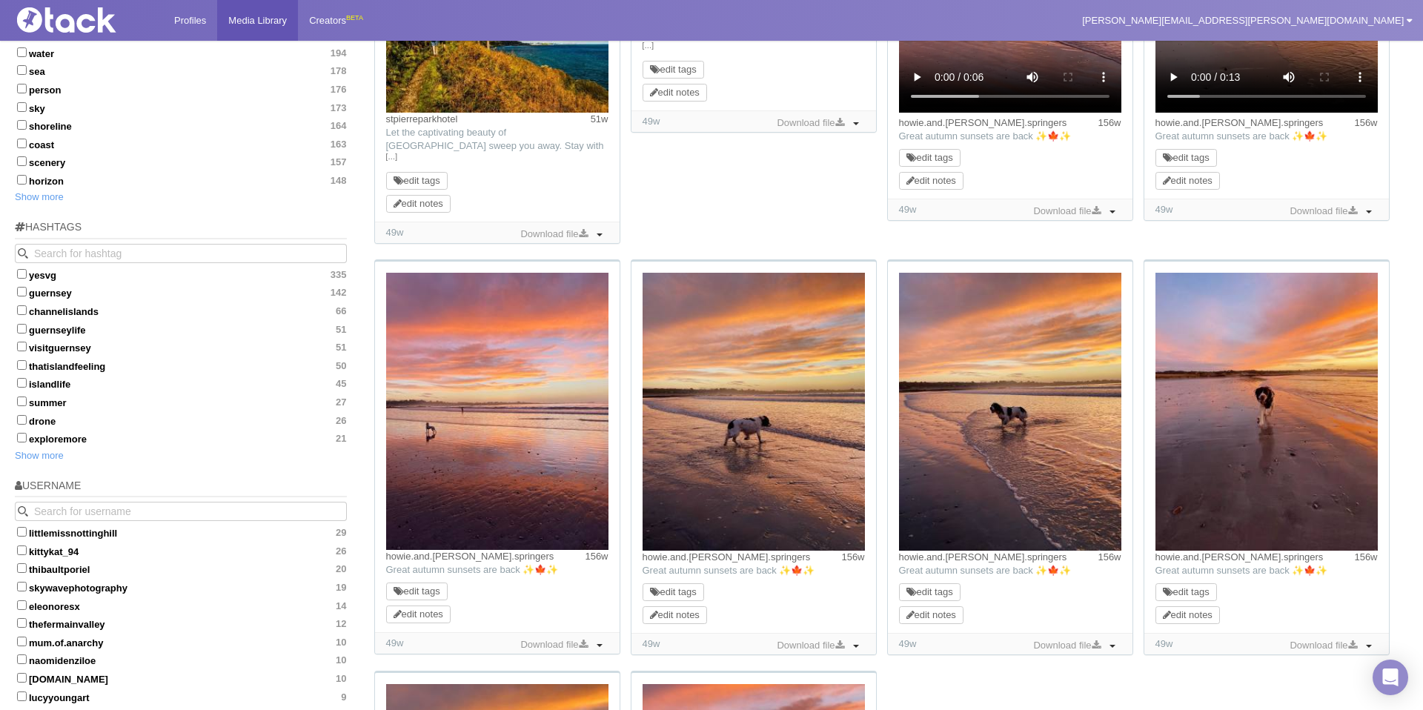
scroll to position [894, 0]
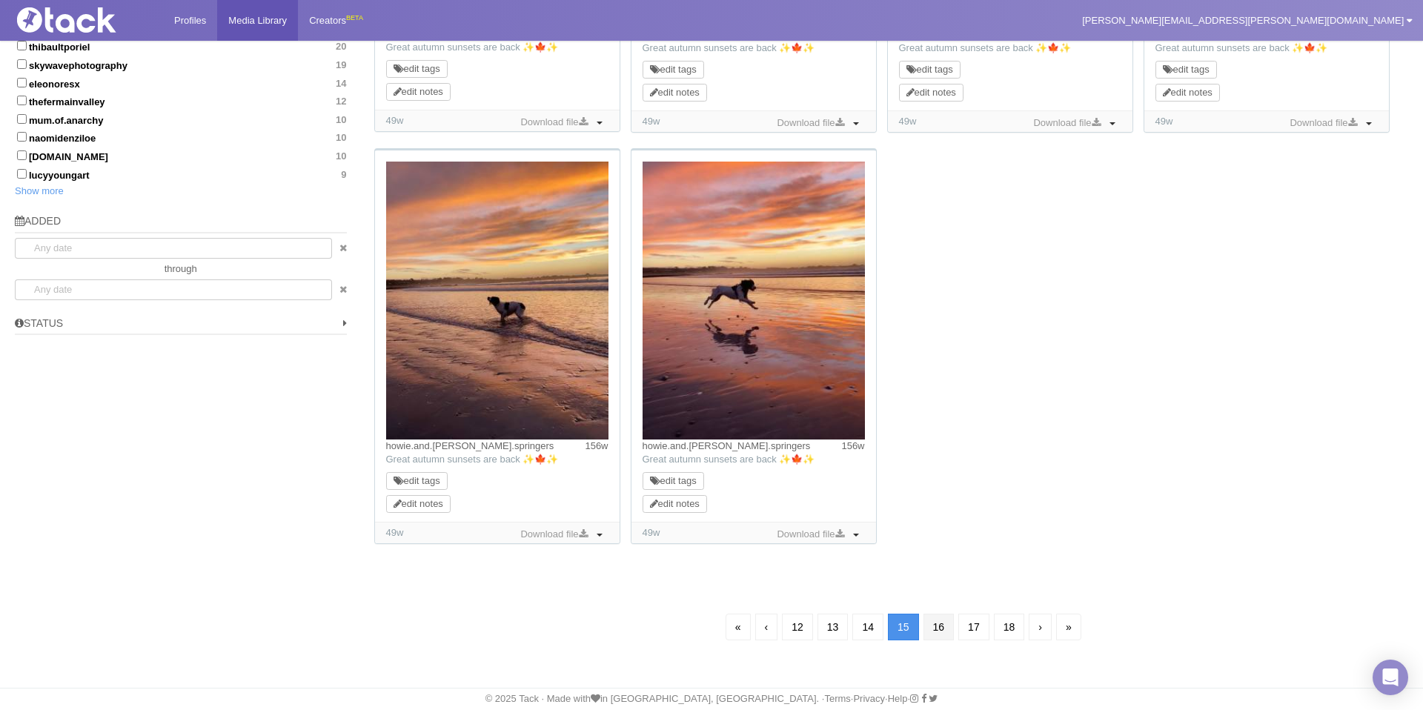
click at [934, 632] on link "16" at bounding box center [938, 627] width 31 height 27
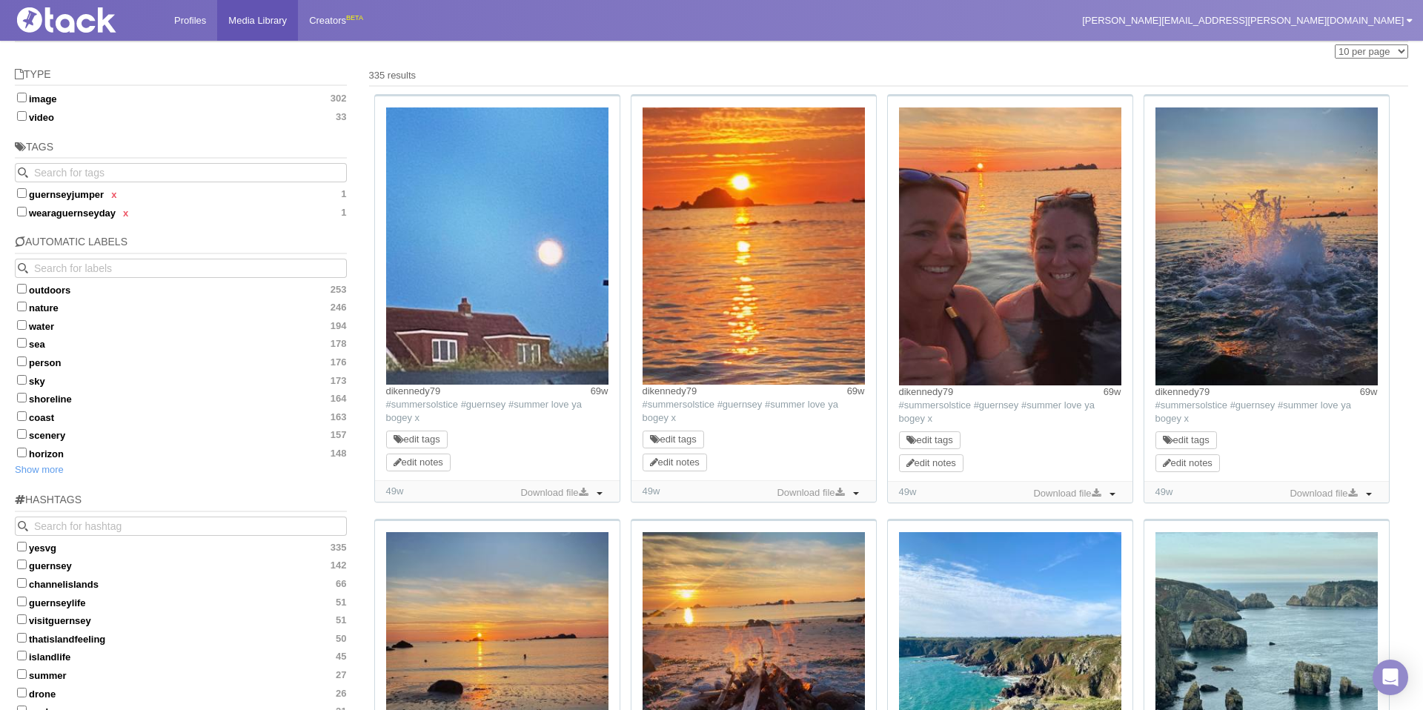
scroll to position [322, 0]
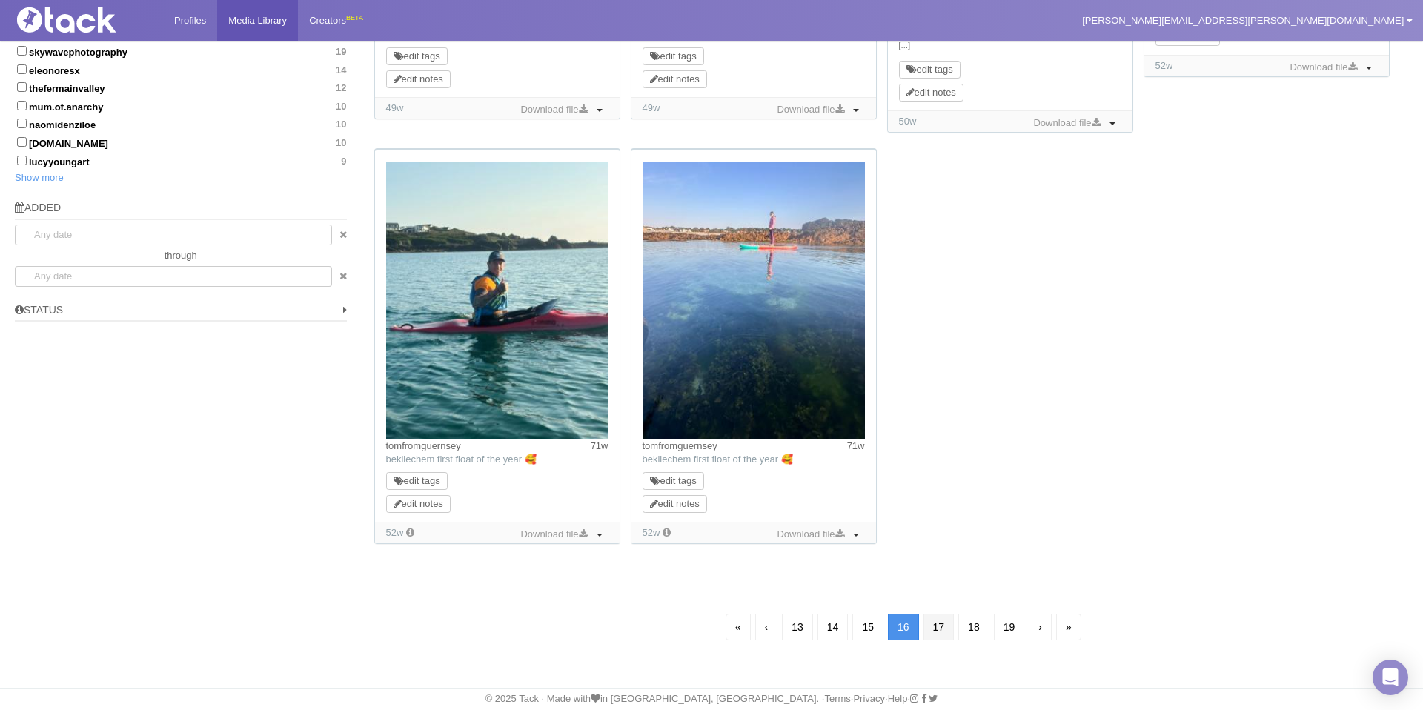
click at [934, 632] on link "17" at bounding box center [938, 627] width 31 height 27
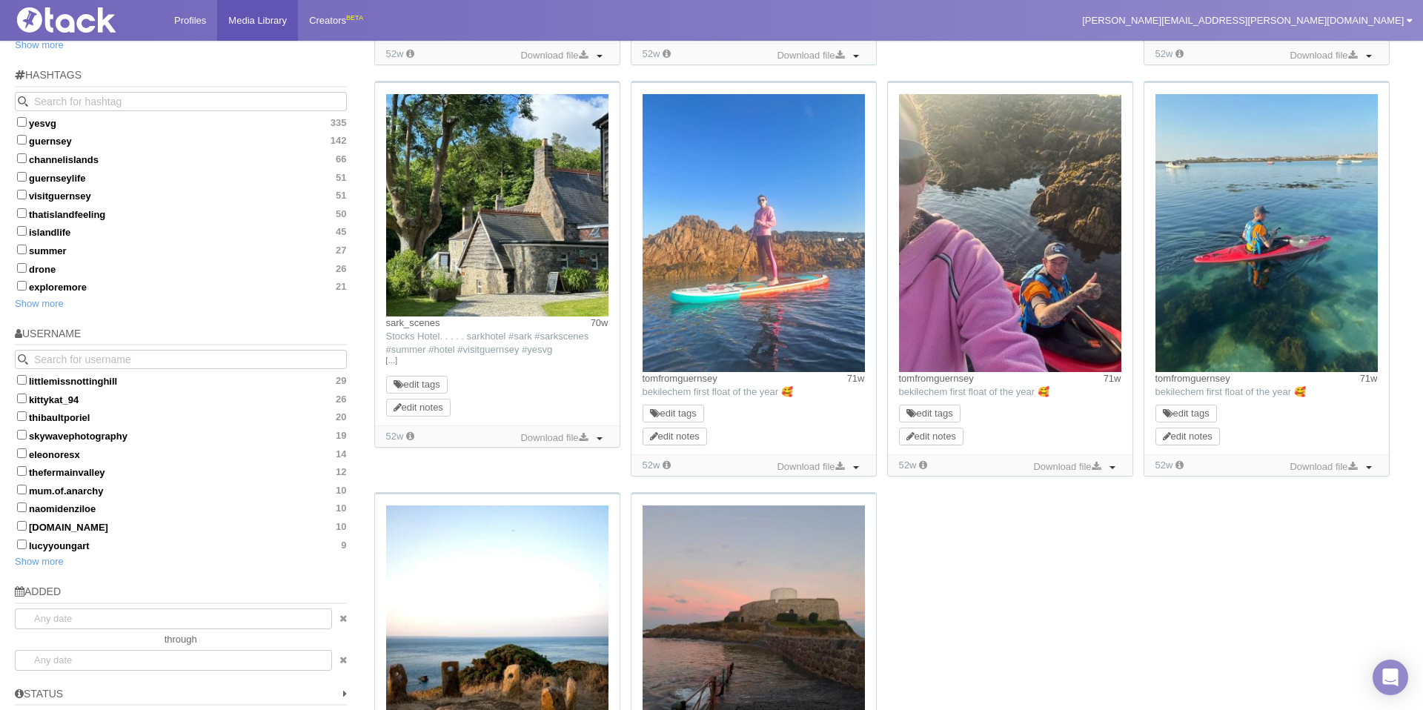
scroll to position [894, 0]
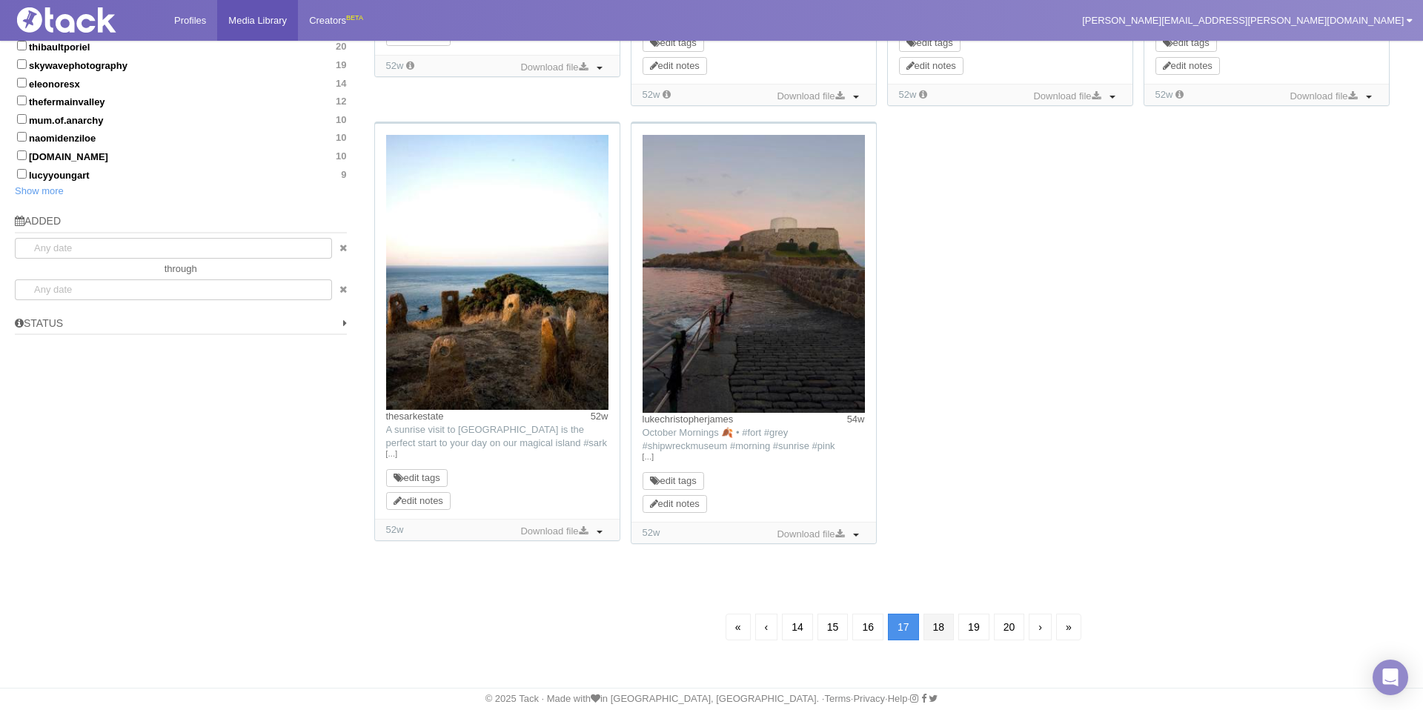
click at [946, 626] on link "18" at bounding box center [938, 627] width 31 height 27
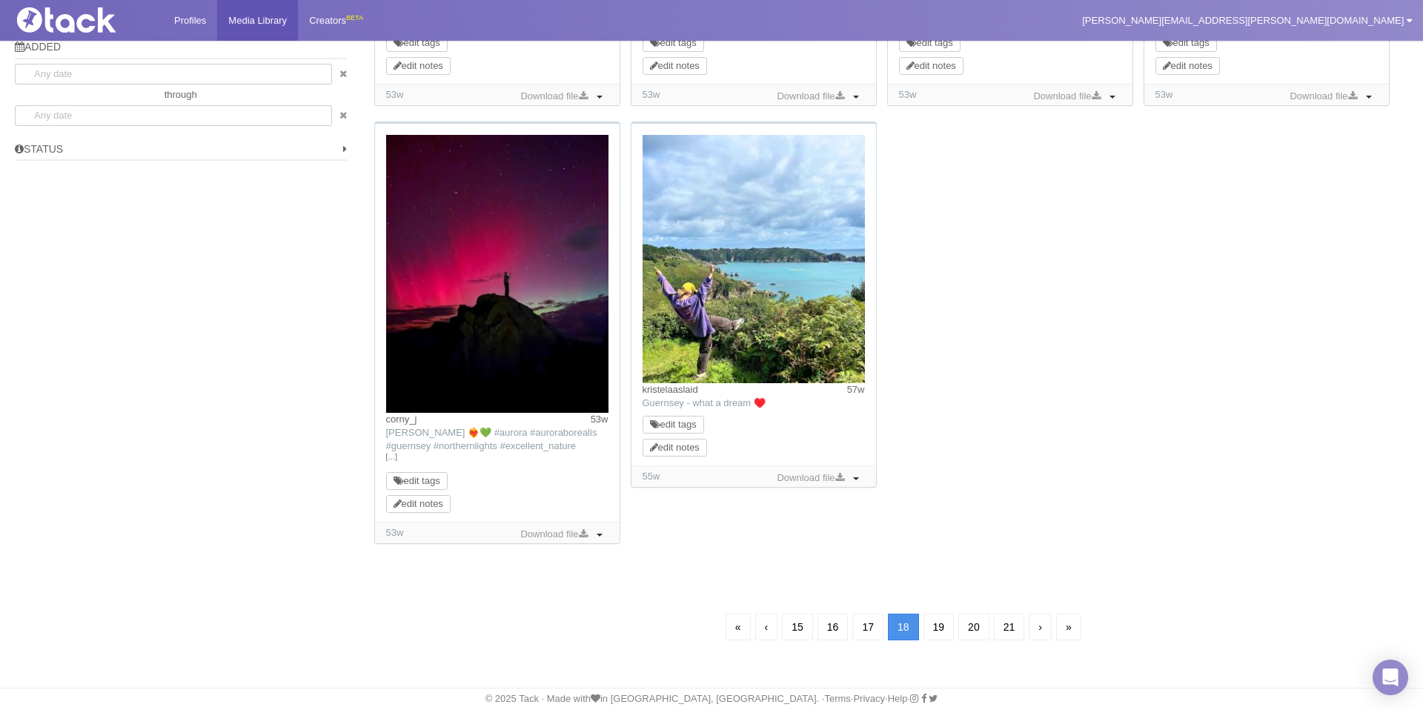
click at [946, 626] on link "19" at bounding box center [938, 627] width 31 height 27
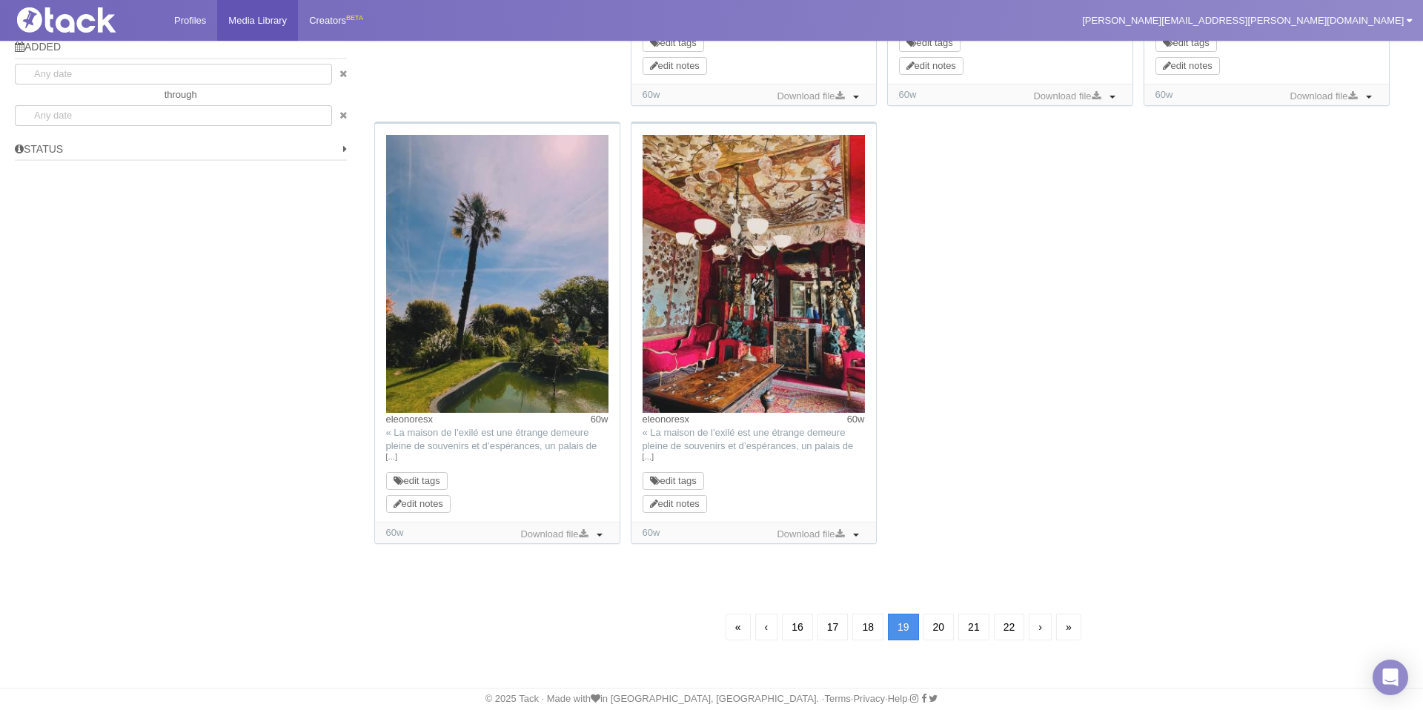
scroll to position [107, 0]
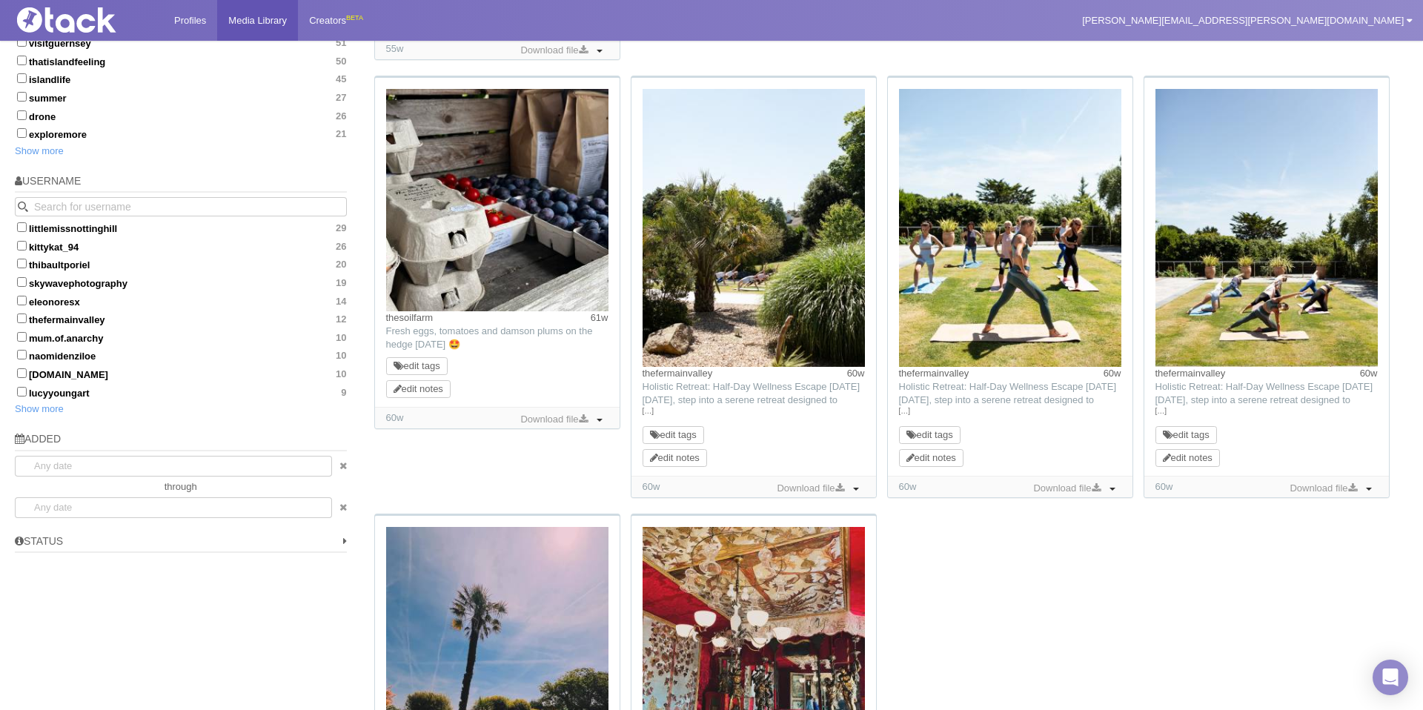
scroll to position [1068, 0]
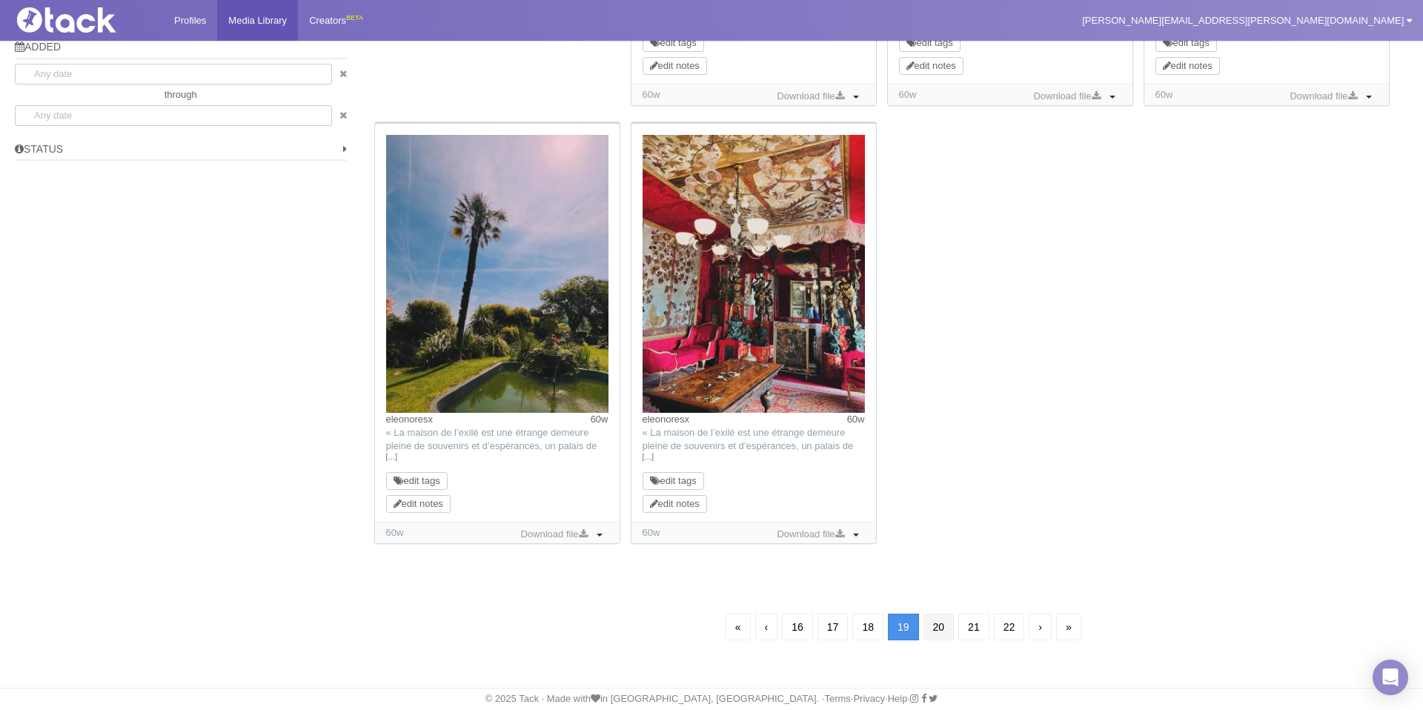
click at [948, 628] on link "20" at bounding box center [938, 627] width 31 height 27
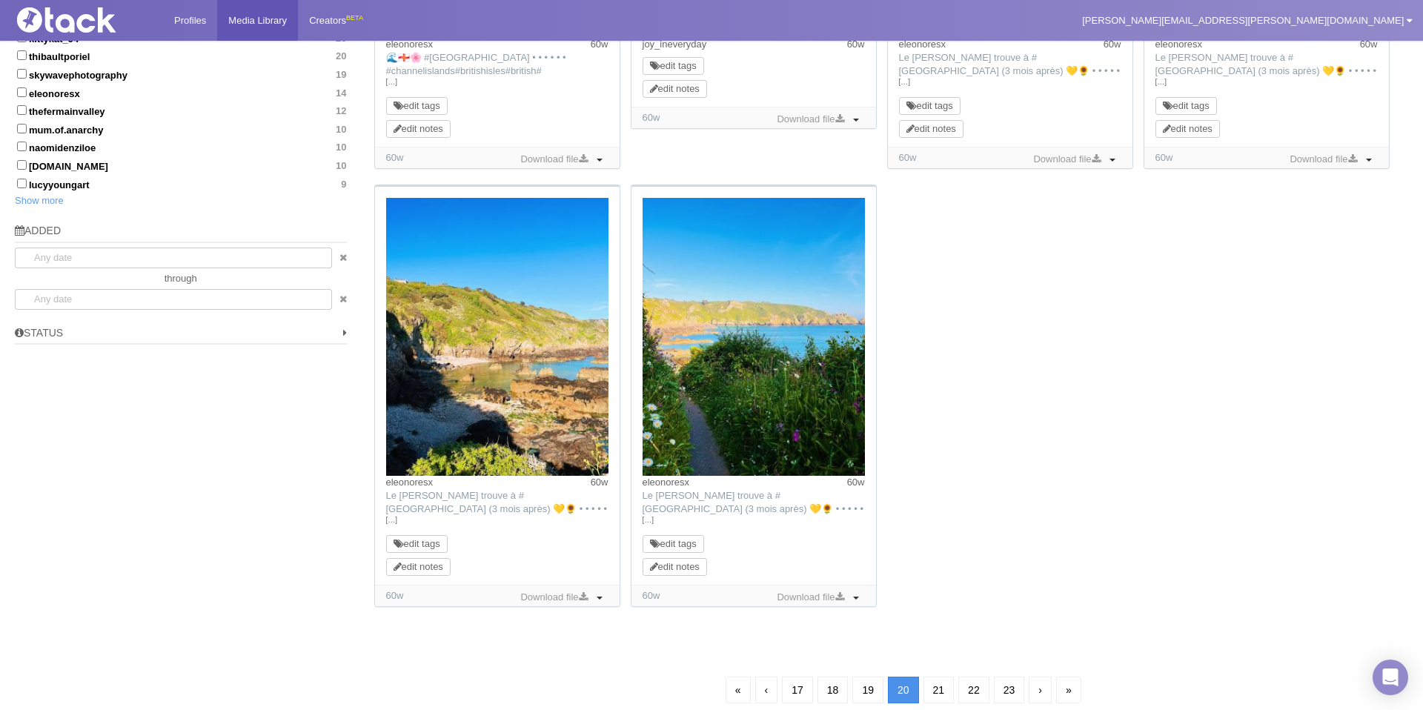
scroll to position [948, 0]
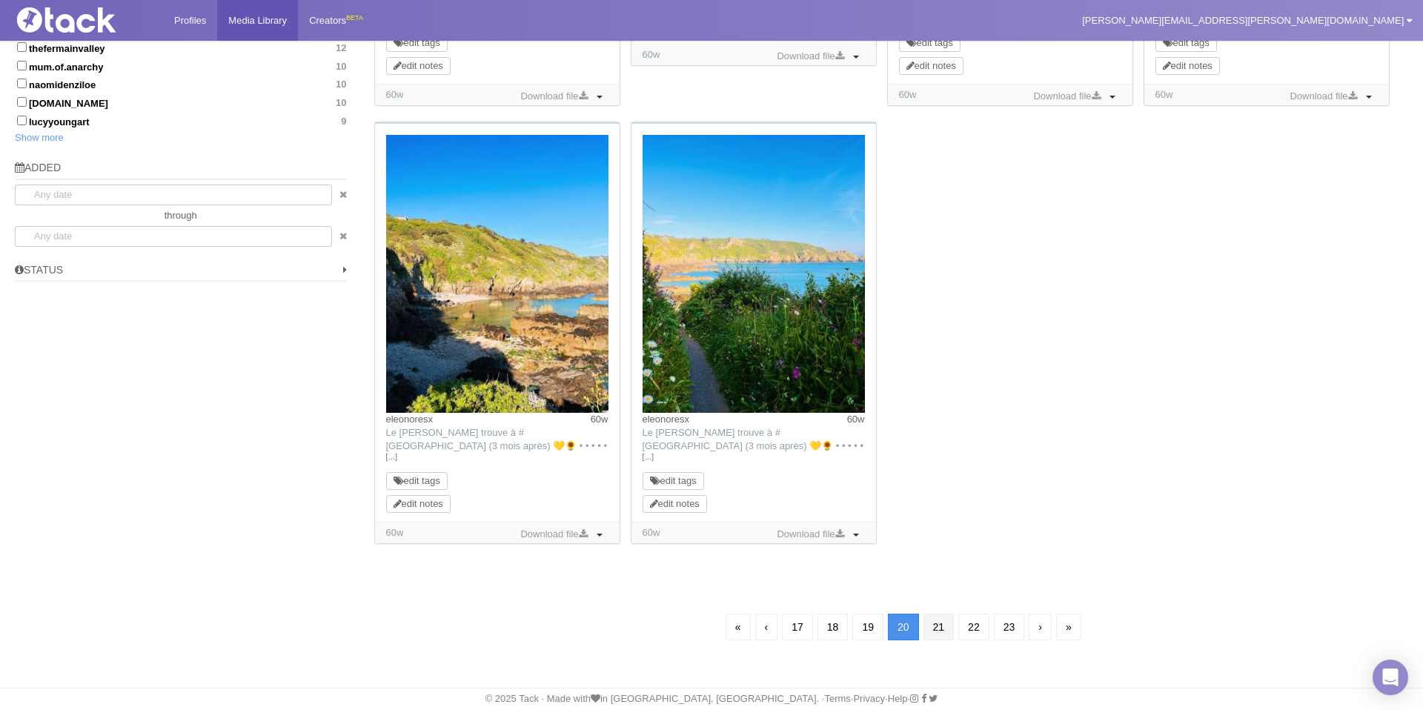
click at [948, 623] on link "21" at bounding box center [938, 627] width 31 height 27
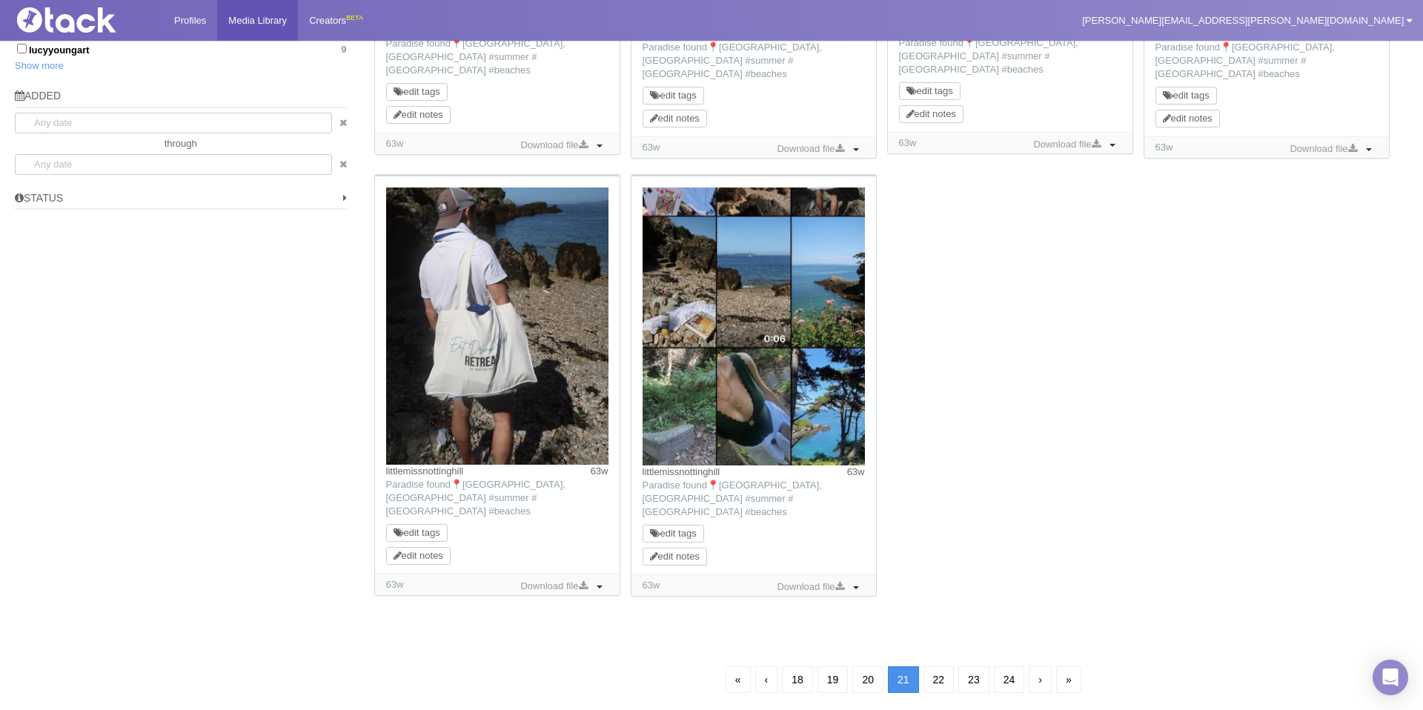
scroll to position [1044, 0]
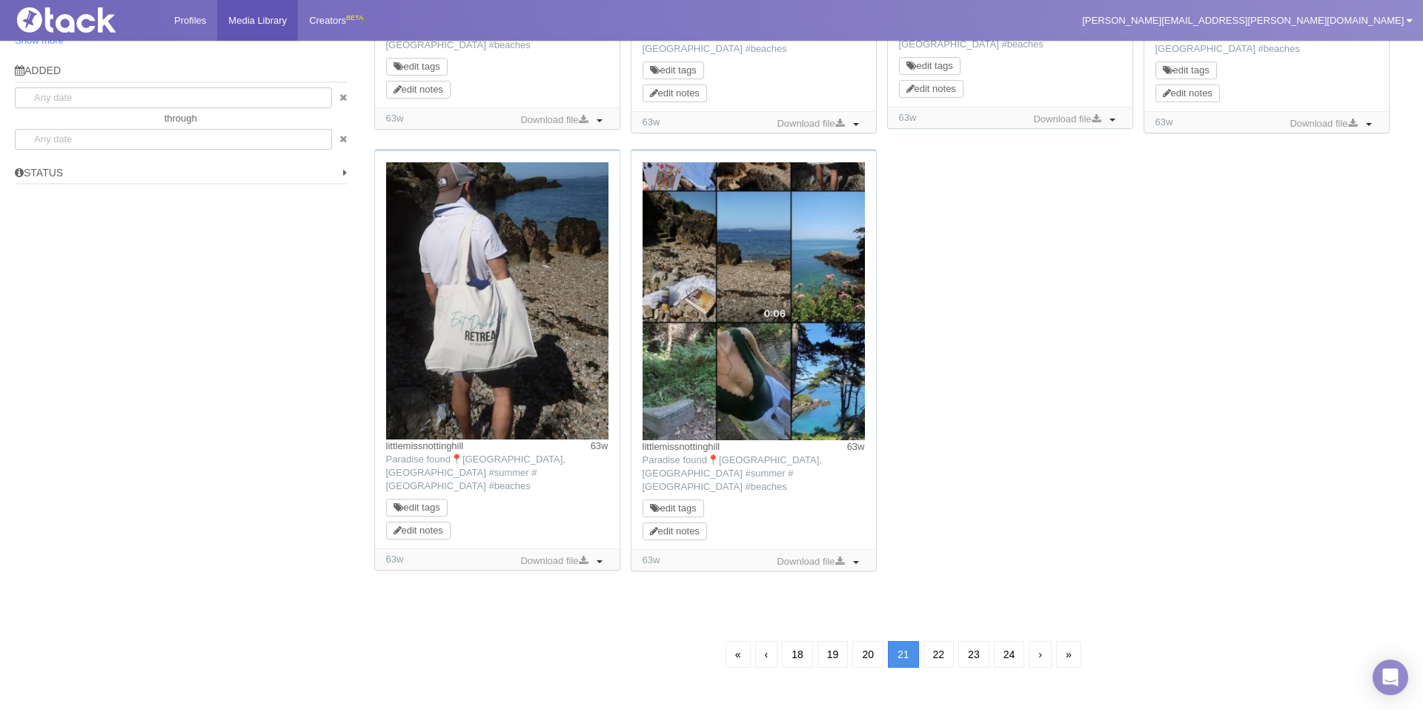
click at [948, 641] on link "22" at bounding box center [938, 654] width 31 height 27
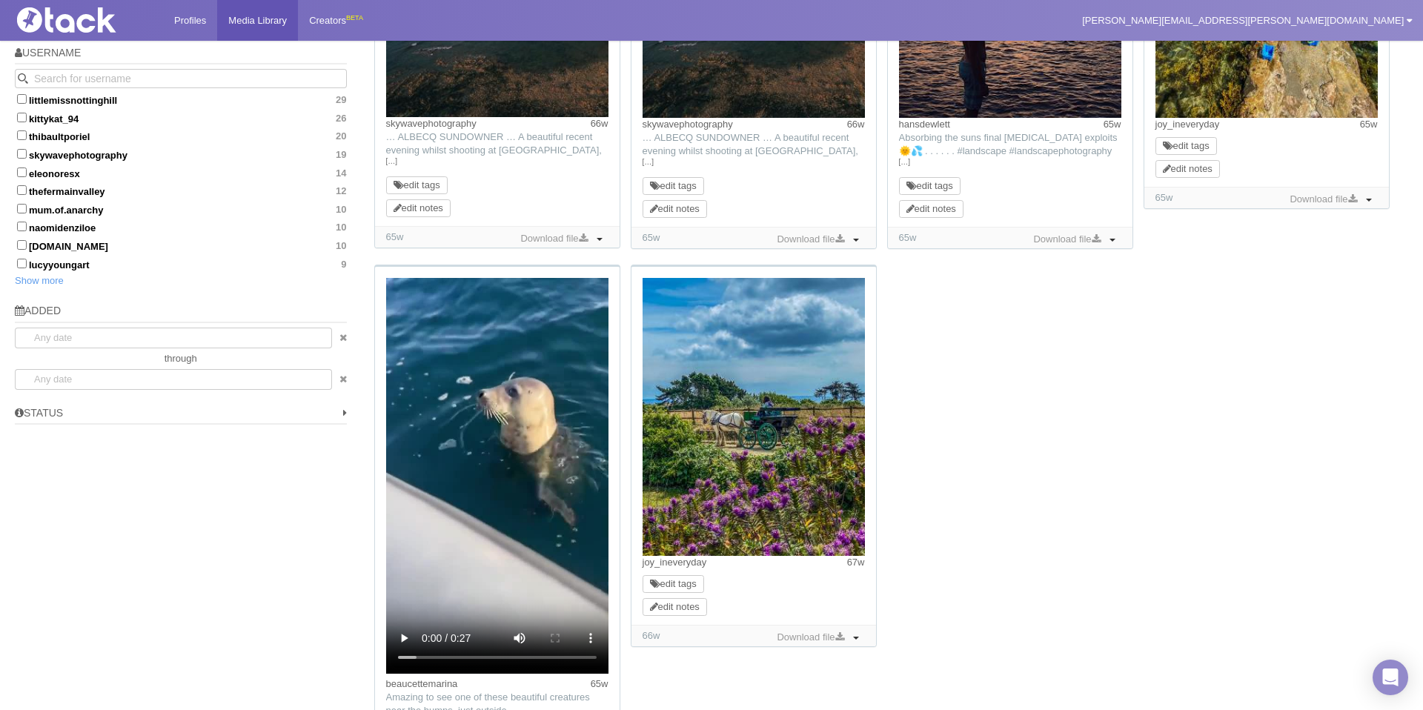
scroll to position [1004, 0]
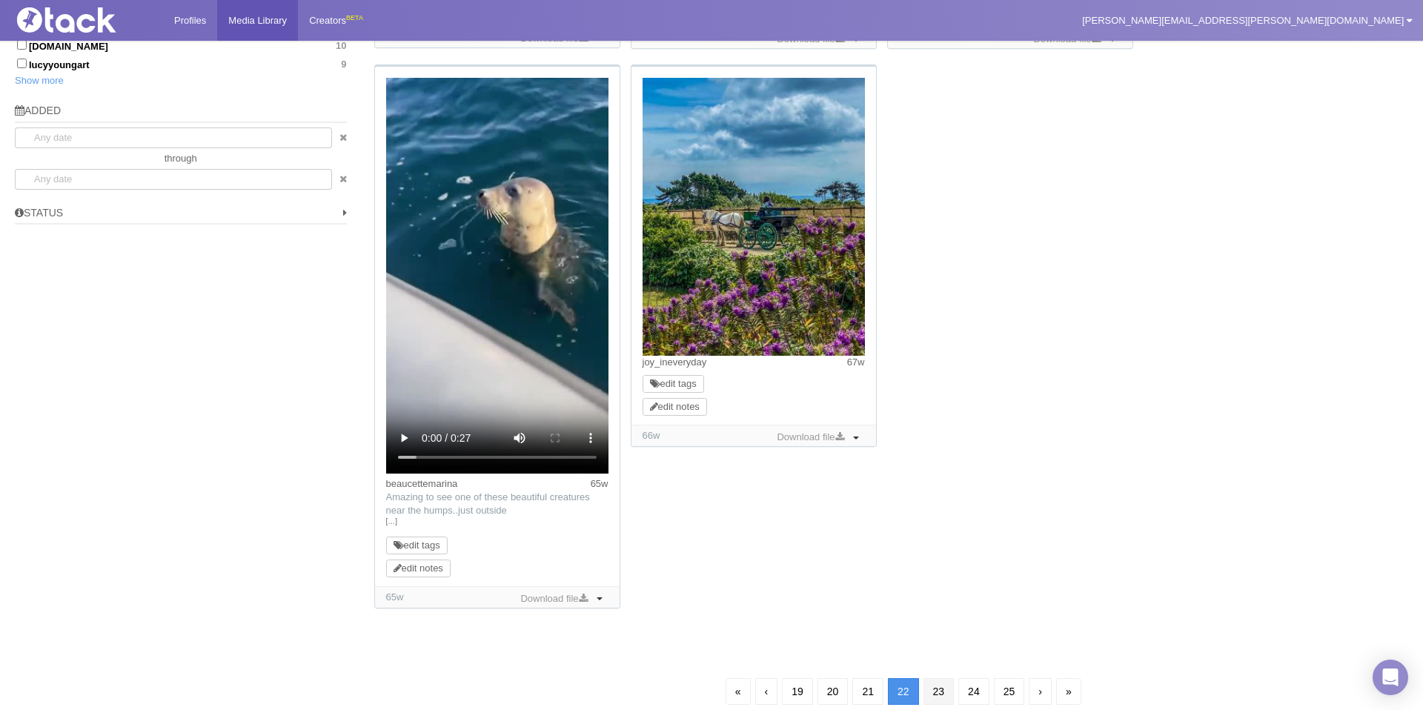
click at [939, 688] on link "23" at bounding box center [938, 691] width 31 height 27
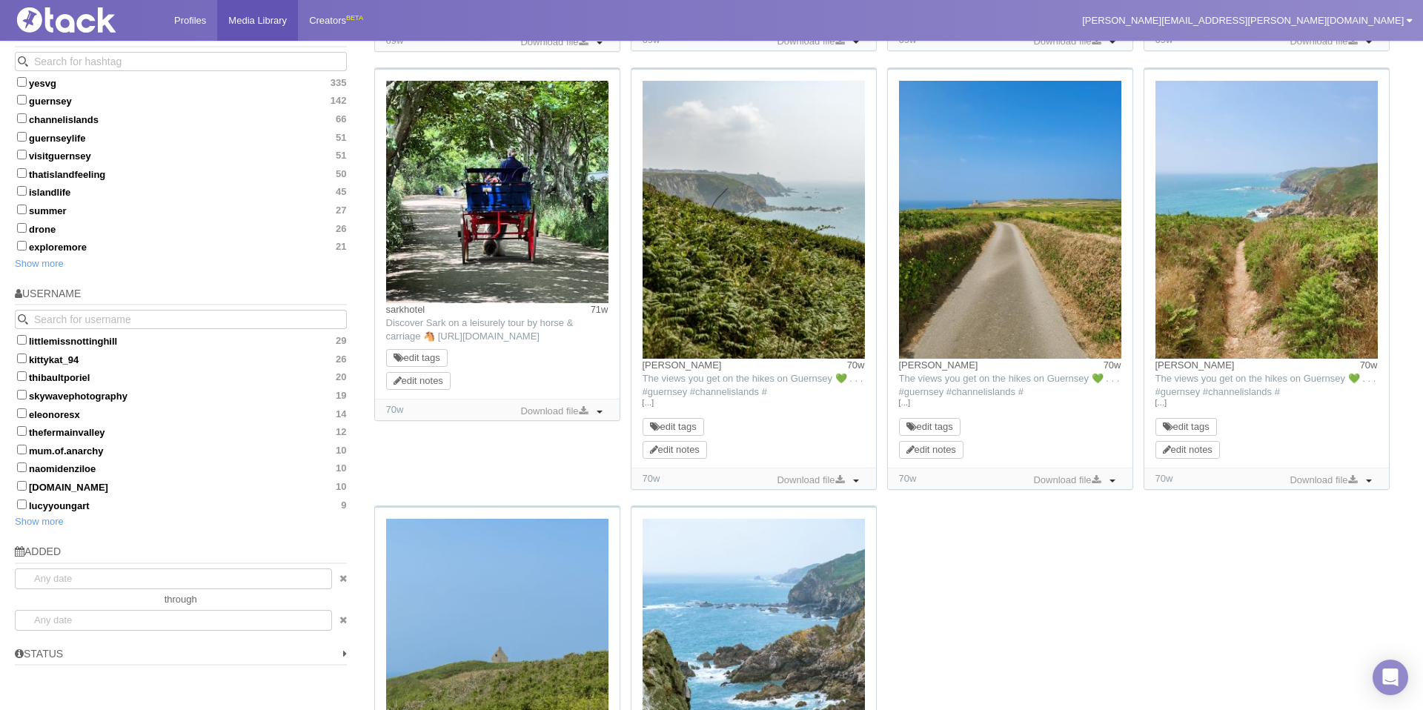
scroll to position [882, 0]
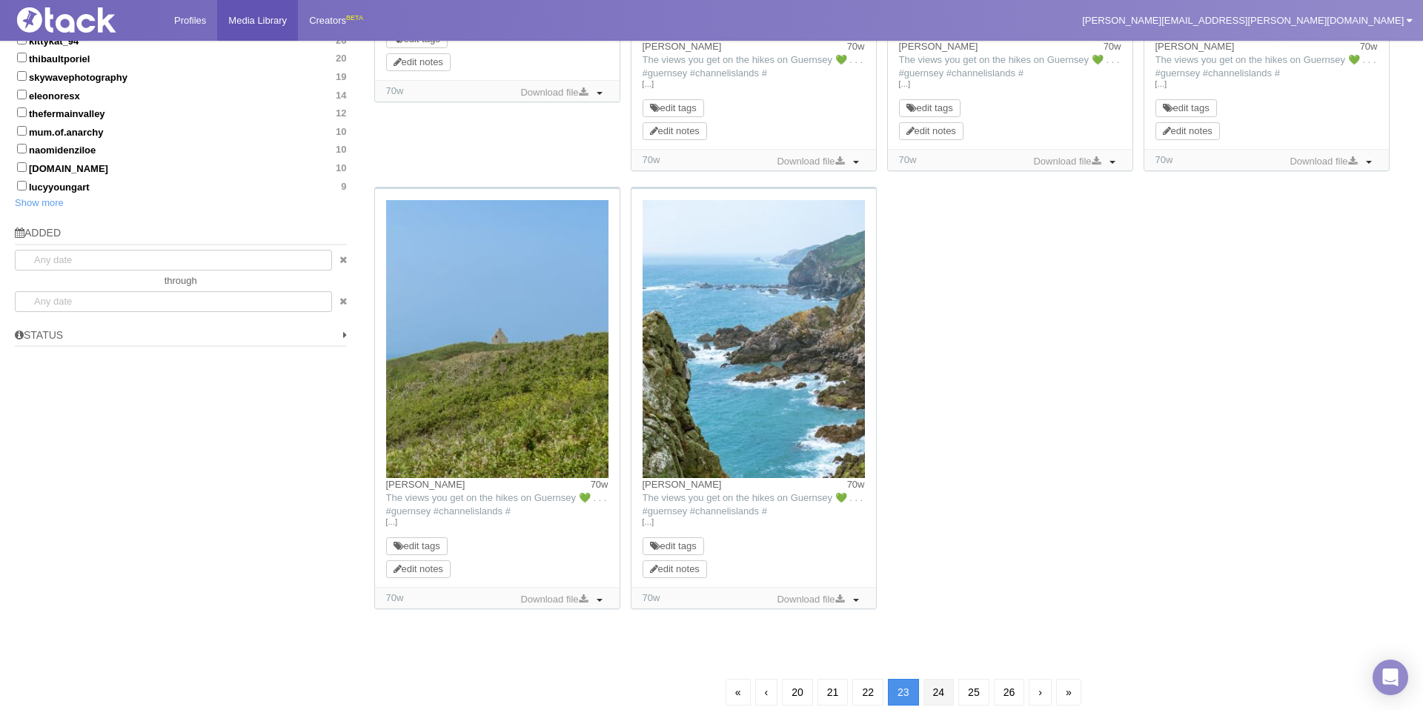
click at [940, 684] on link "24" at bounding box center [938, 692] width 31 height 27
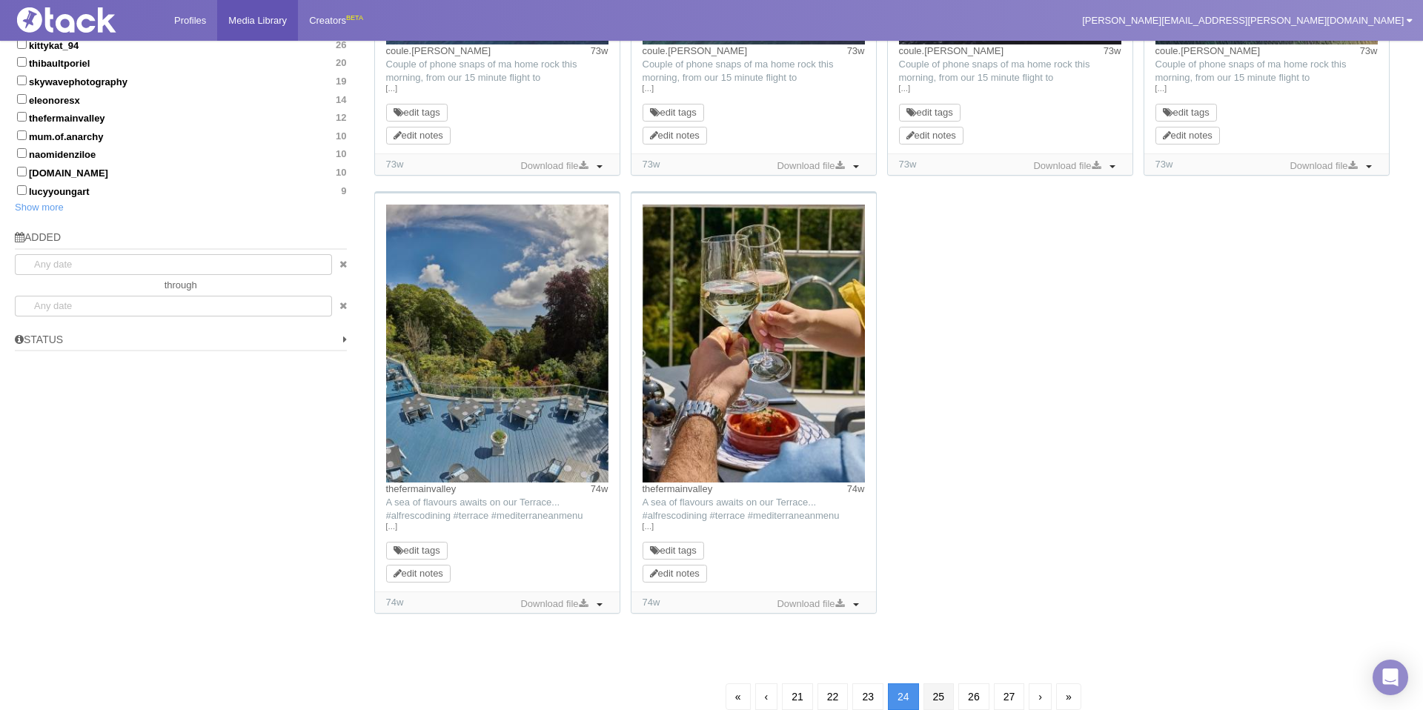
click at [947, 696] on link "25" at bounding box center [938, 696] width 31 height 27
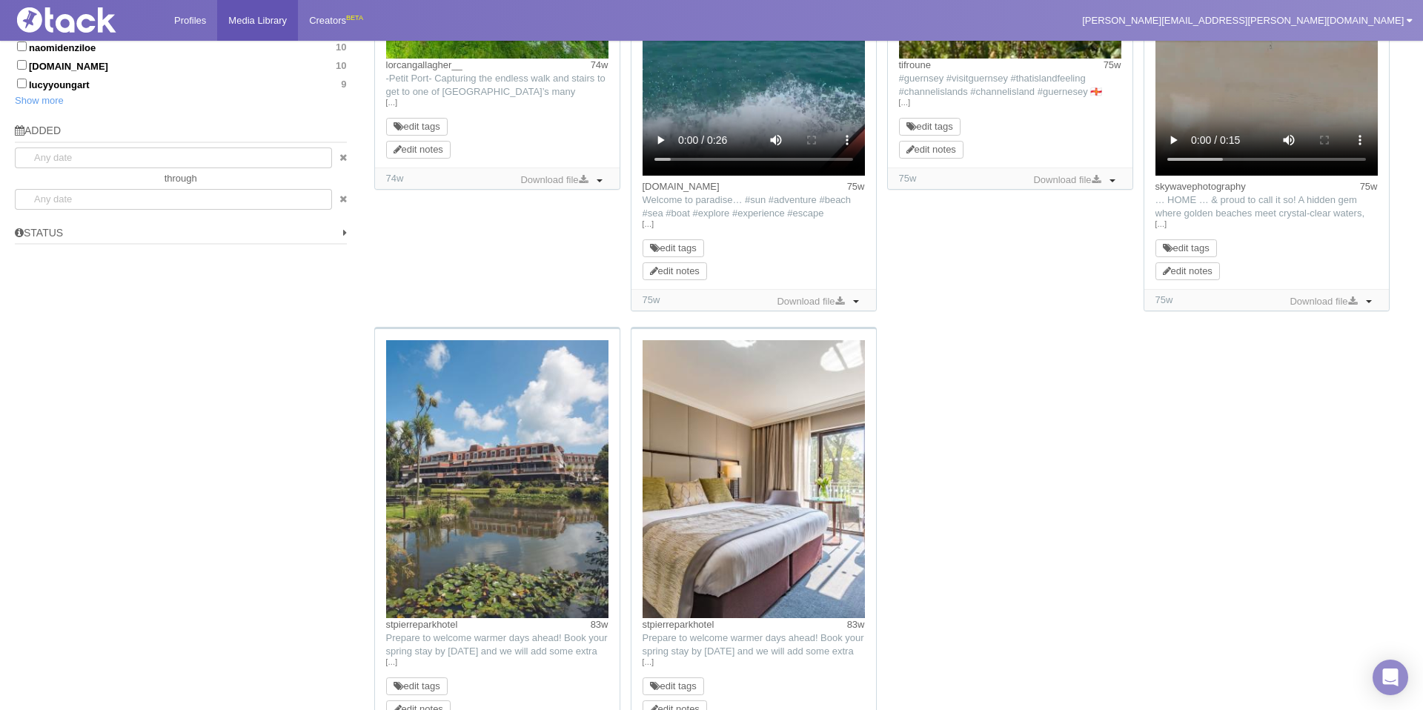
scroll to position [1188, 0]
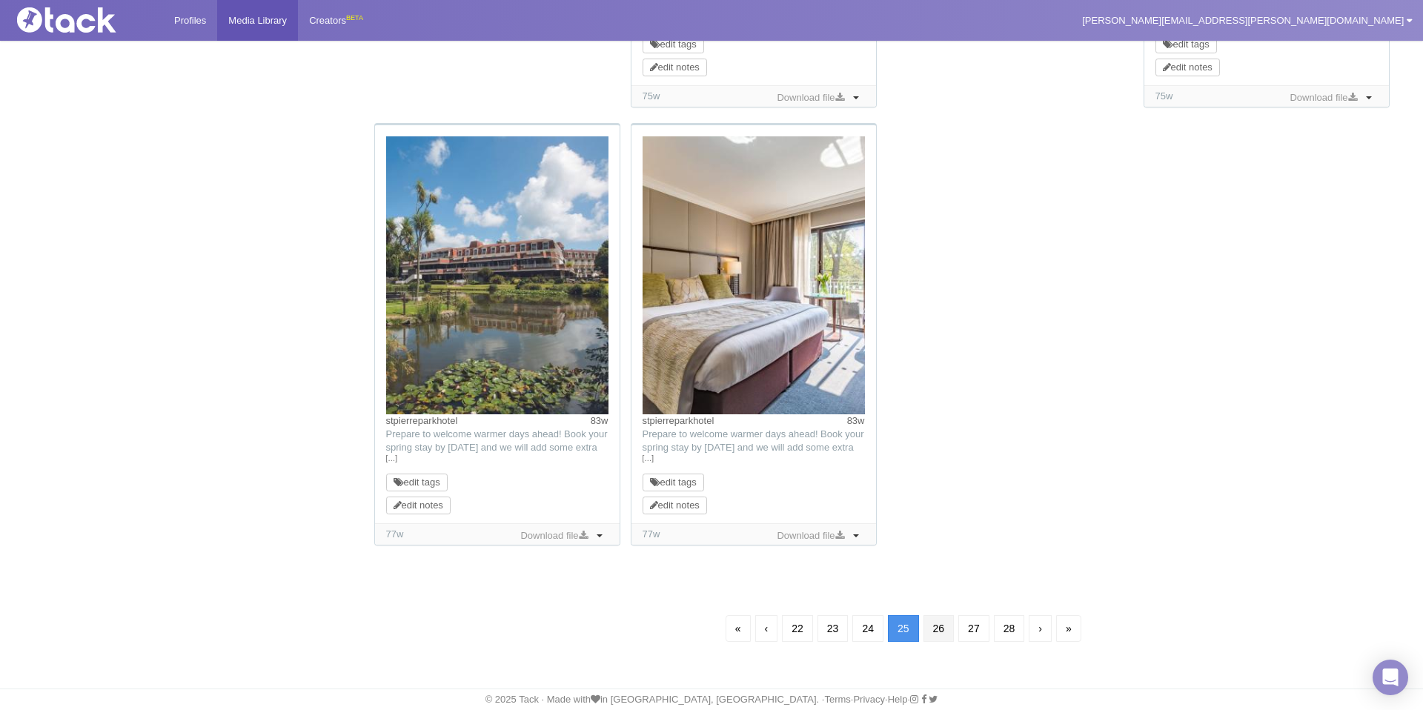
click at [943, 622] on link "26" at bounding box center [938, 628] width 31 height 27
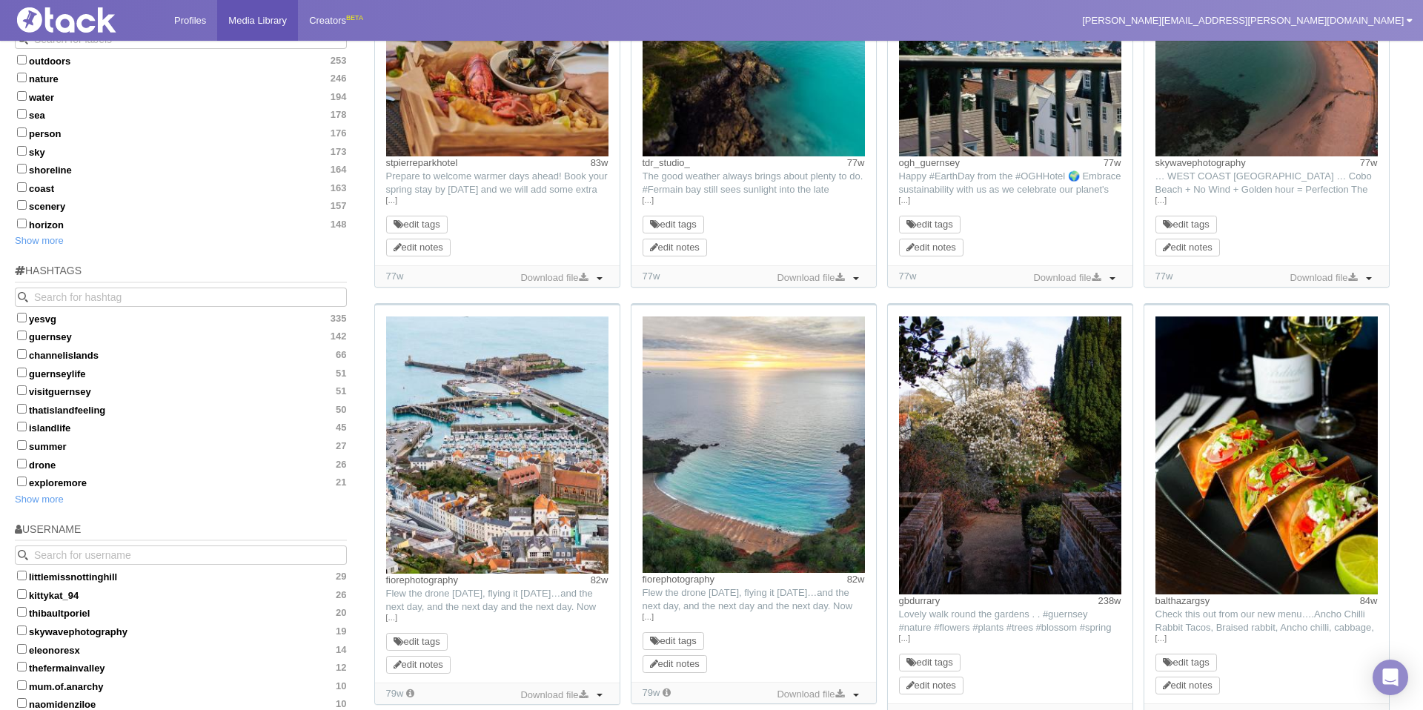
scroll to position [348, 0]
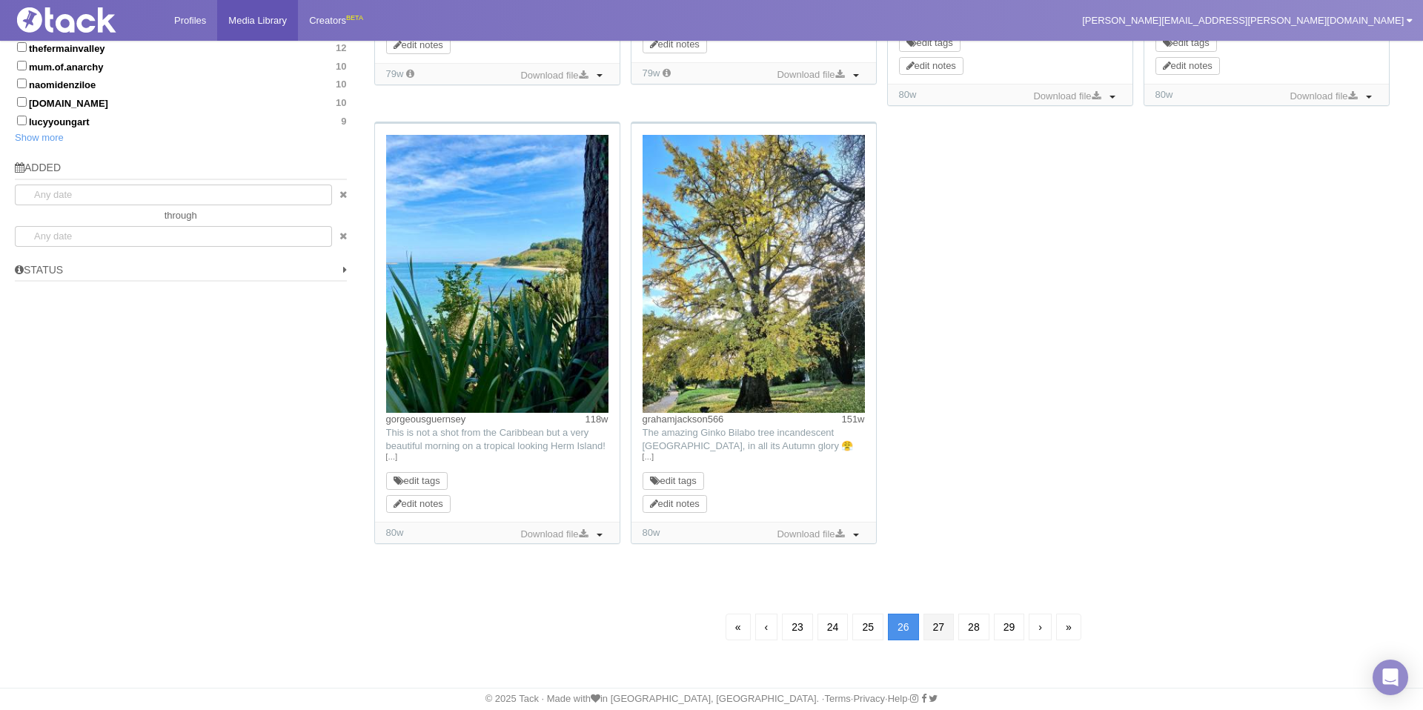
click at [943, 622] on link "27" at bounding box center [938, 627] width 31 height 27
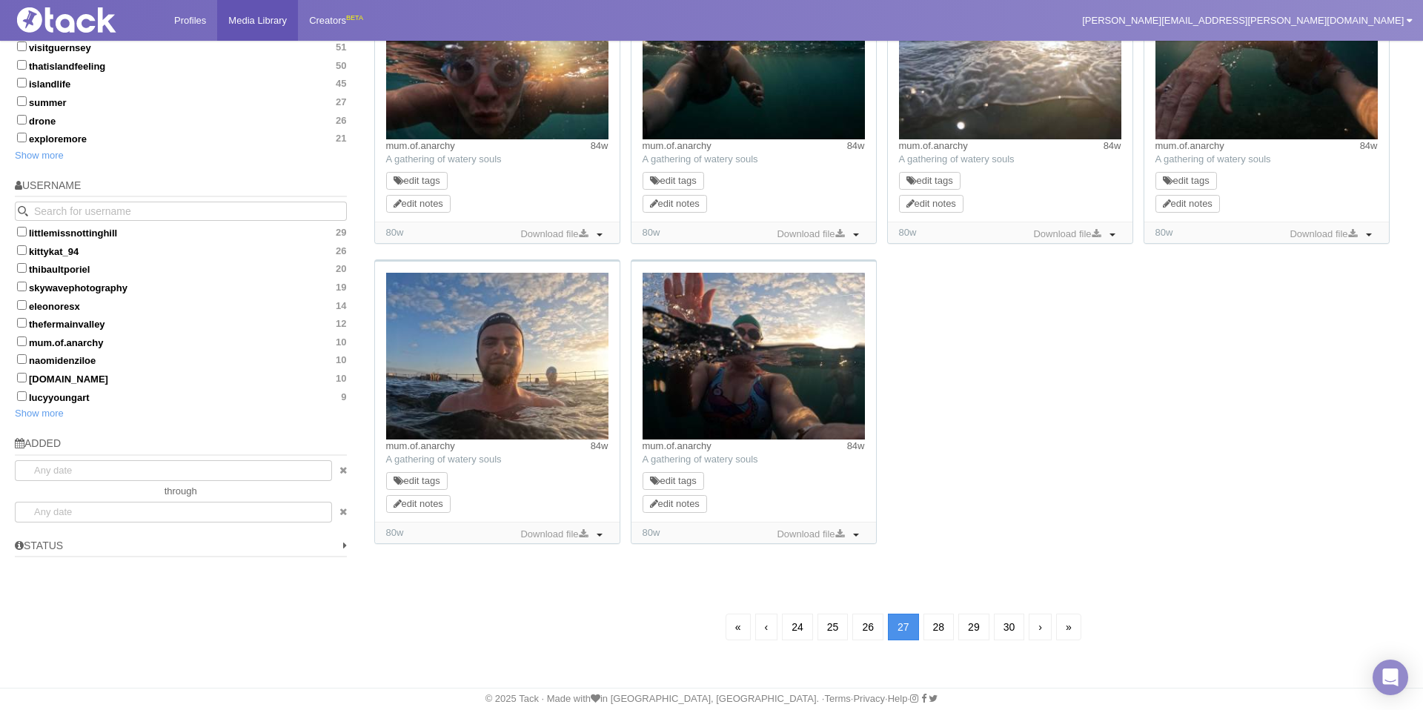
scroll to position [107, 0]
click at [940, 632] on link "28" at bounding box center [938, 627] width 31 height 27
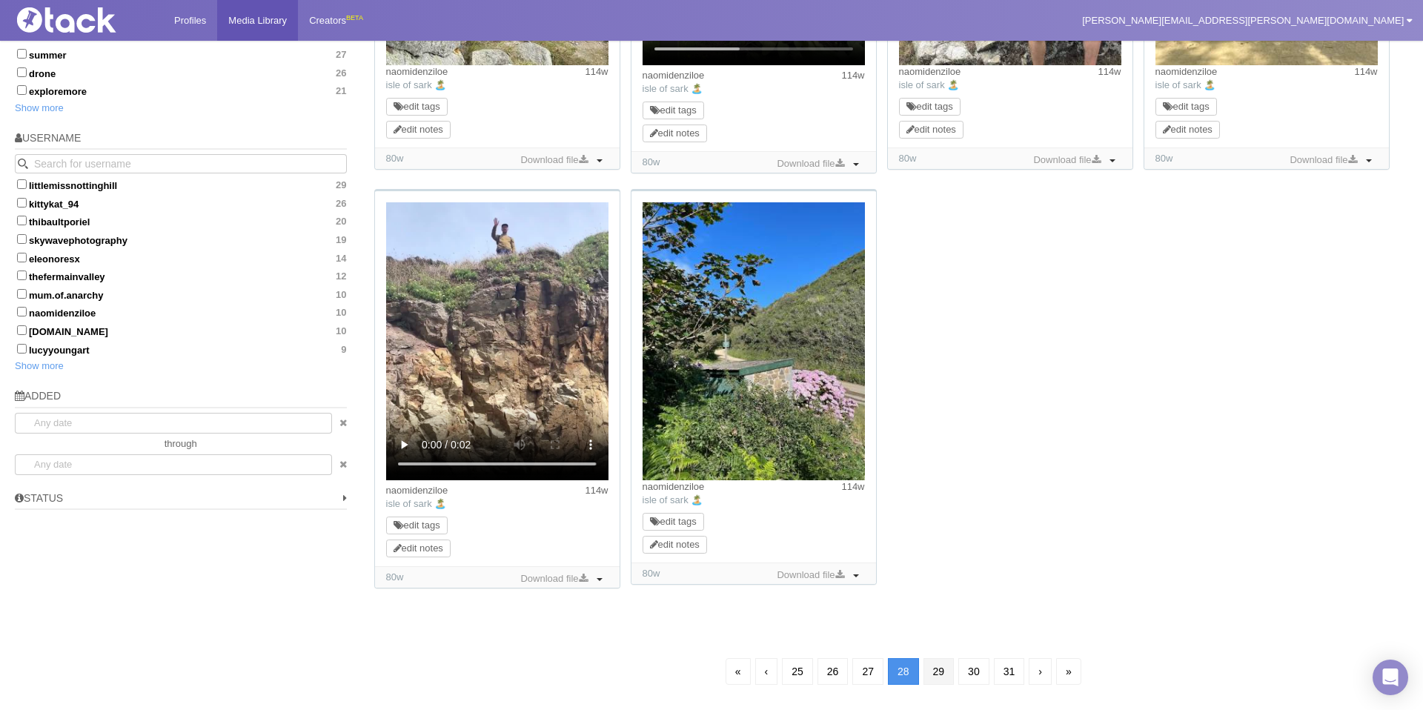
click at [940, 662] on link "29" at bounding box center [938, 671] width 31 height 27
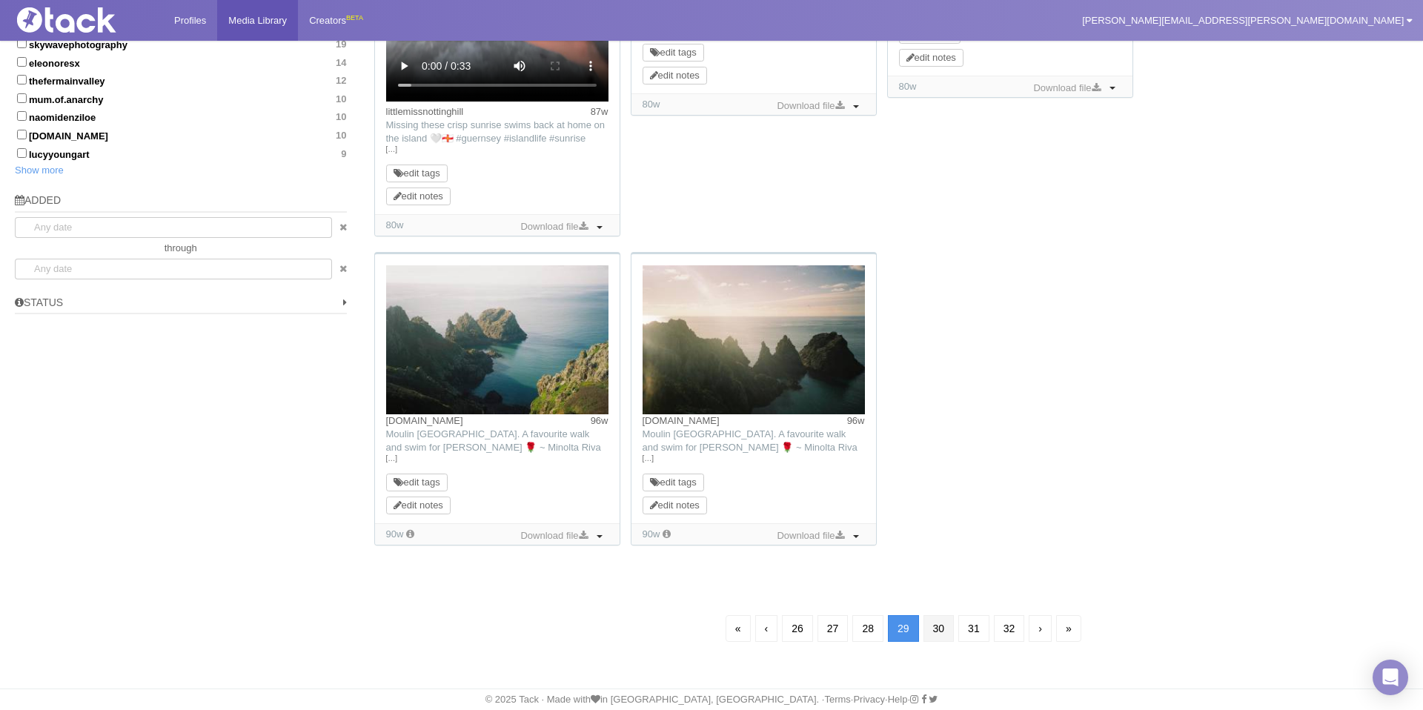
click at [951, 631] on link "30" at bounding box center [938, 628] width 31 height 27
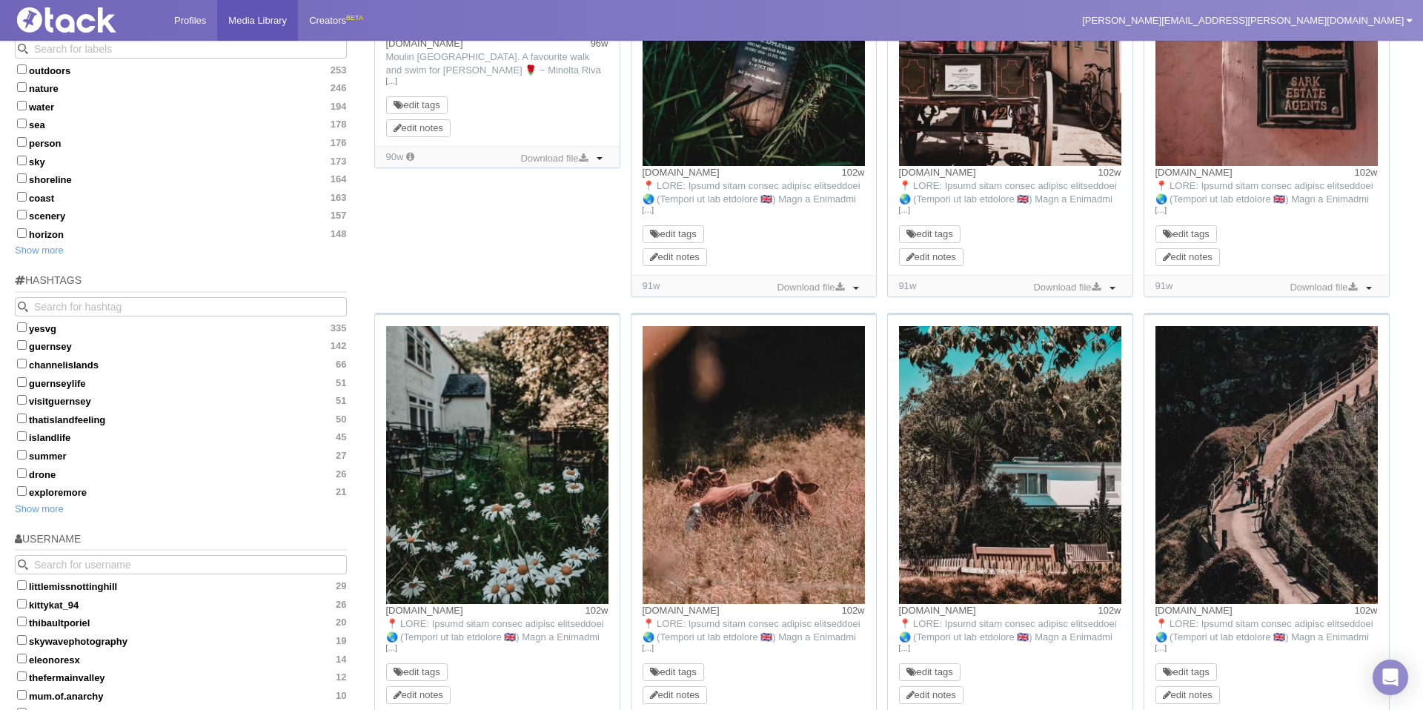
scroll to position [442, 0]
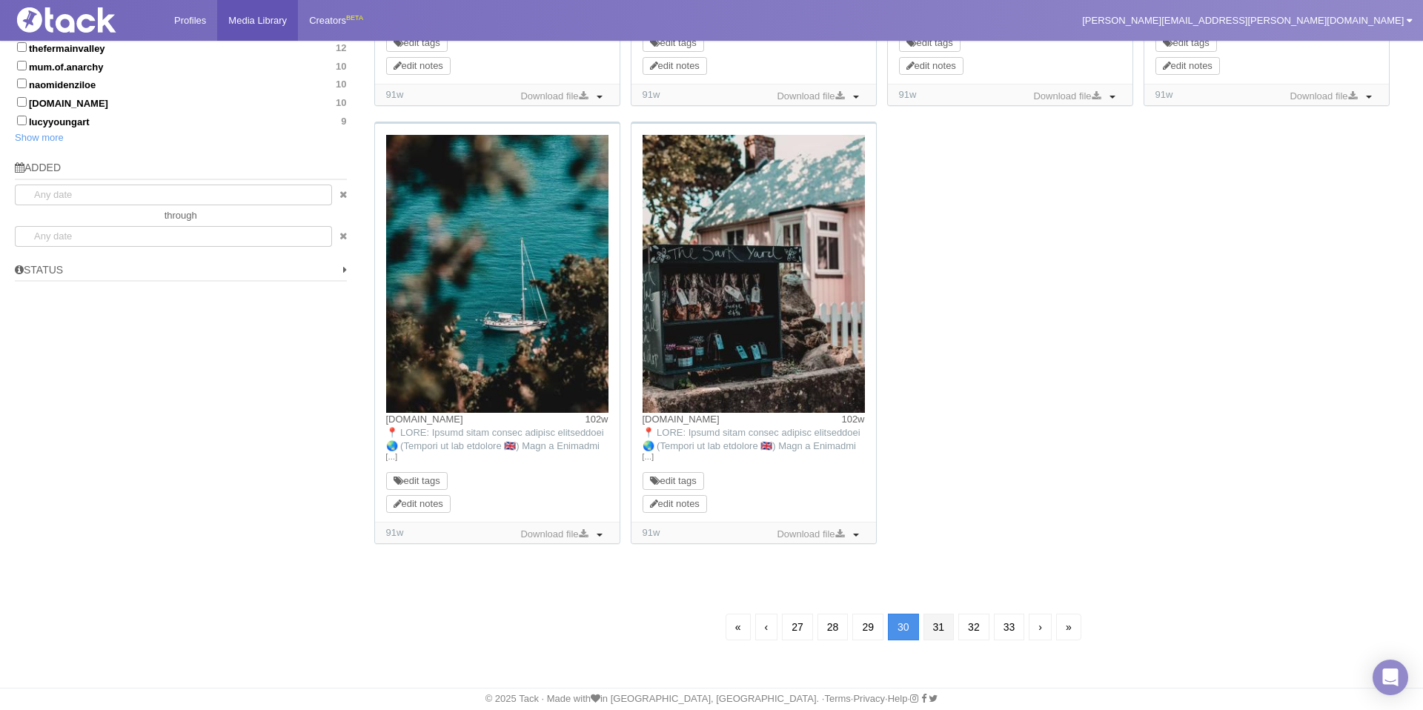
click at [938, 627] on link "31" at bounding box center [938, 627] width 31 height 27
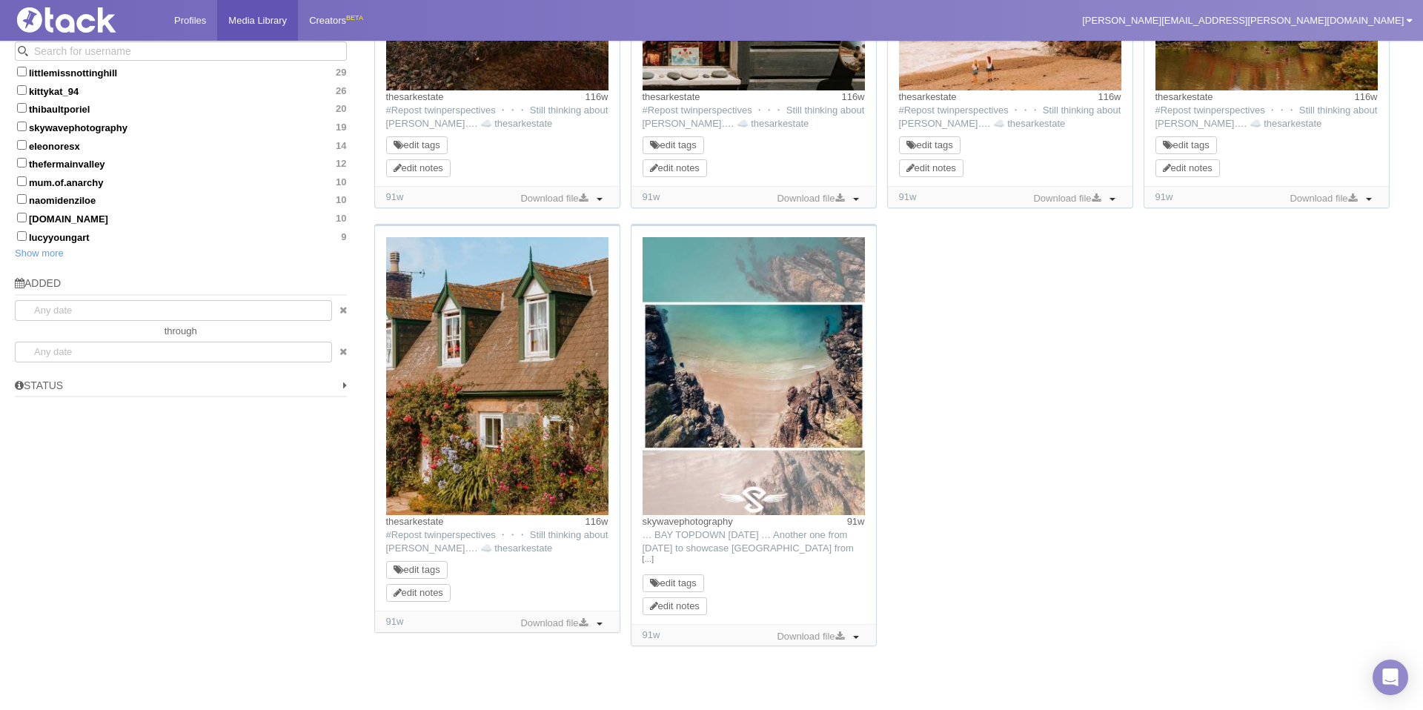
scroll to position [934, 0]
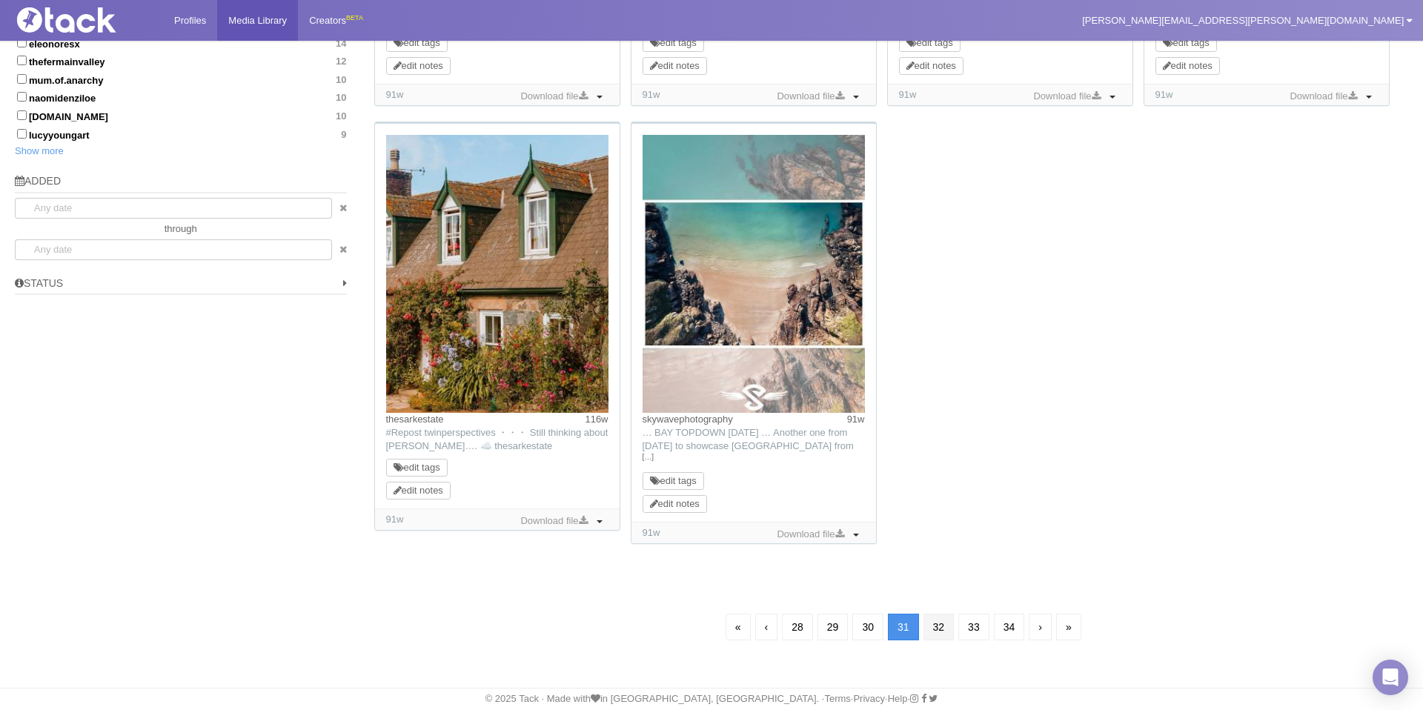
click at [936, 631] on link "32" at bounding box center [938, 627] width 31 height 27
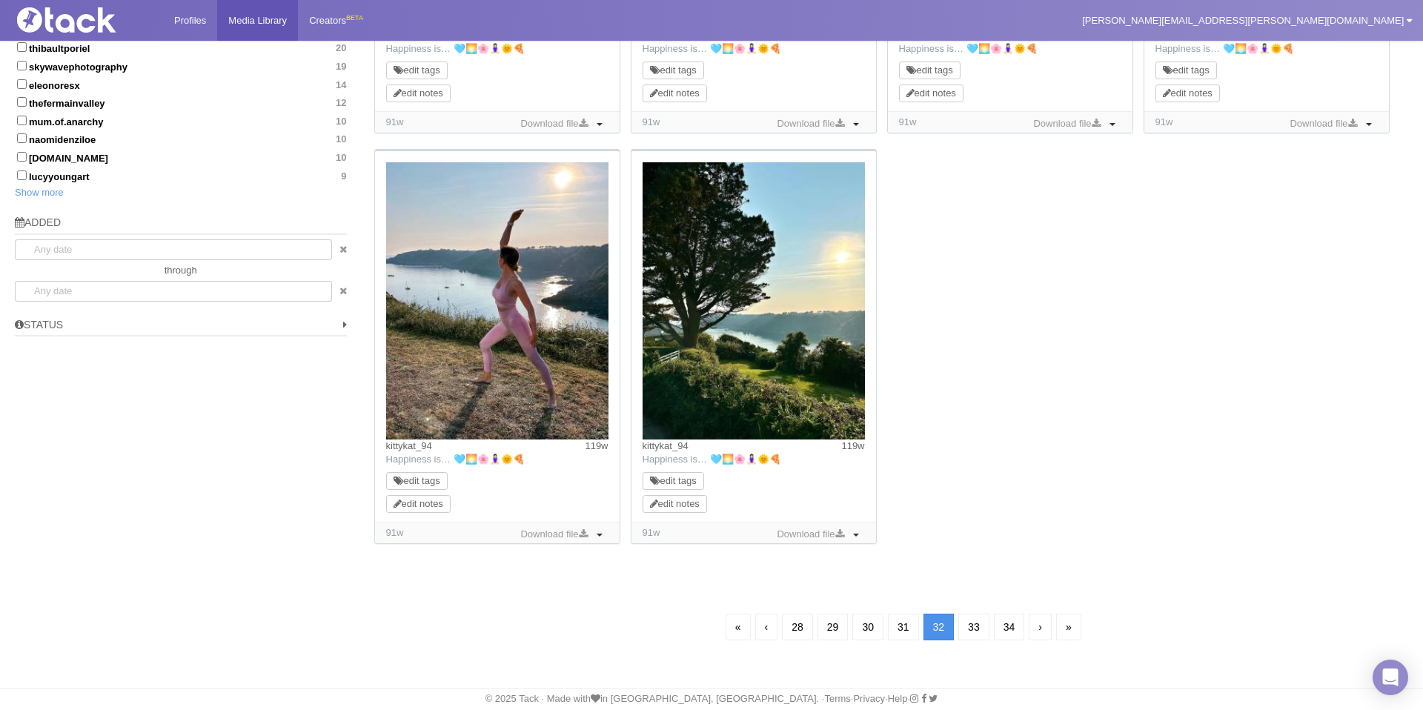
scroll to position [107, 0]
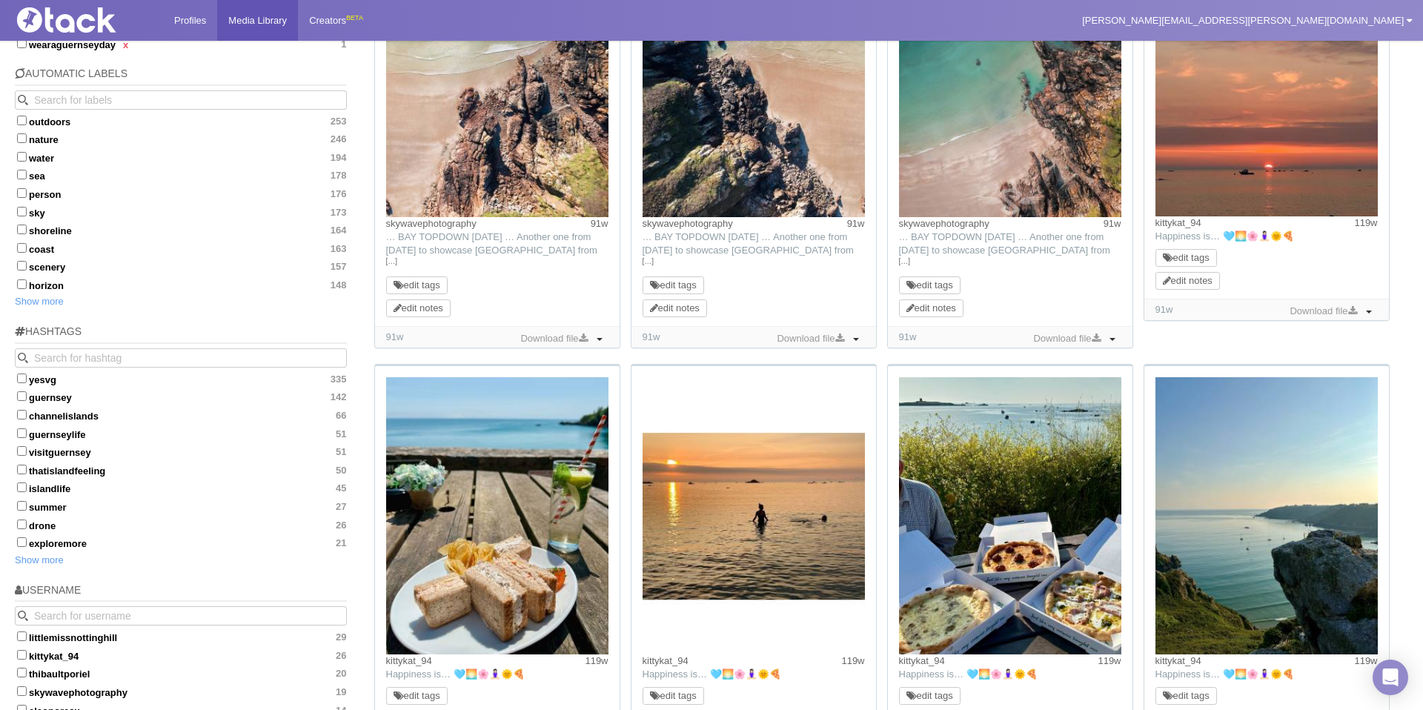
scroll to position [370, 0]
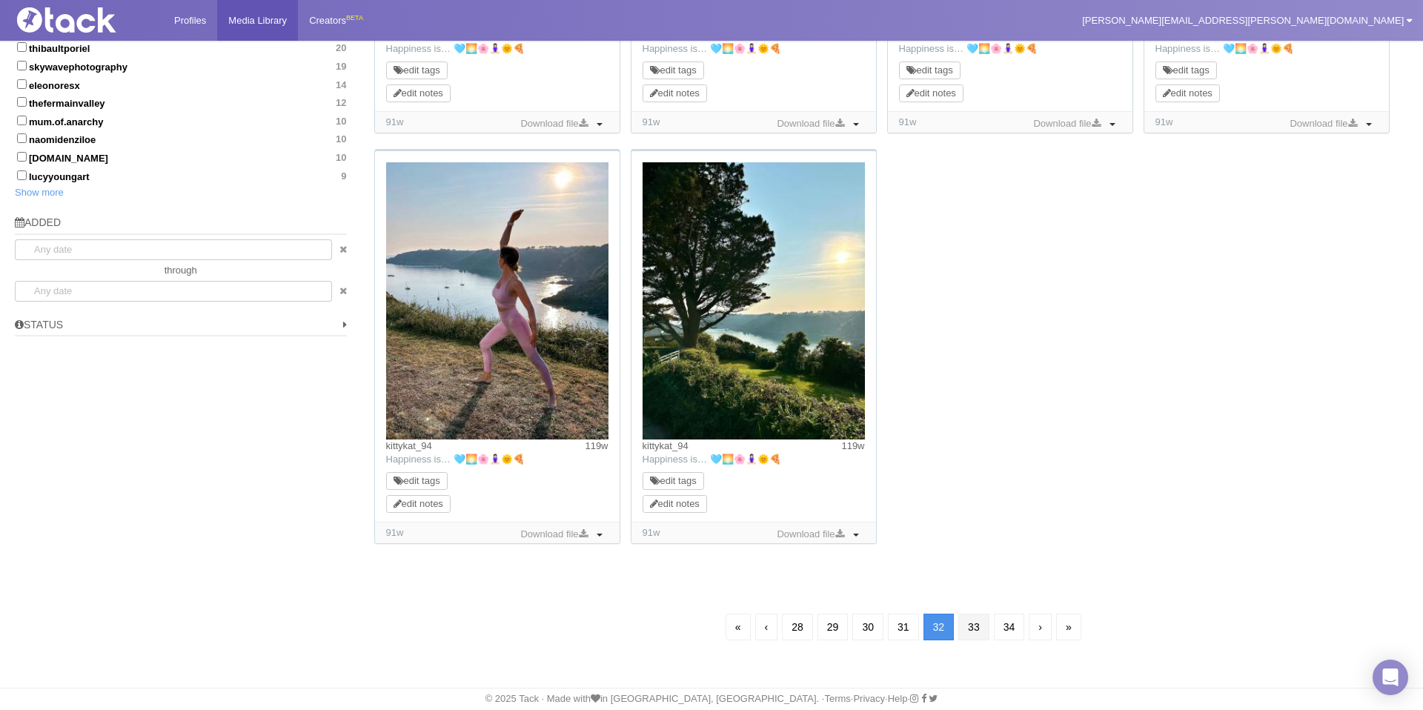
click at [974, 634] on link "33" at bounding box center [973, 627] width 31 height 27
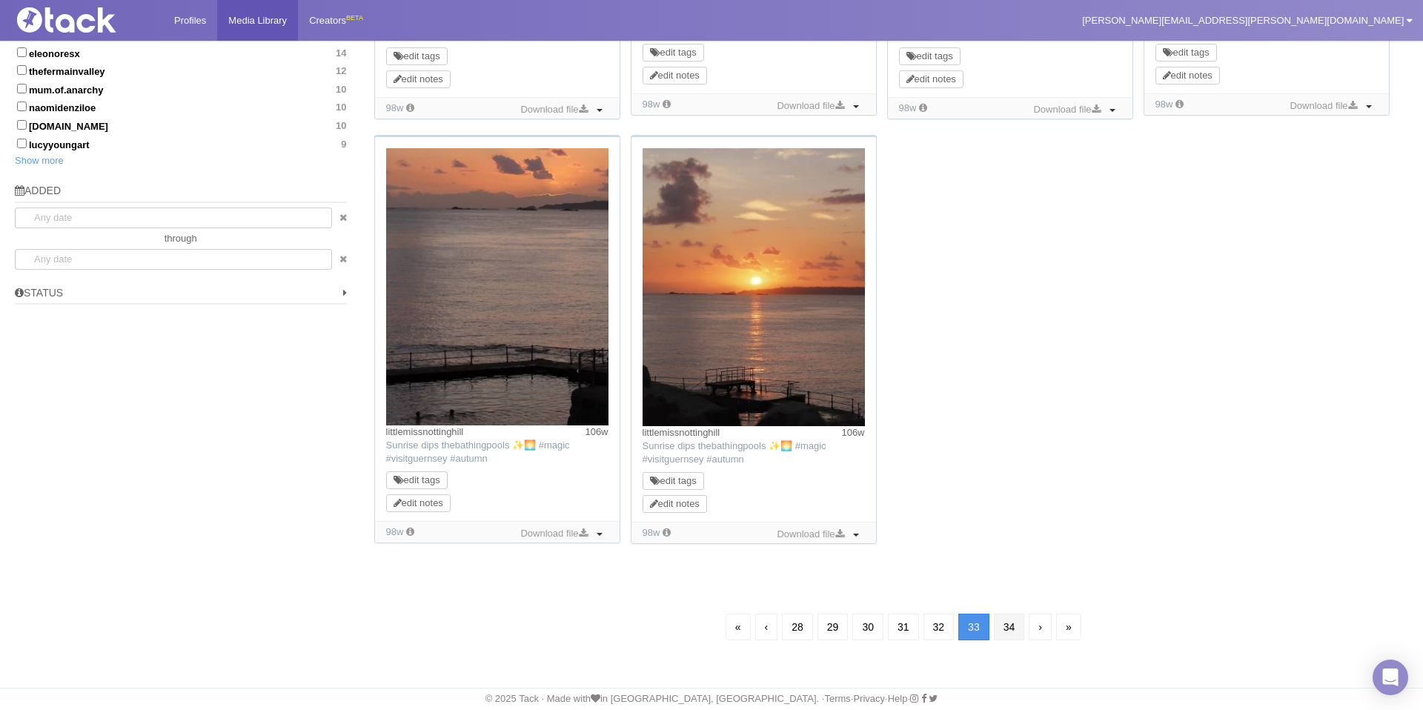
click at [1001, 633] on link "34" at bounding box center [1009, 627] width 31 height 27
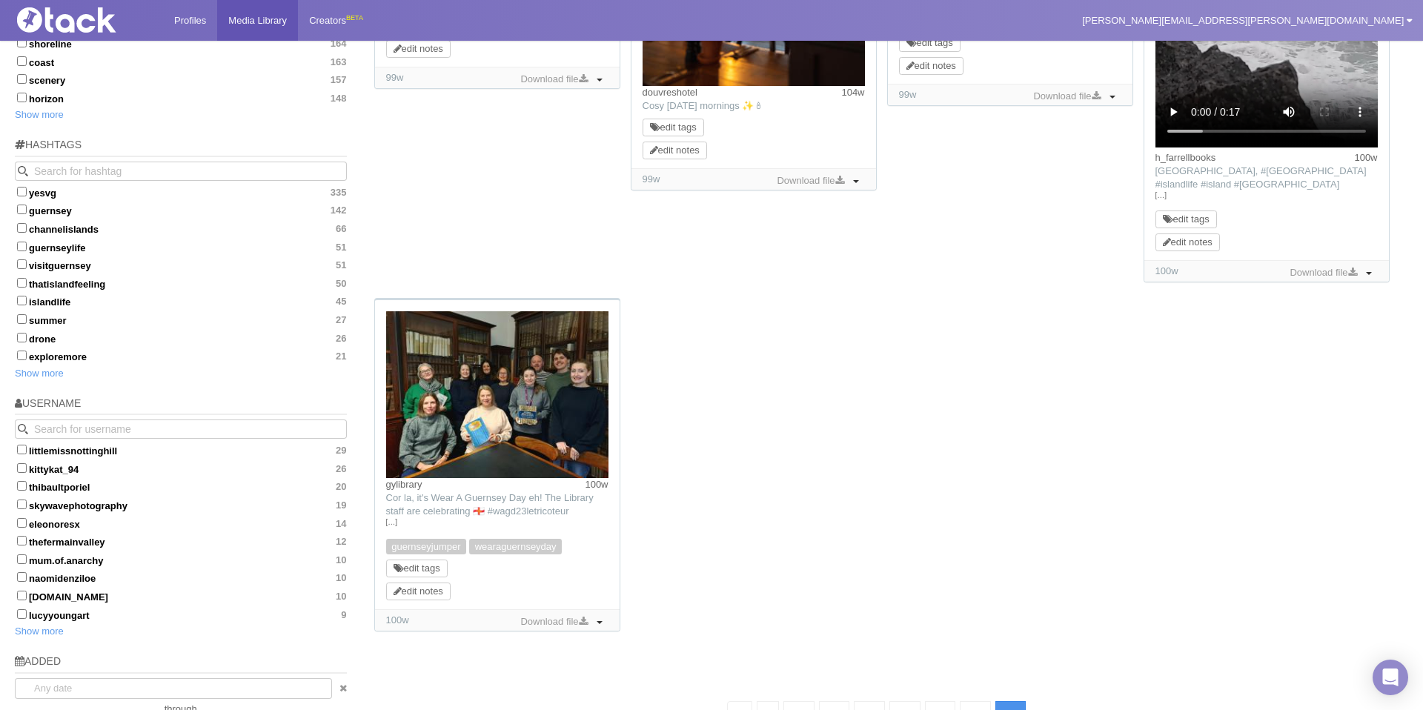
scroll to position [597, 0]
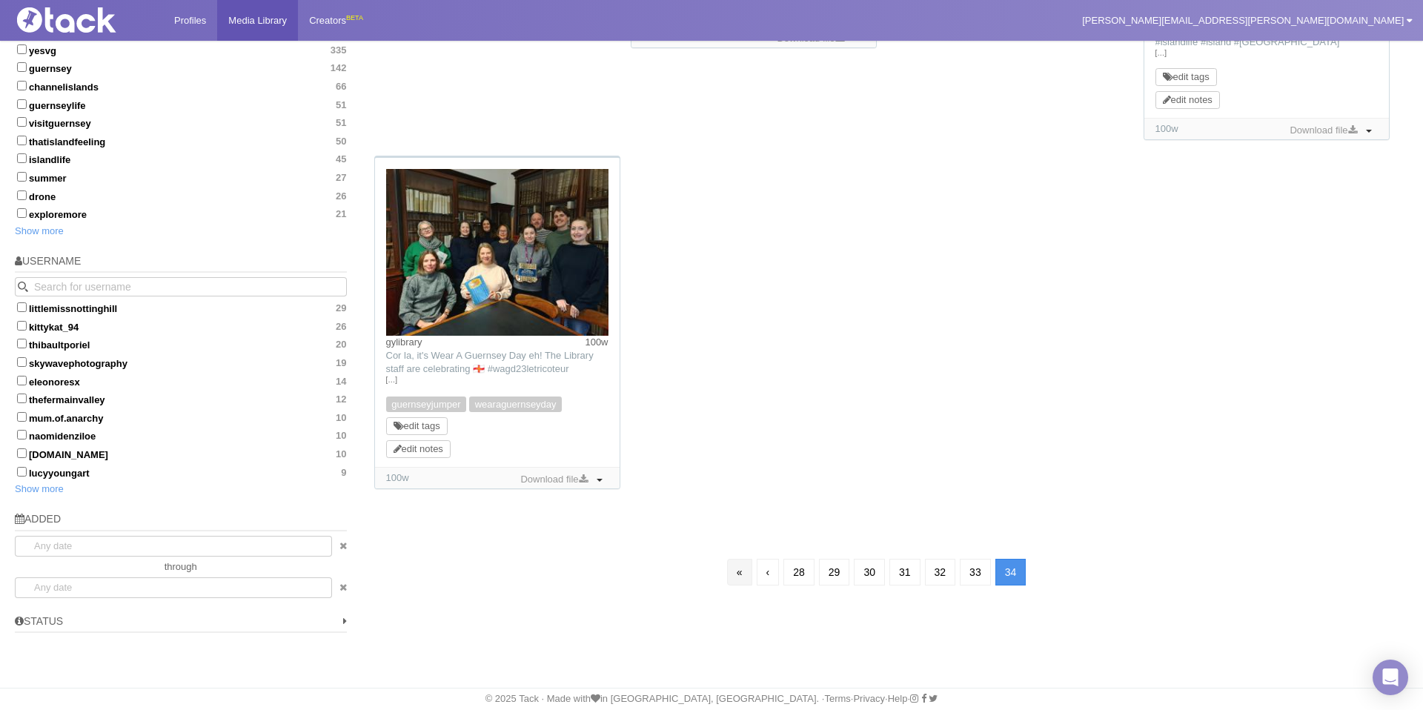
click at [731, 577] on link "«" at bounding box center [739, 572] width 25 height 27
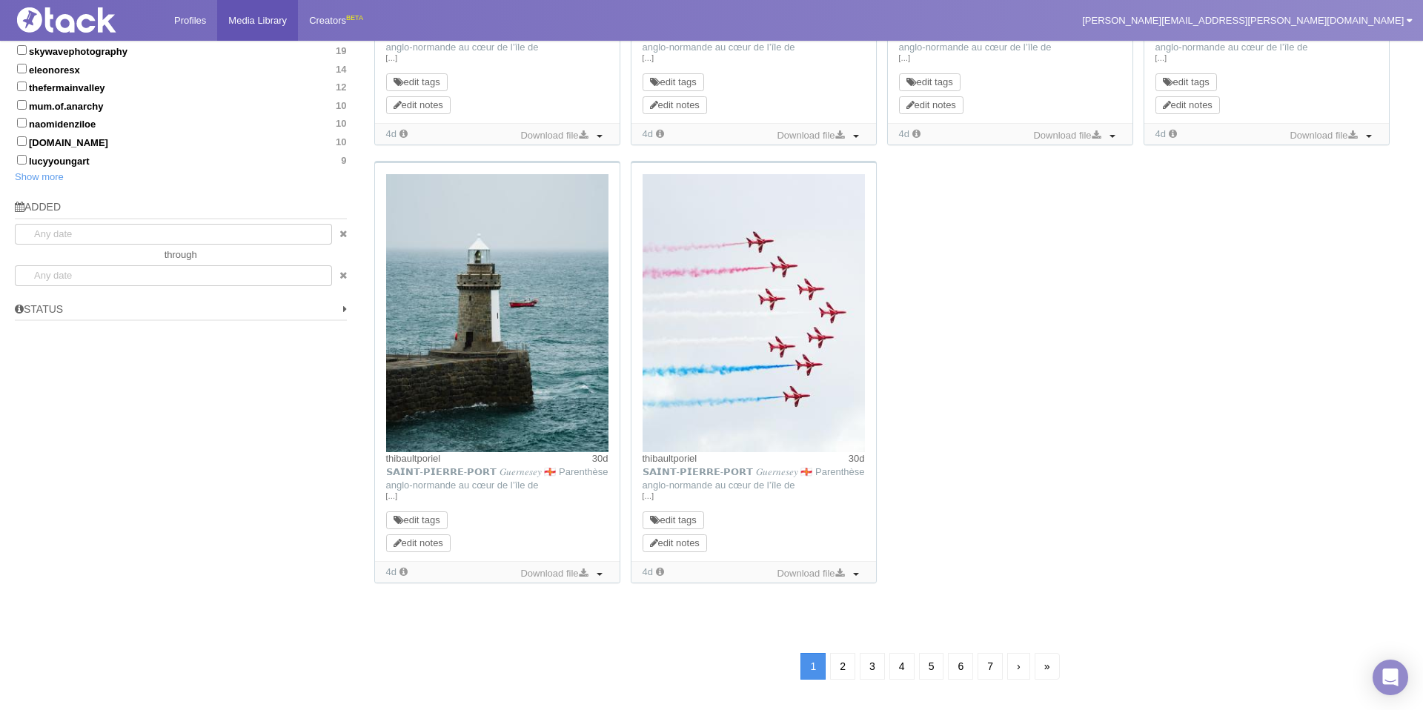
scroll to position [948, 0]
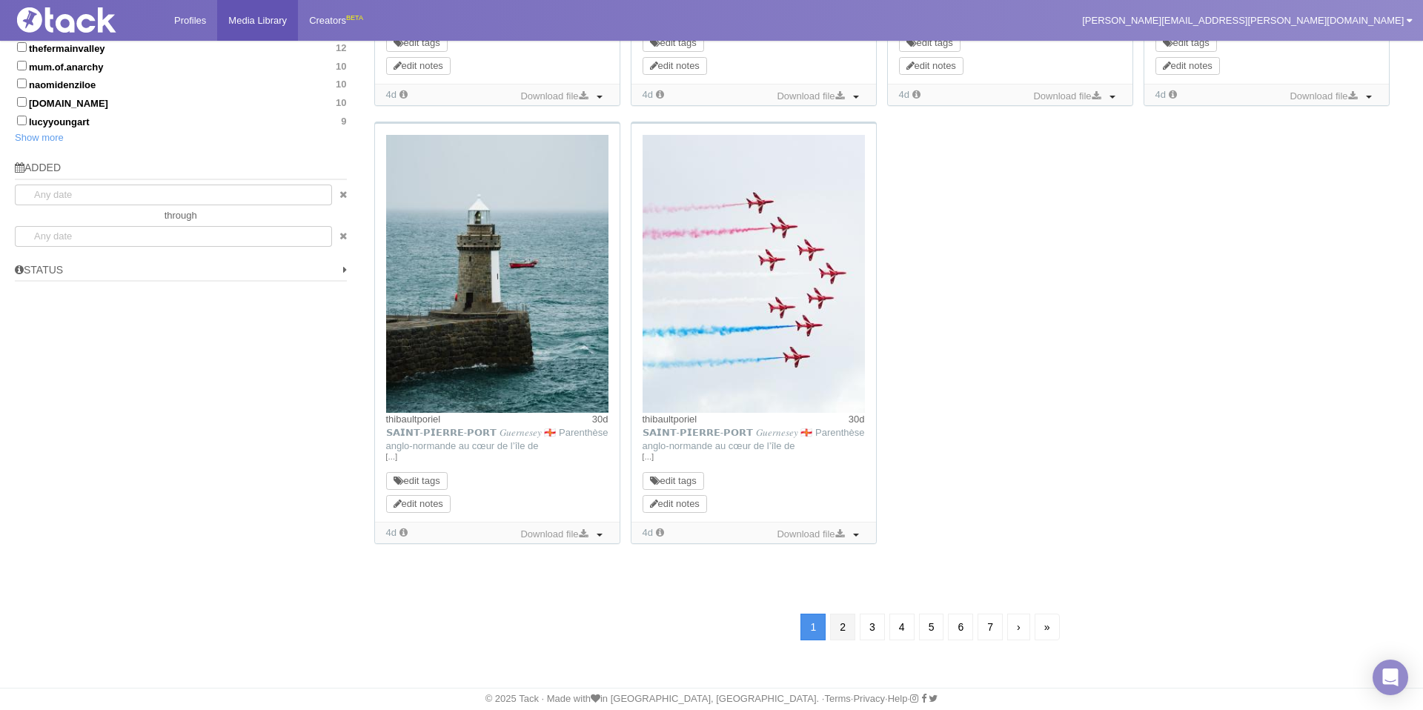
click at [841, 625] on link "2" at bounding box center [842, 627] width 25 height 27
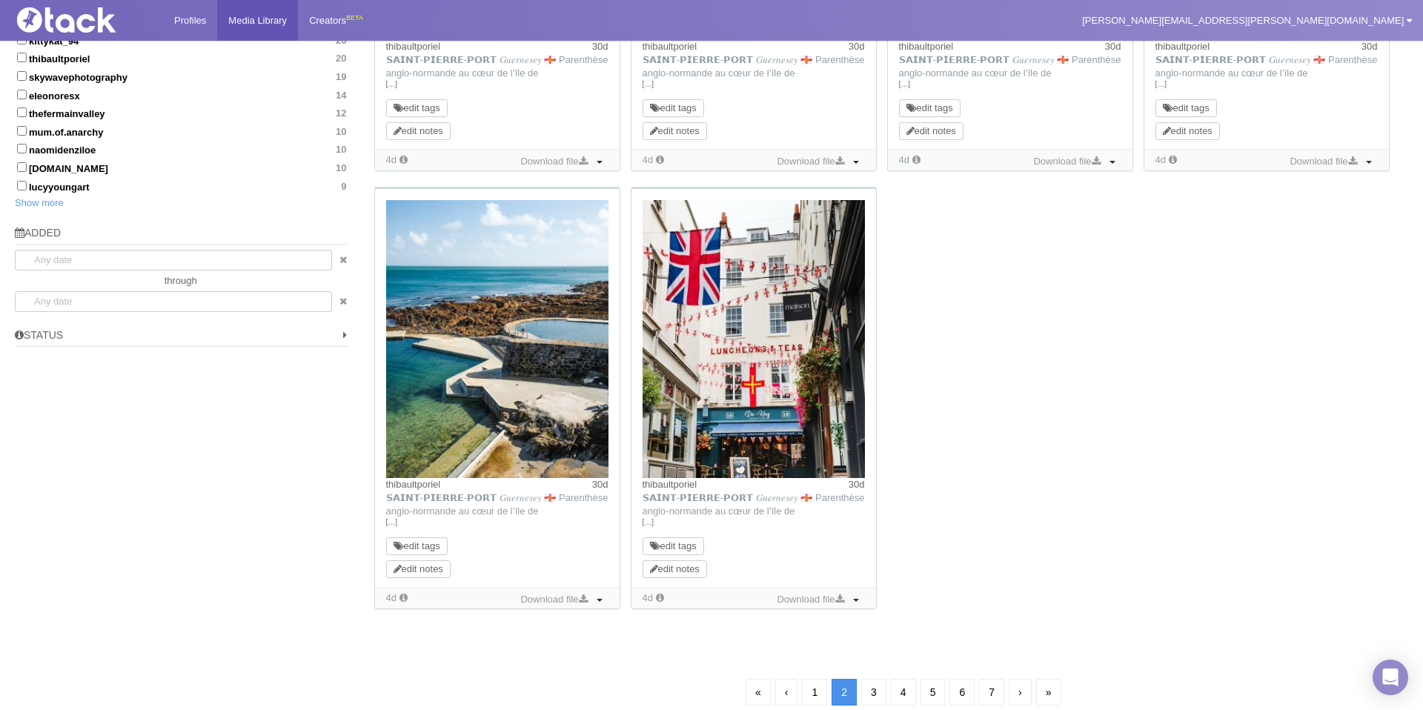
scroll to position [922, 0]
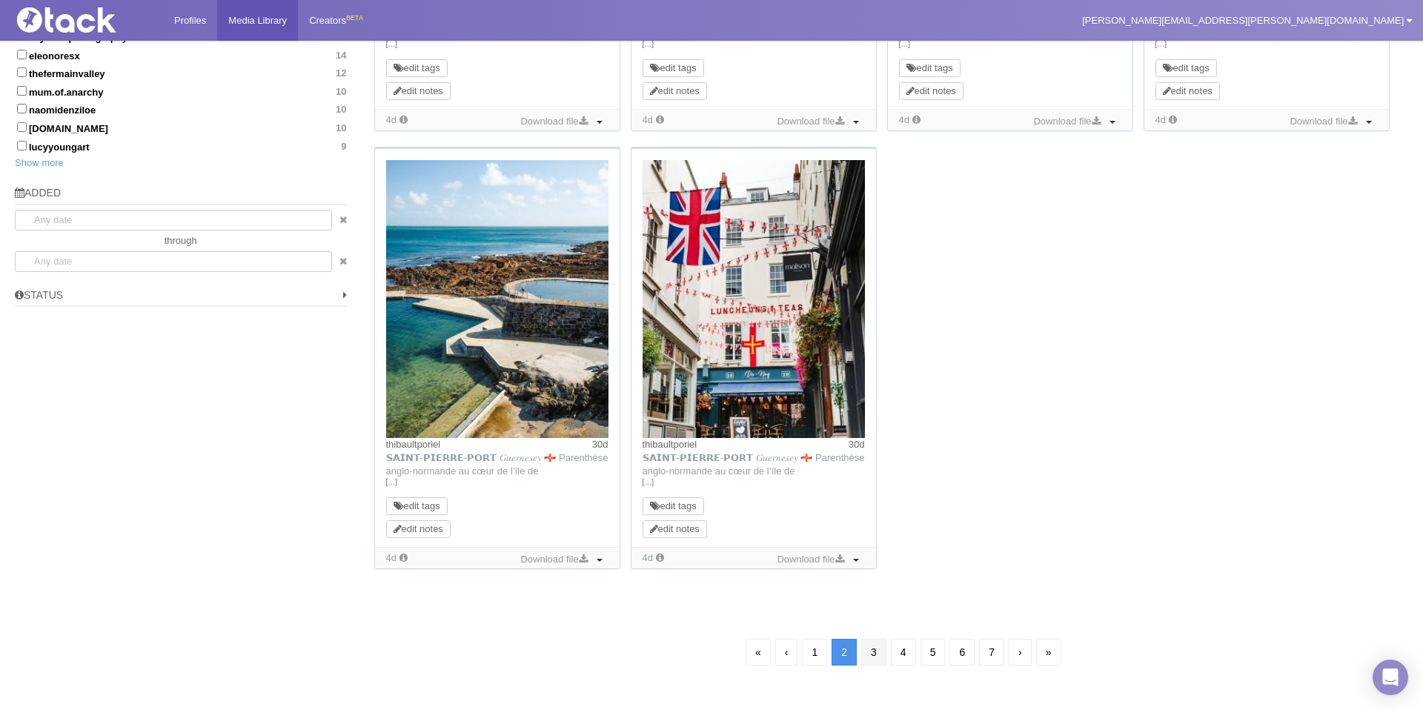
click at [868, 656] on link "3" at bounding box center [873, 652] width 25 height 27
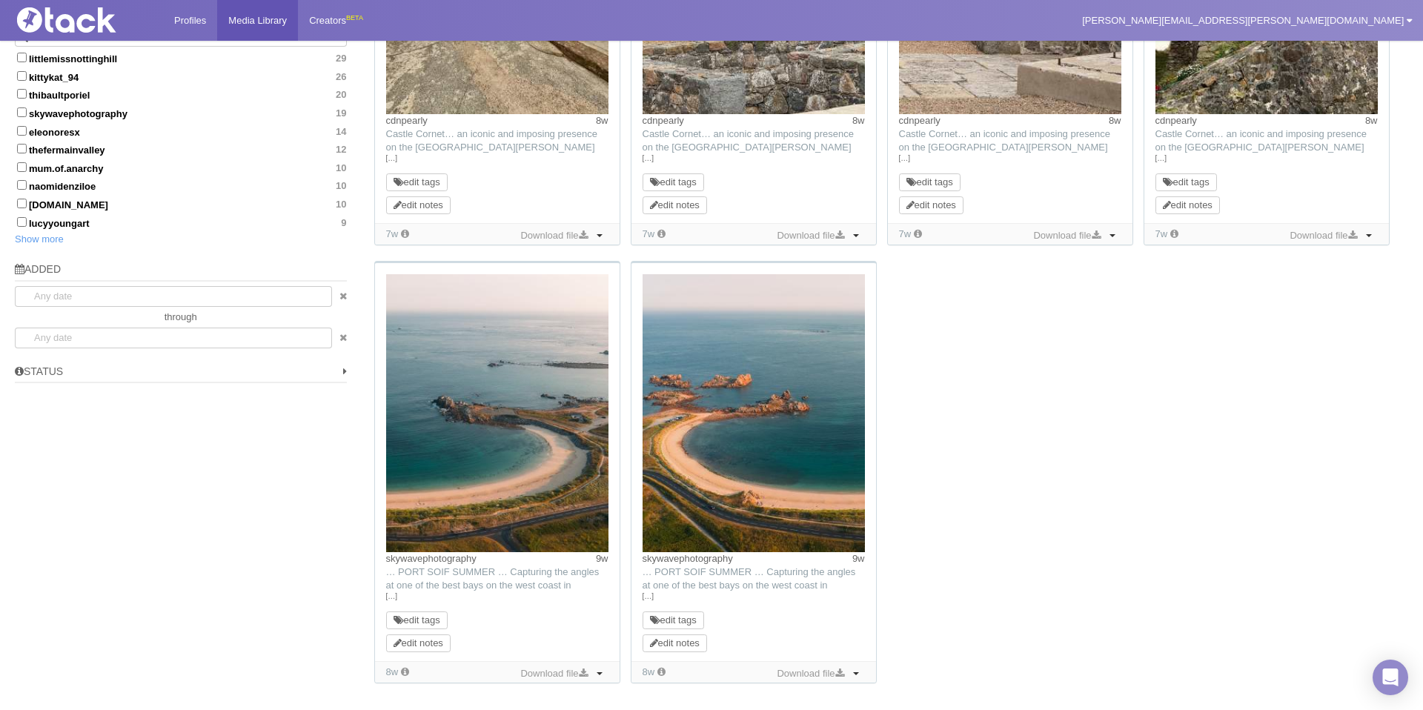
scroll to position [917, 0]
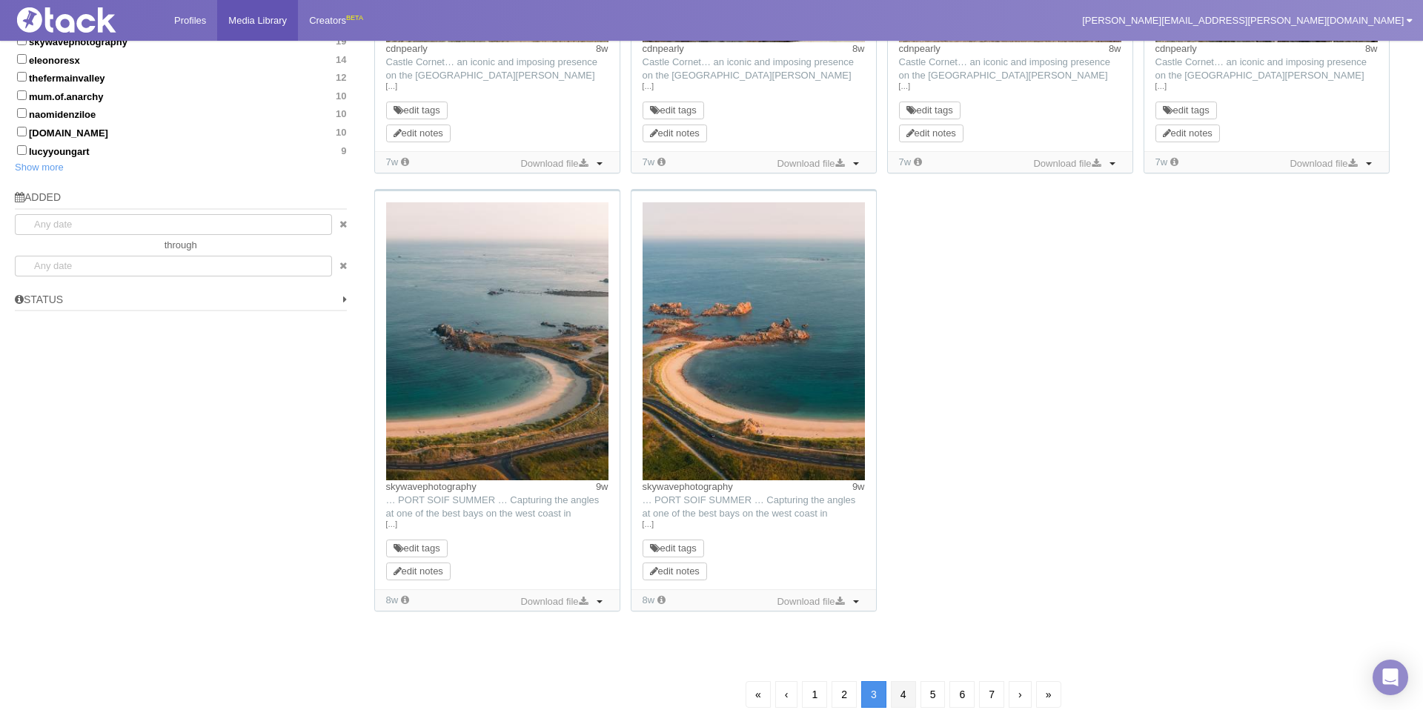
click at [900, 698] on link "4" at bounding box center [903, 694] width 25 height 27
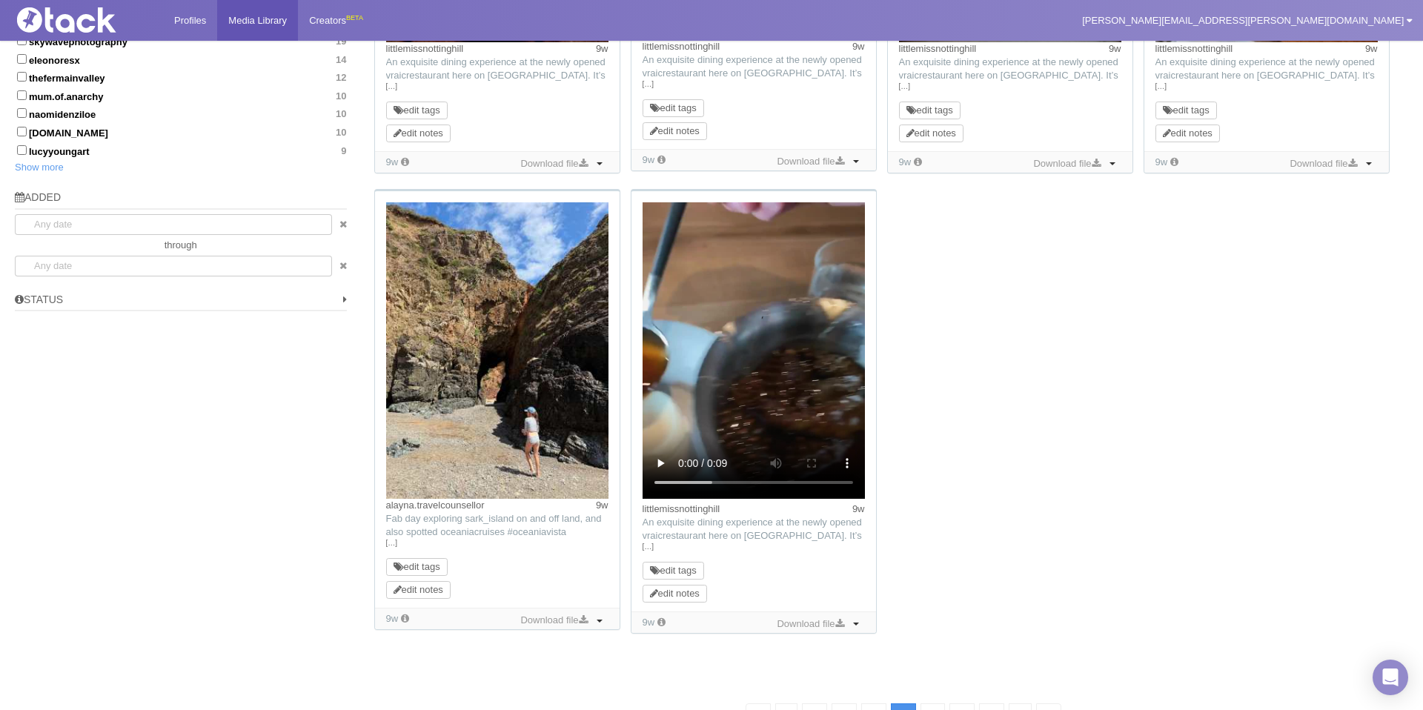
scroll to position [107, 0]
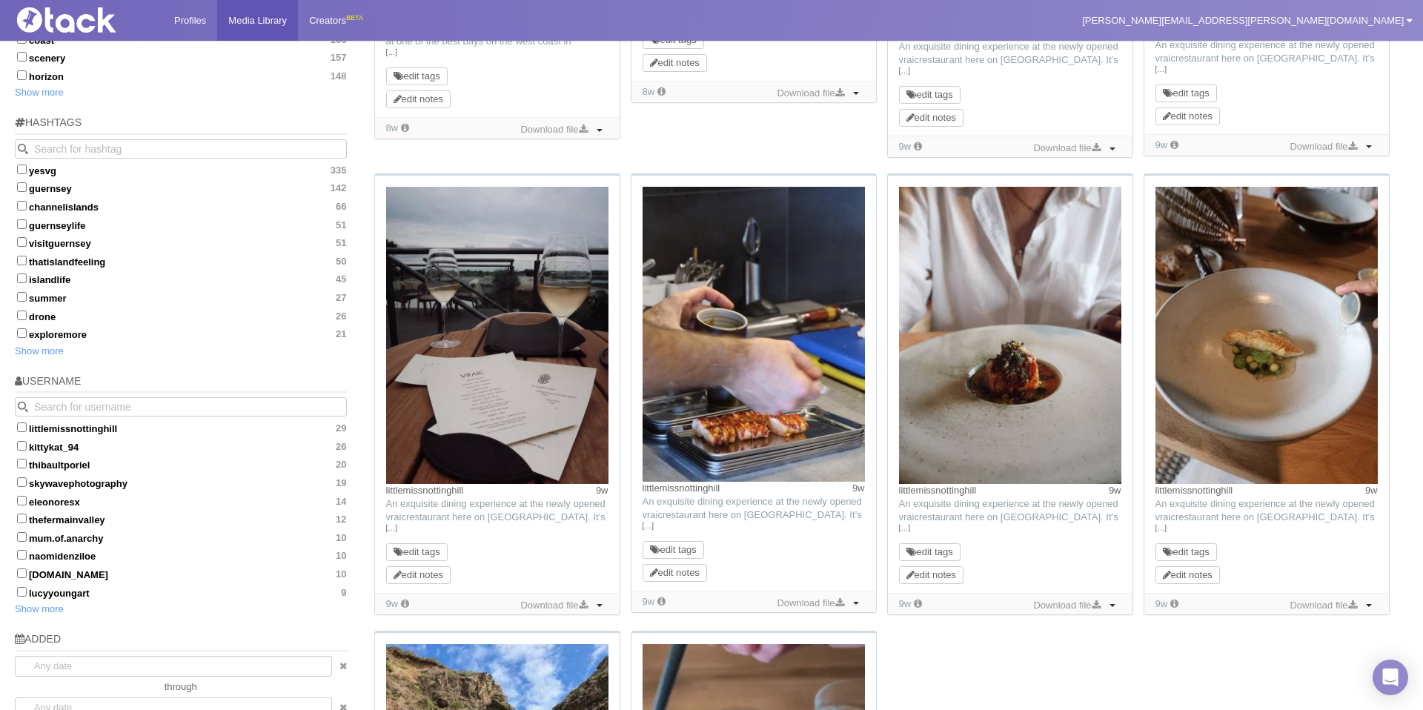
scroll to position [466, 0]
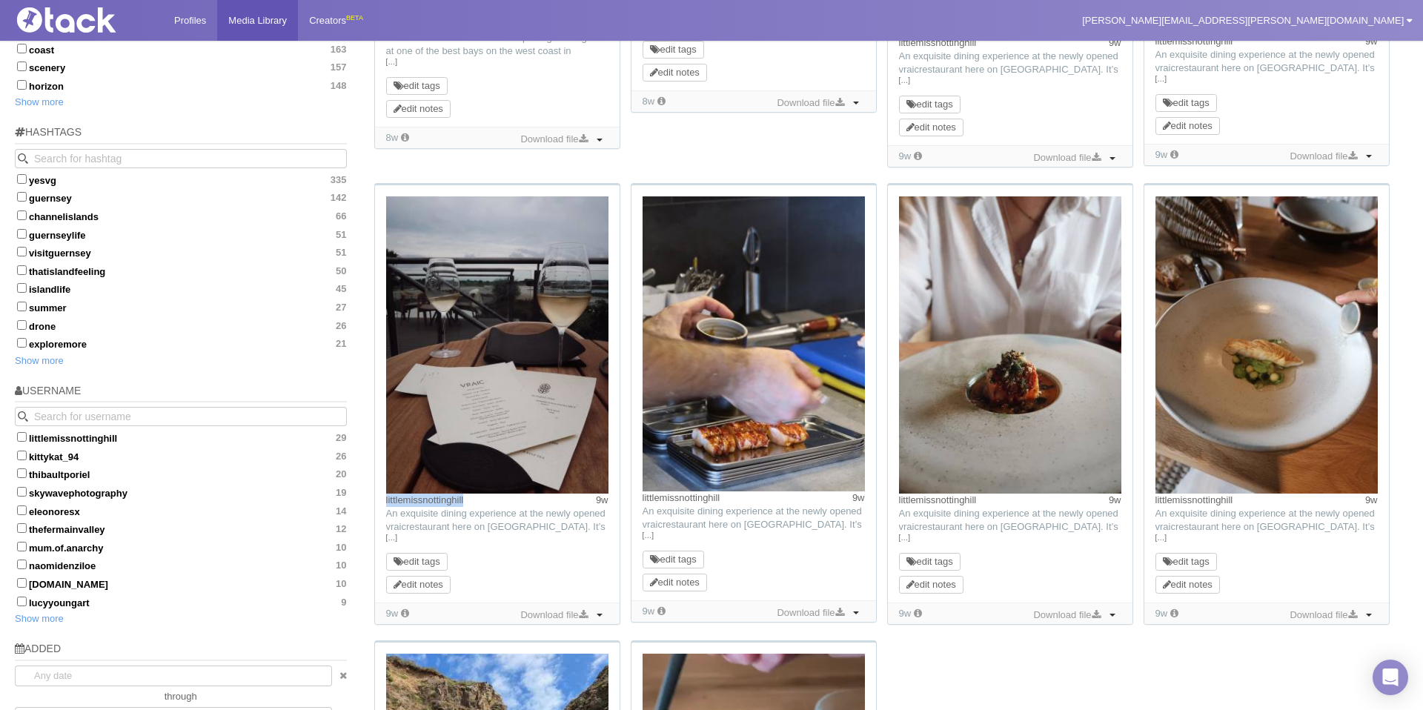
drag, startPoint x: 488, startPoint y: 499, endPoint x: 376, endPoint y: 501, distance: 111.2
click at [376, 501] on div "littlemissnottinghill 9w TikTok: An exquisite dining experience at the newly op…" at bounding box center [497, 393] width 245 height 416
copy link "littlemissnottinghill"
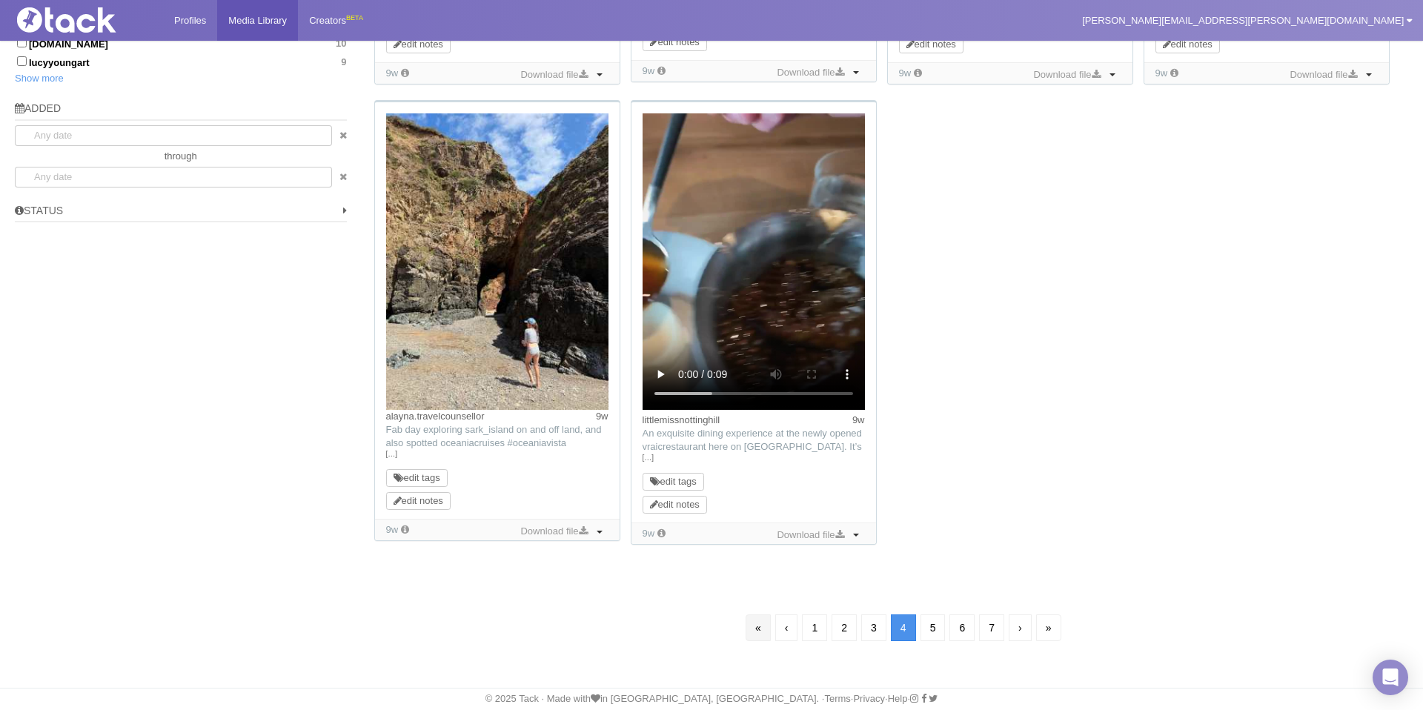
click at [758, 627] on link "«" at bounding box center [757, 627] width 25 height 27
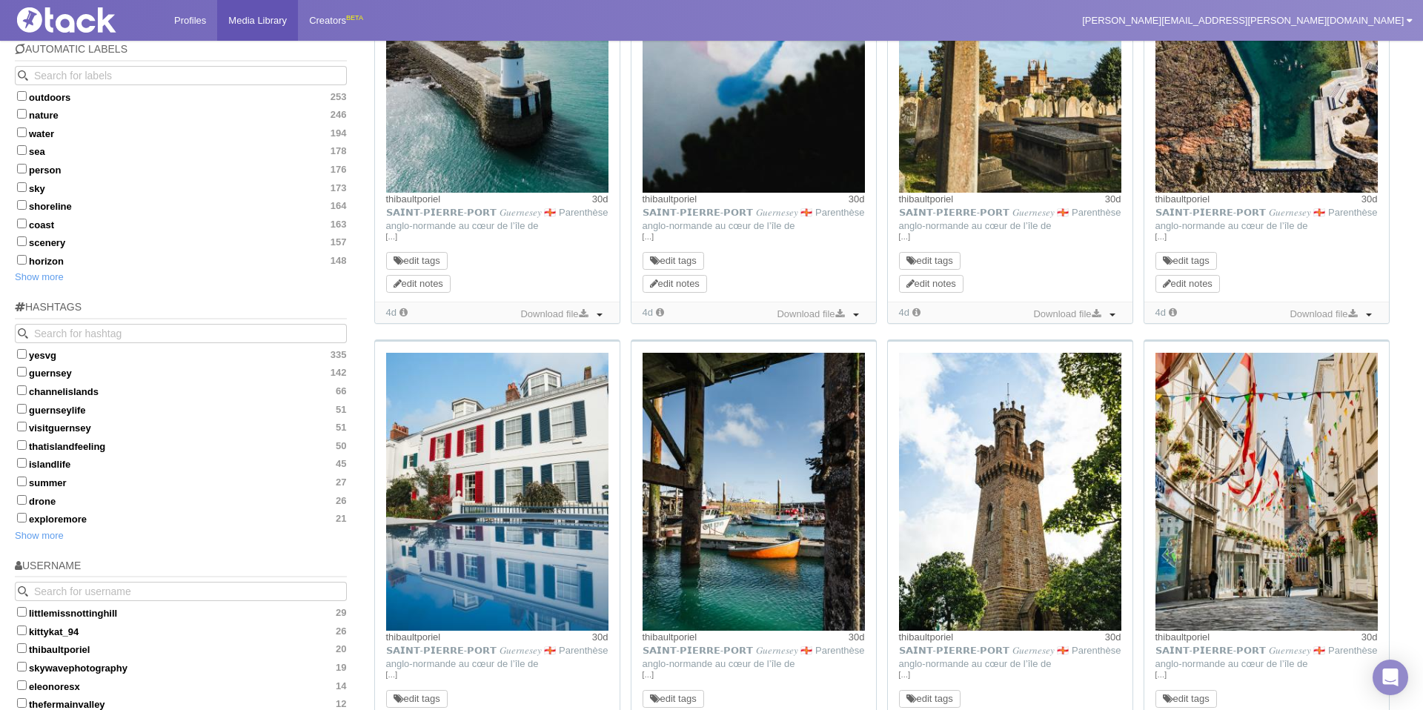
scroll to position [289, 0]
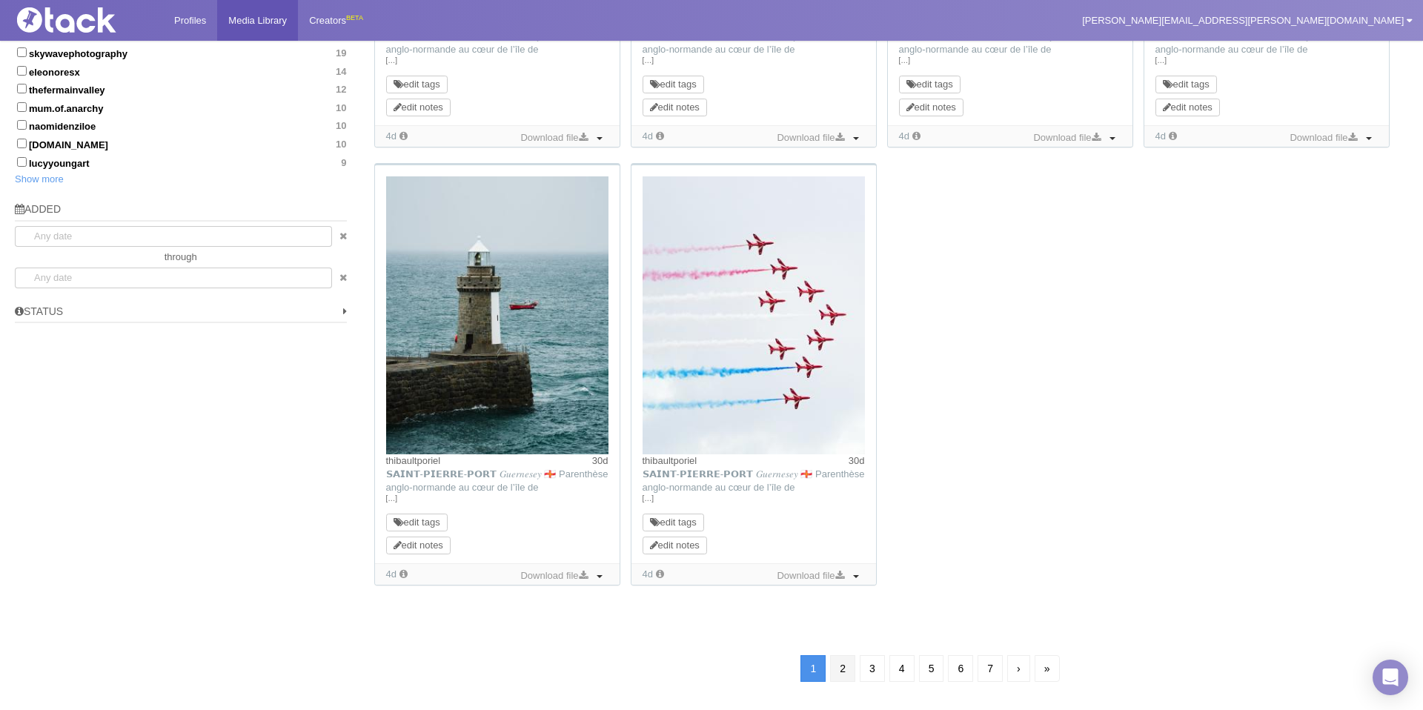
click at [840, 675] on link "2" at bounding box center [842, 668] width 25 height 27
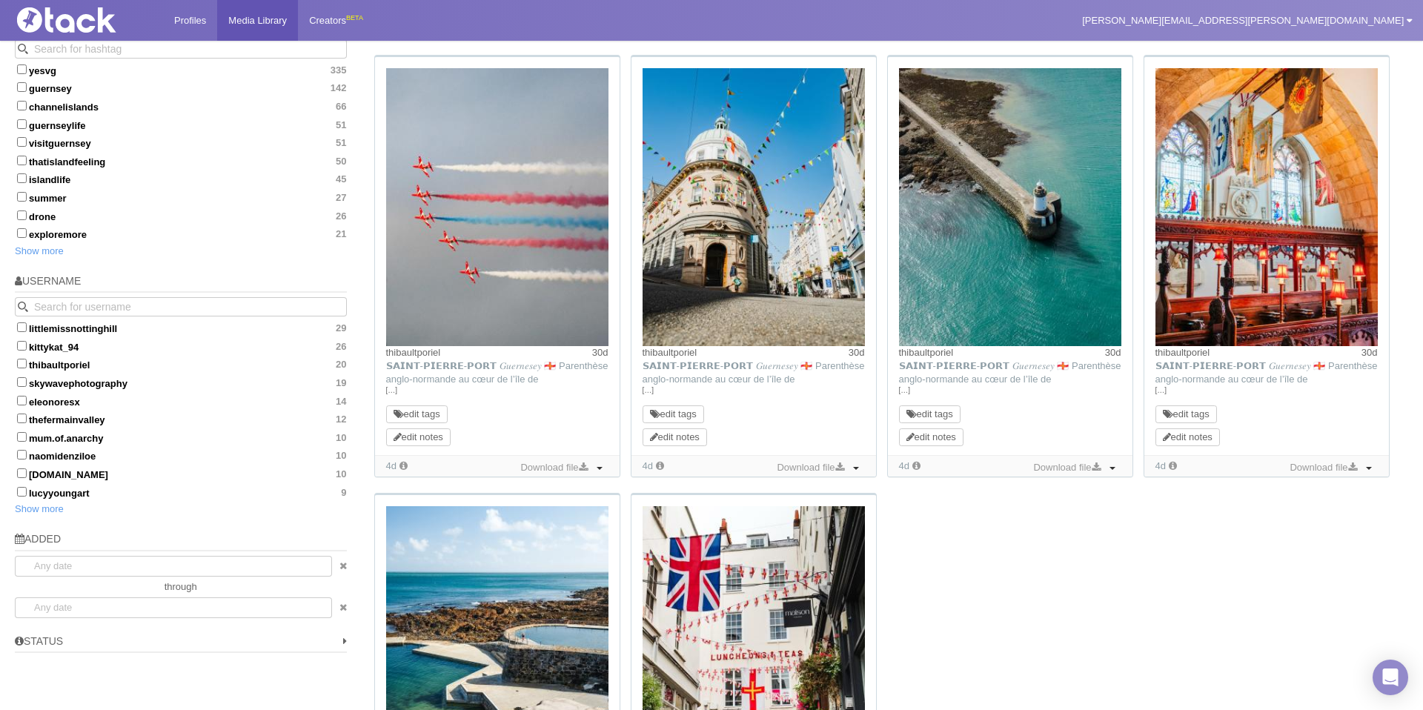
scroll to position [935, 0]
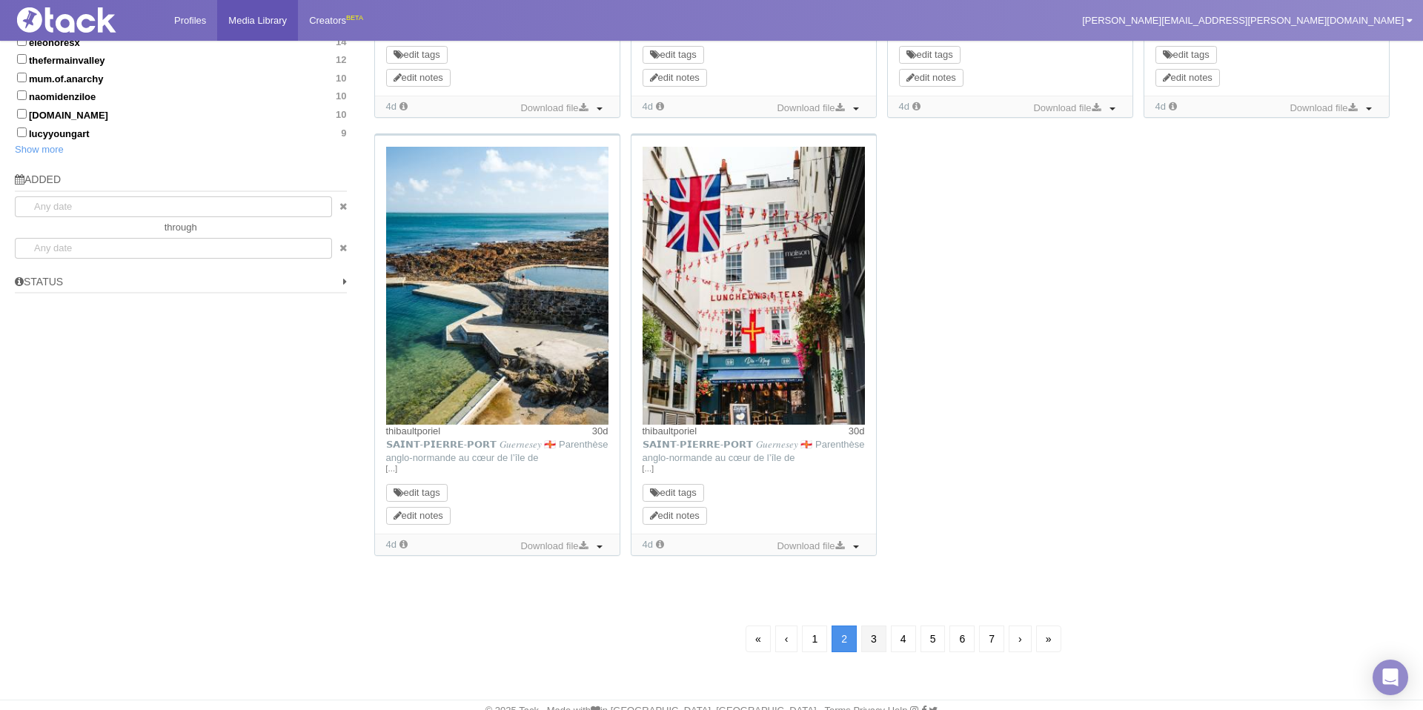
click at [870, 648] on link "3" at bounding box center [873, 638] width 25 height 27
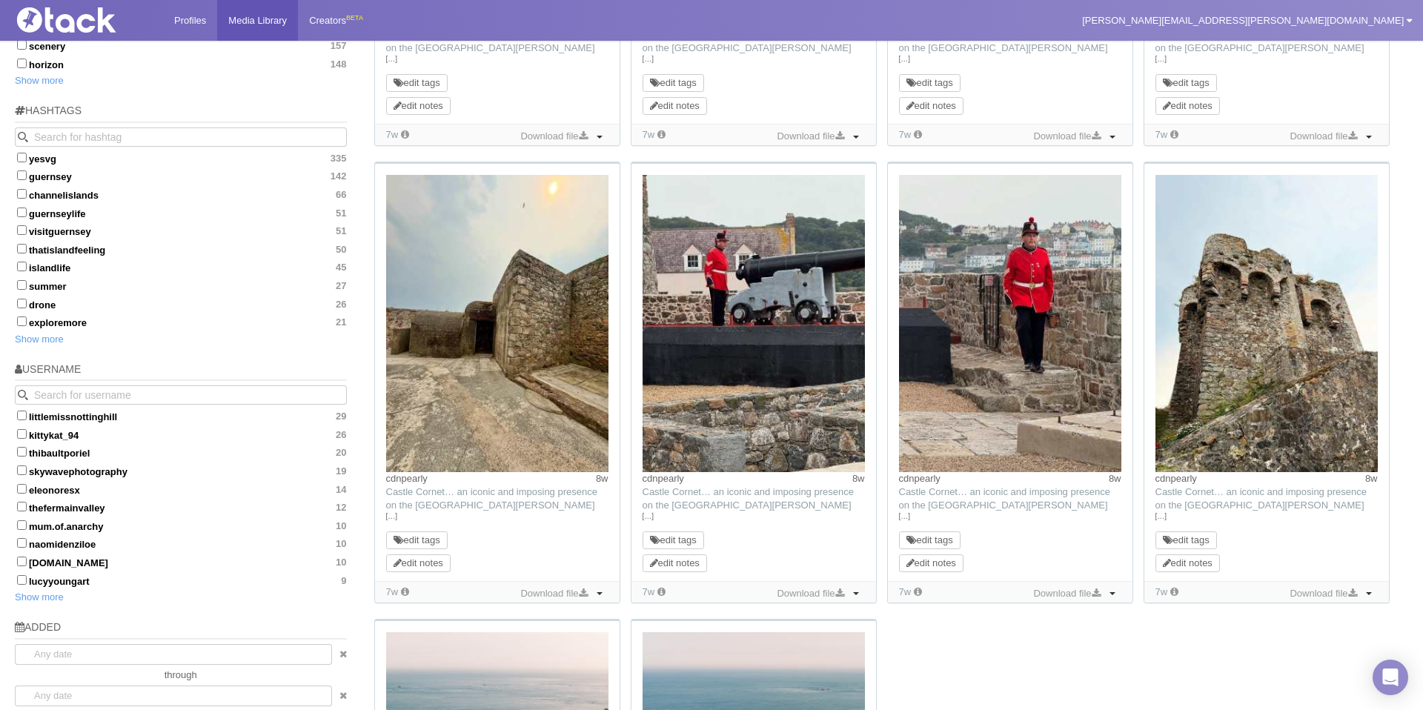
scroll to position [985, 0]
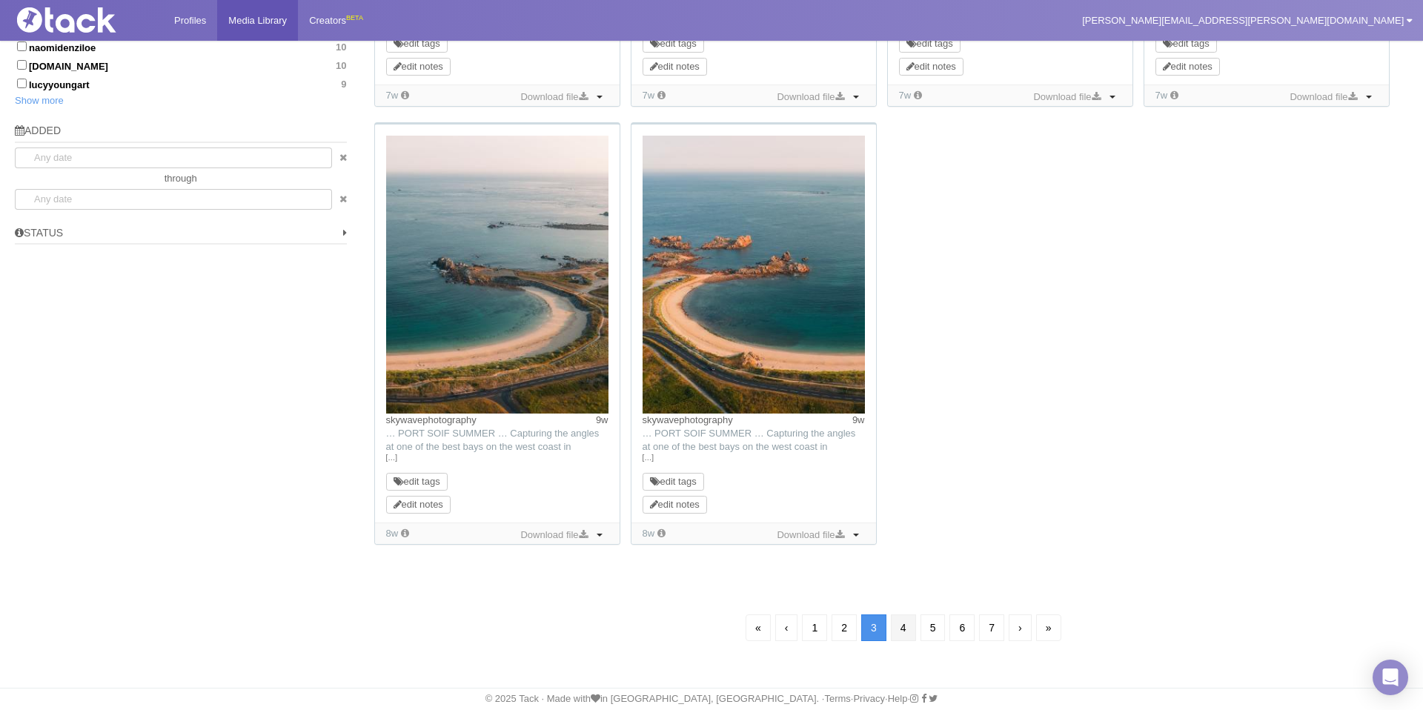
click at [904, 627] on link "4" at bounding box center [903, 627] width 25 height 27
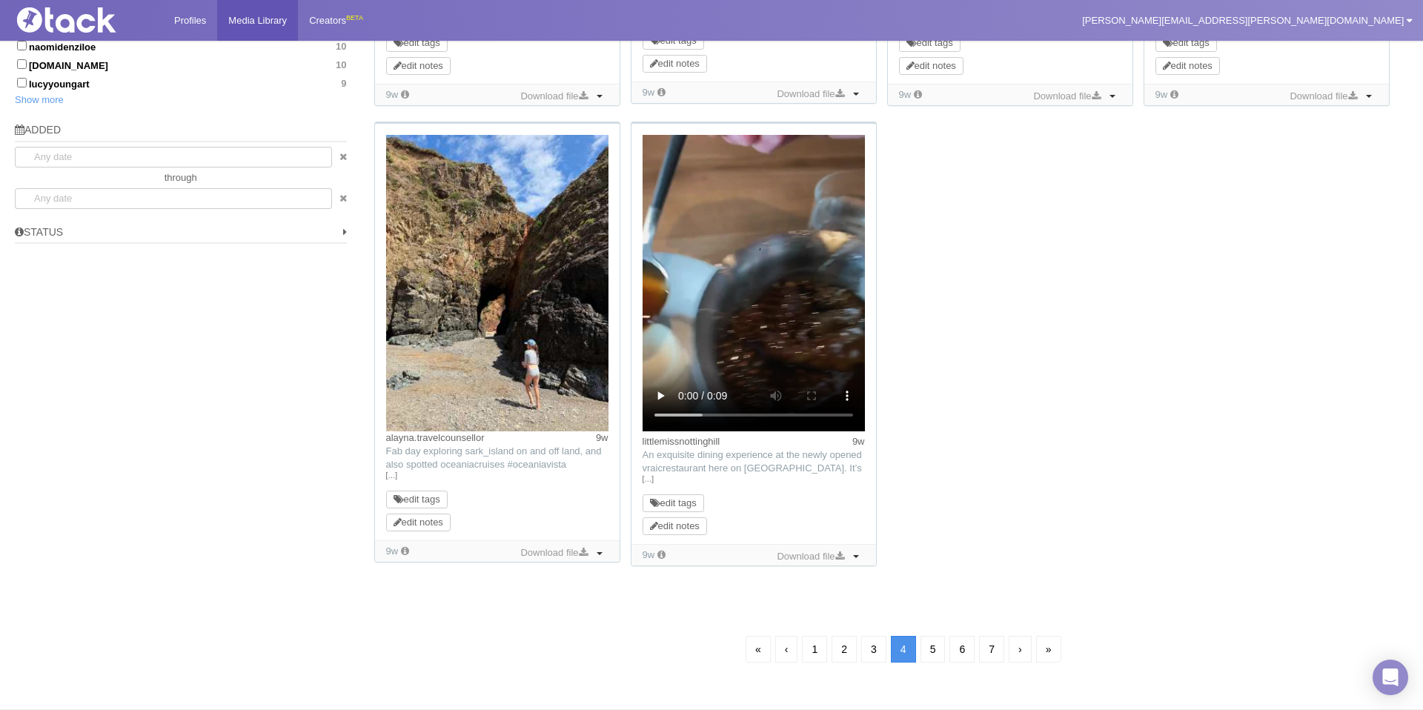
scroll to position [107, 0]
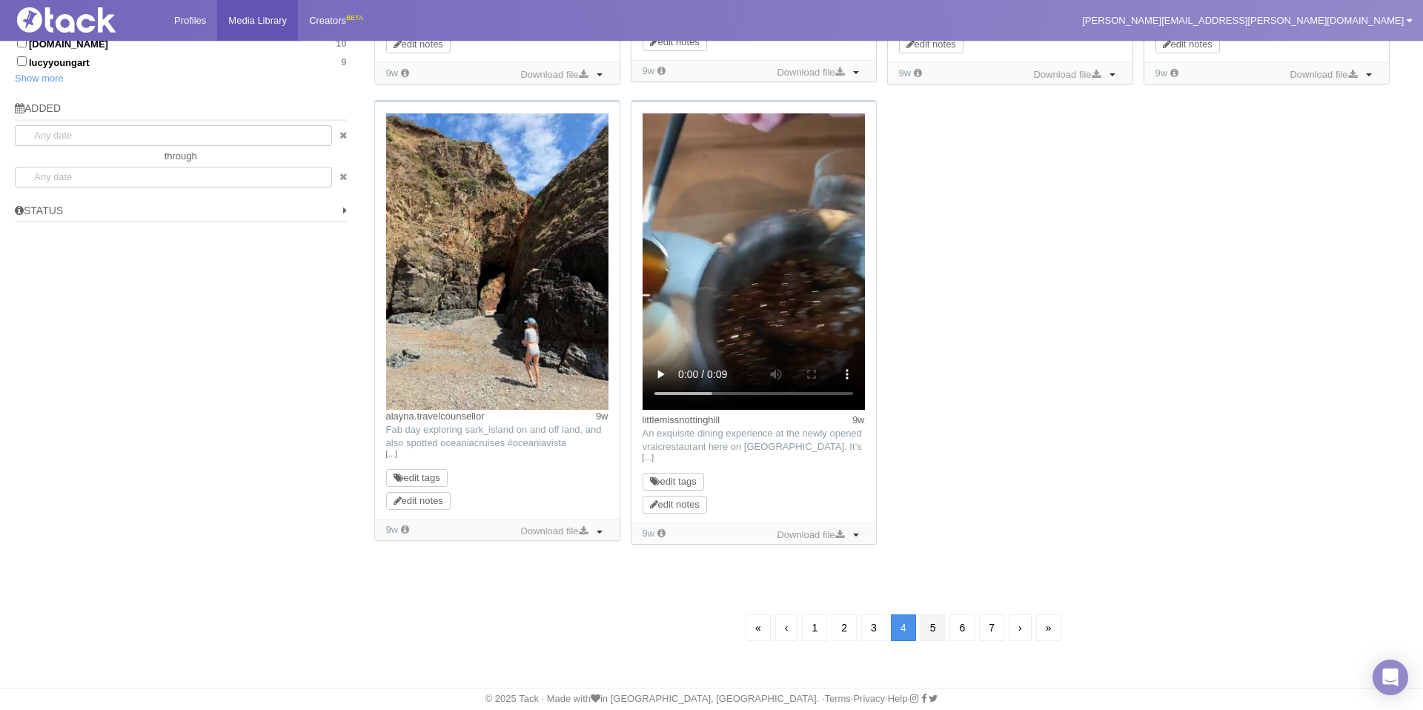
click at [937, 635] on link "5" at bounding box center [932, 627] width 25 height 27
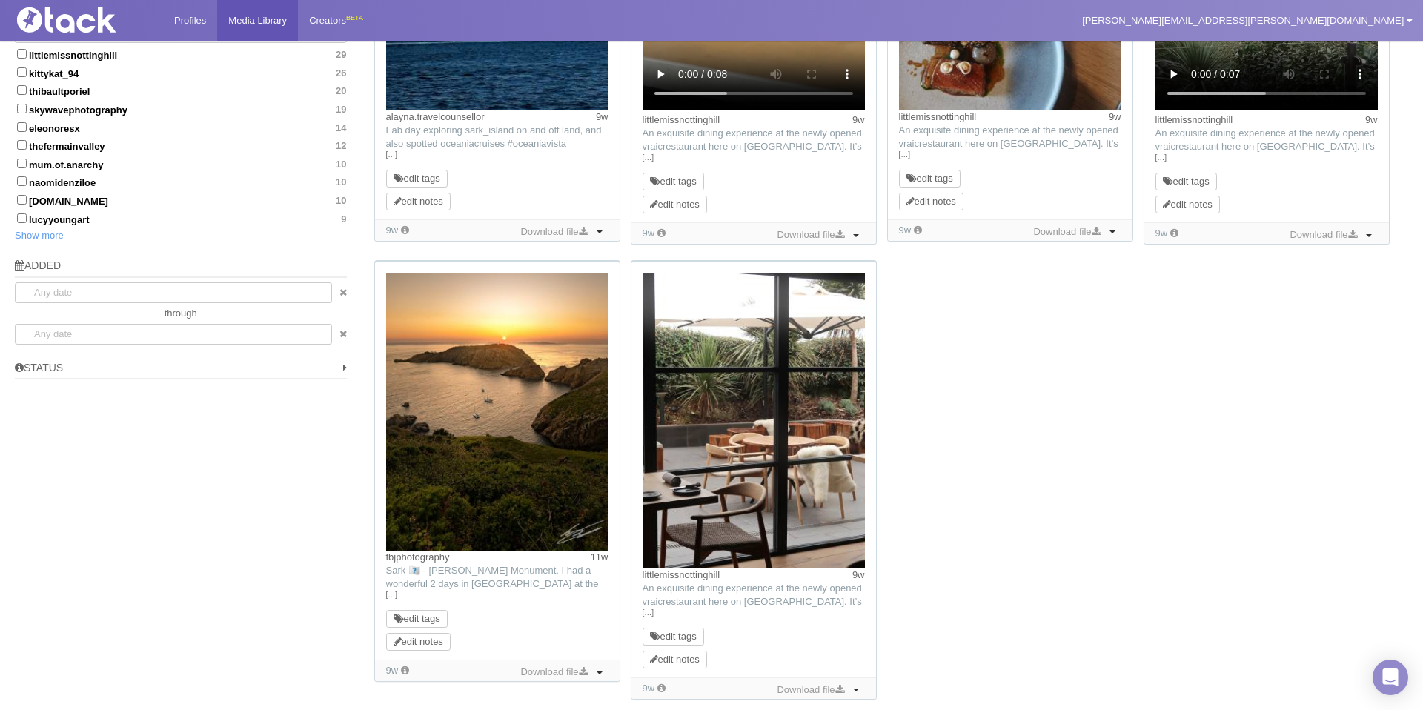
scroll to position [1004, 0]
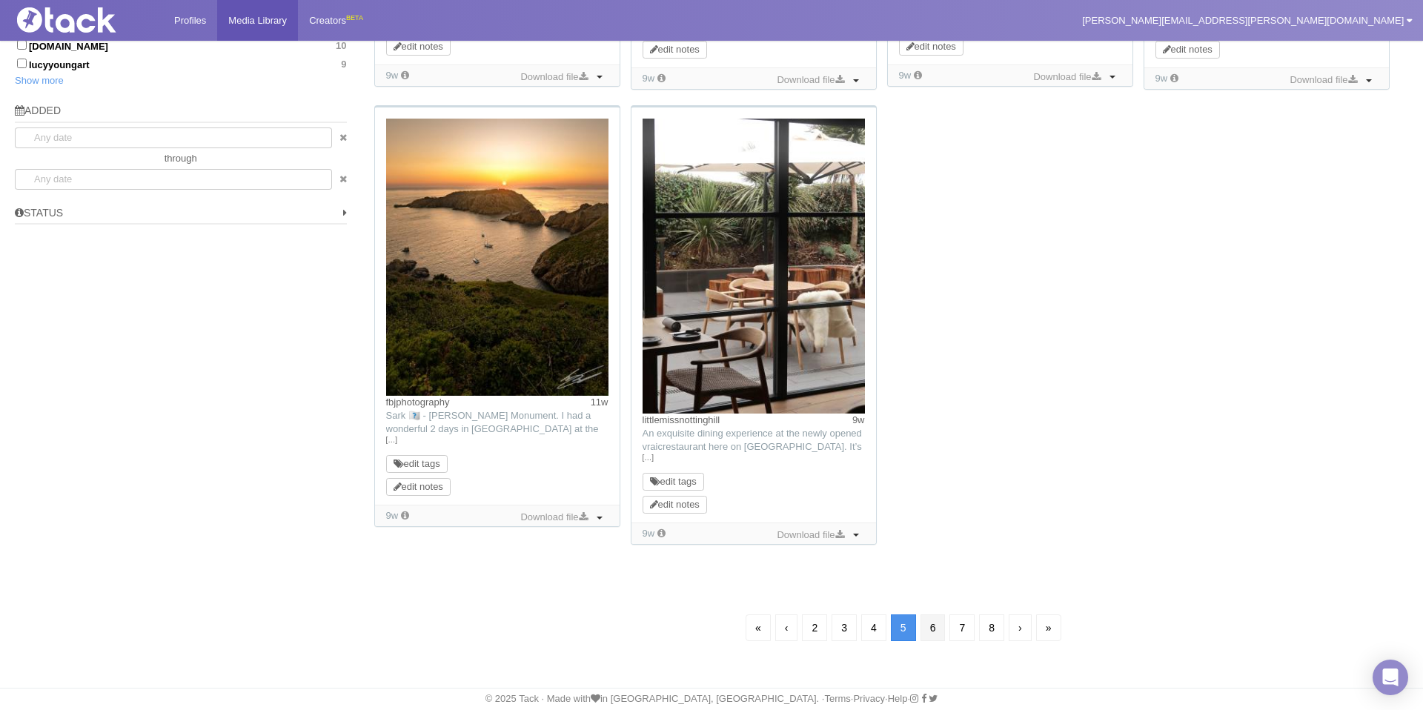
click at [937, 631] on link "6" at bounding box center [932, 627] width 25 height 27
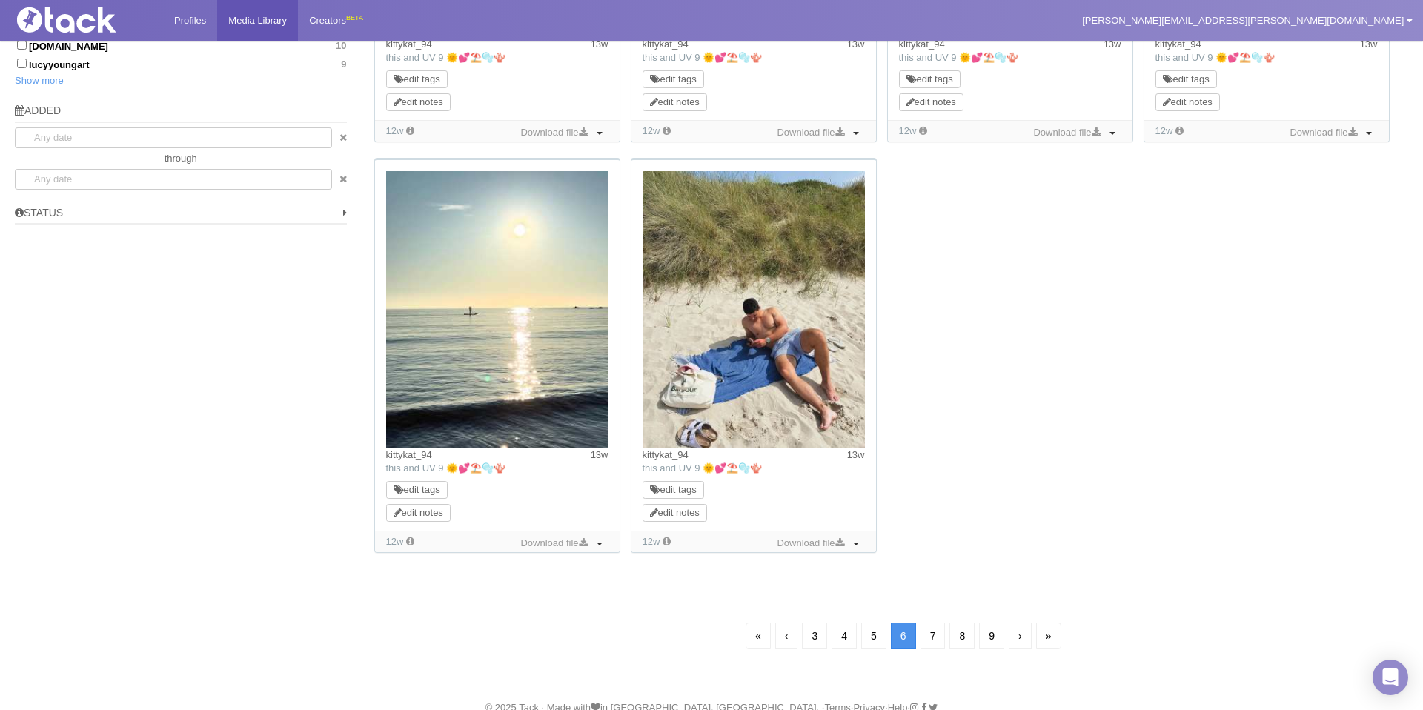
scroll to position [107, 0]
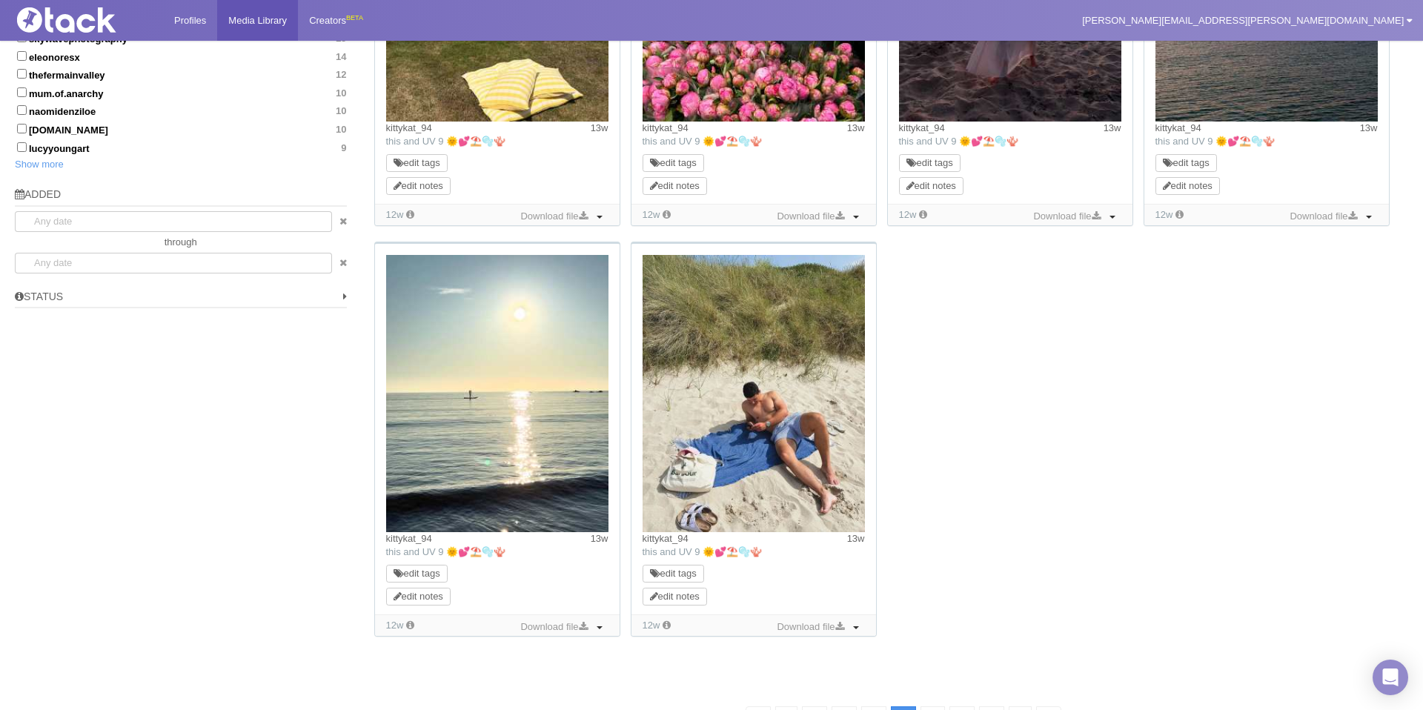
scroll to position [1013, 0]
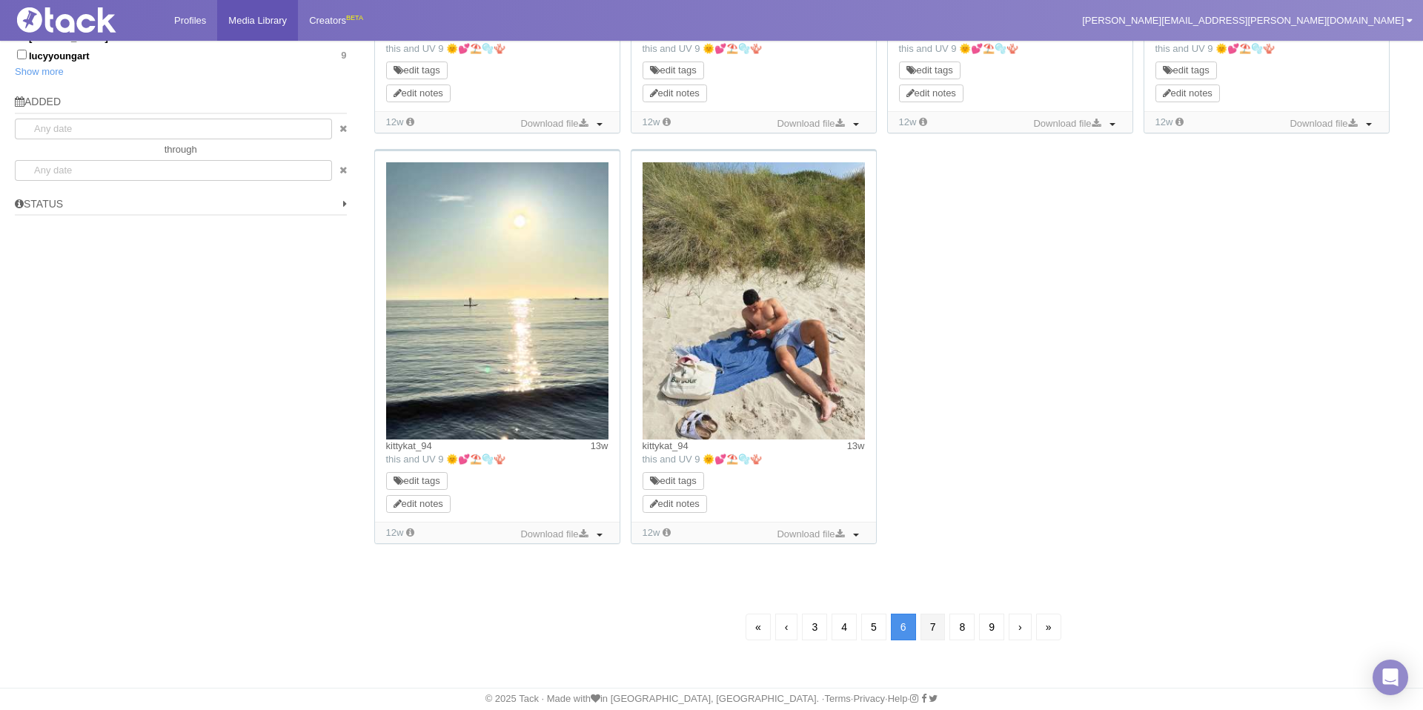
click at [934, 622] on link "7" at bounding box center [932, 627] width 25 height 27
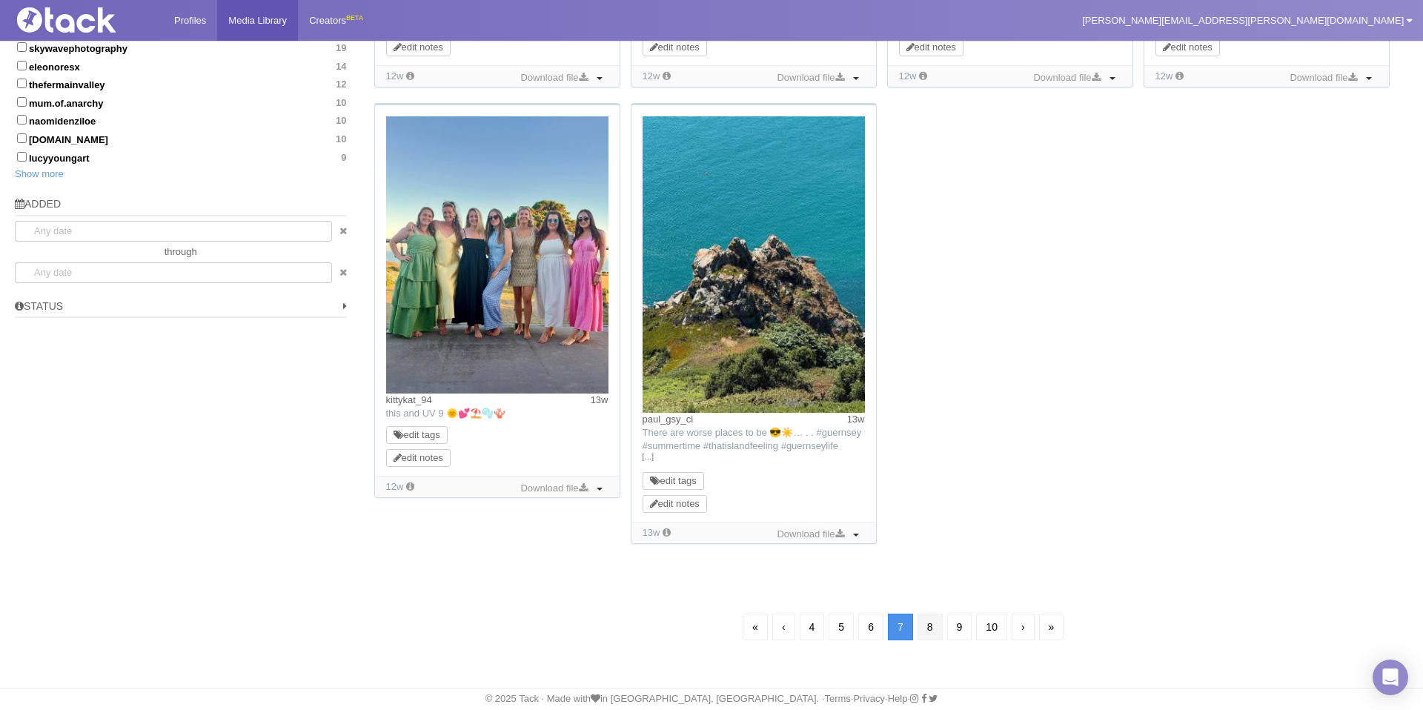
click at [934, 628] on link "8" at bounding box center [929, 627] width 25 height 27
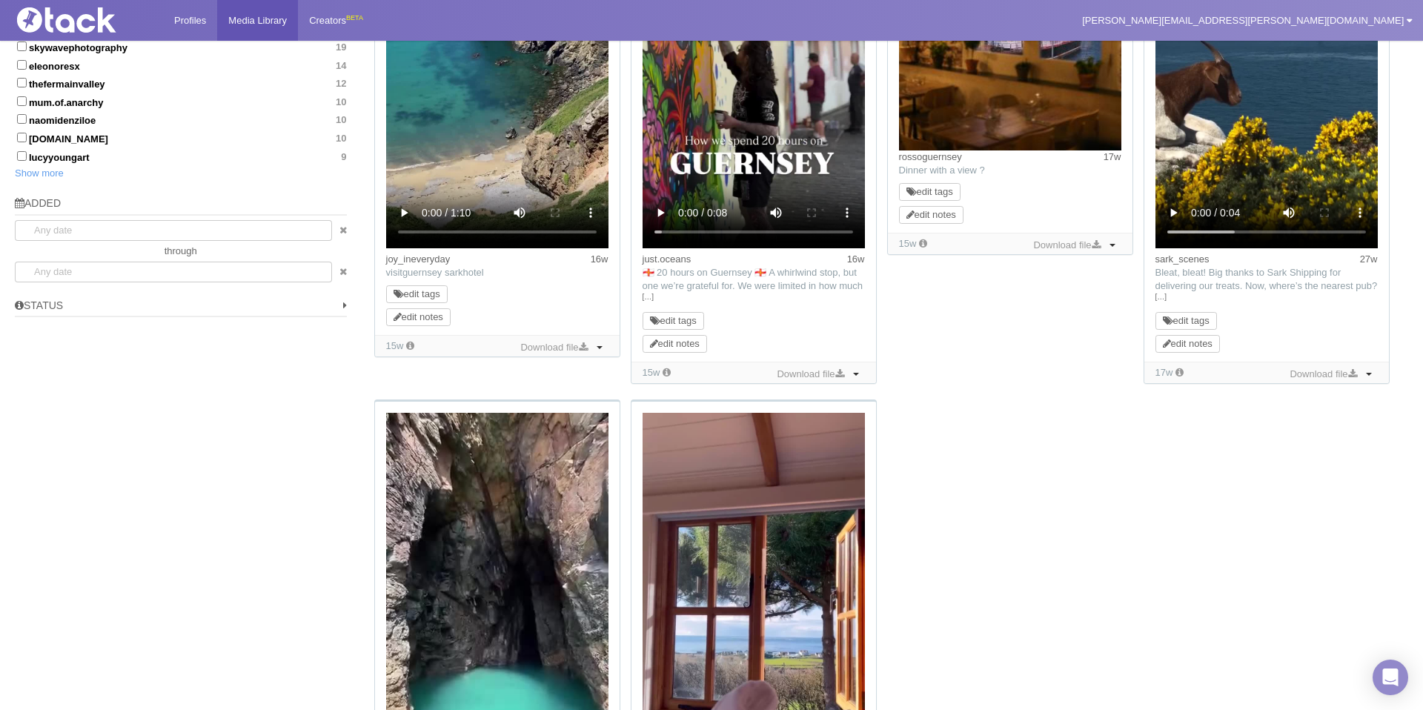
scroll to position [107, 0]
